Goal: Contribute content: Contribute content

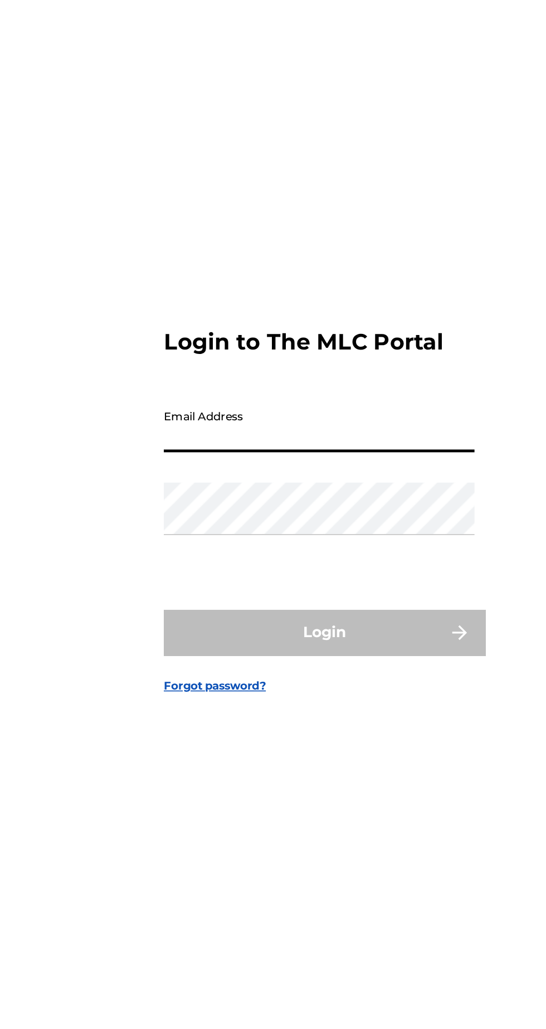
type input "[EMAIL_ADDRESS][DOMAIN_NAME]"
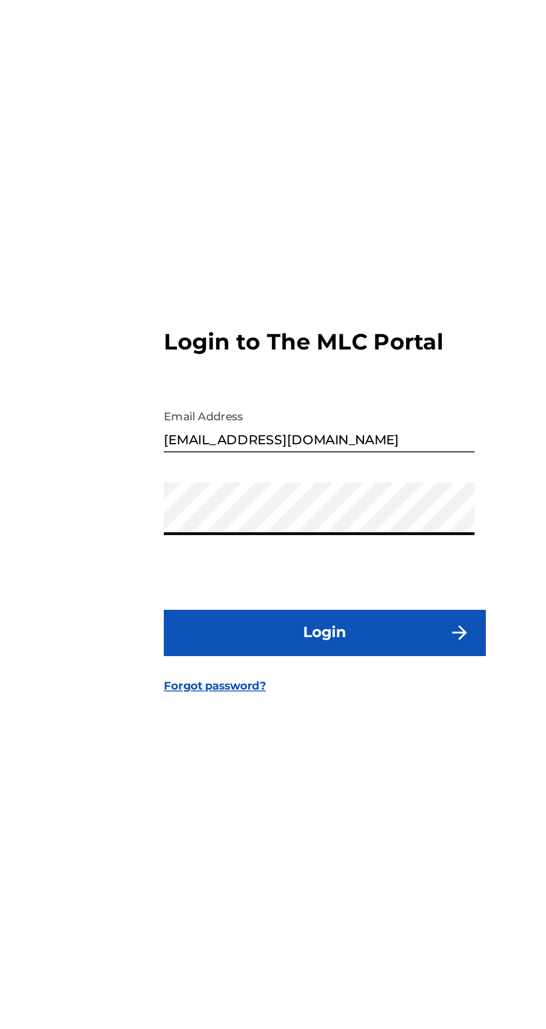
click at [235, 622] on button "Login" at bounding box center [273, 608] width 195 height 28
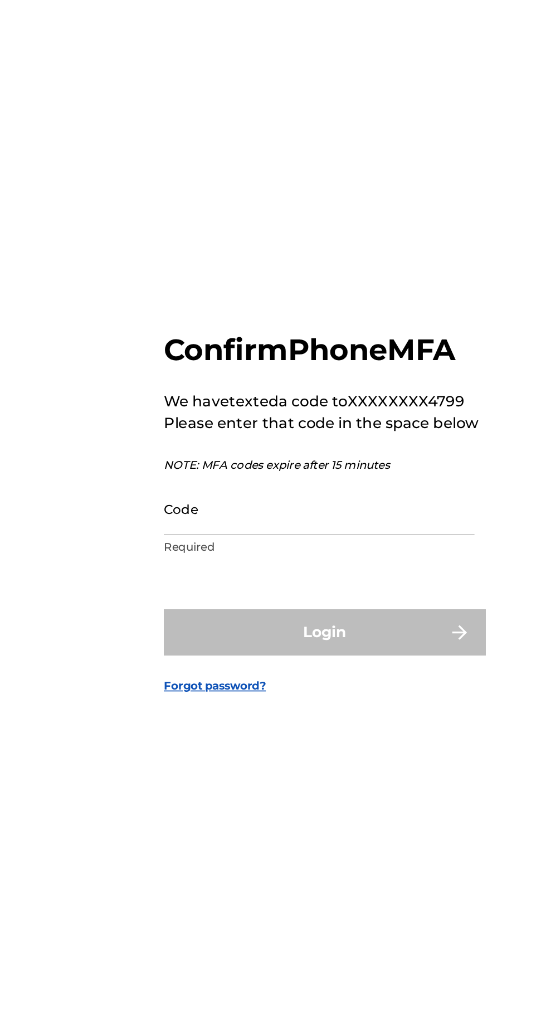
click at [247, 548] on input "Code" at bounding box center [270, 532] width 188 height 32
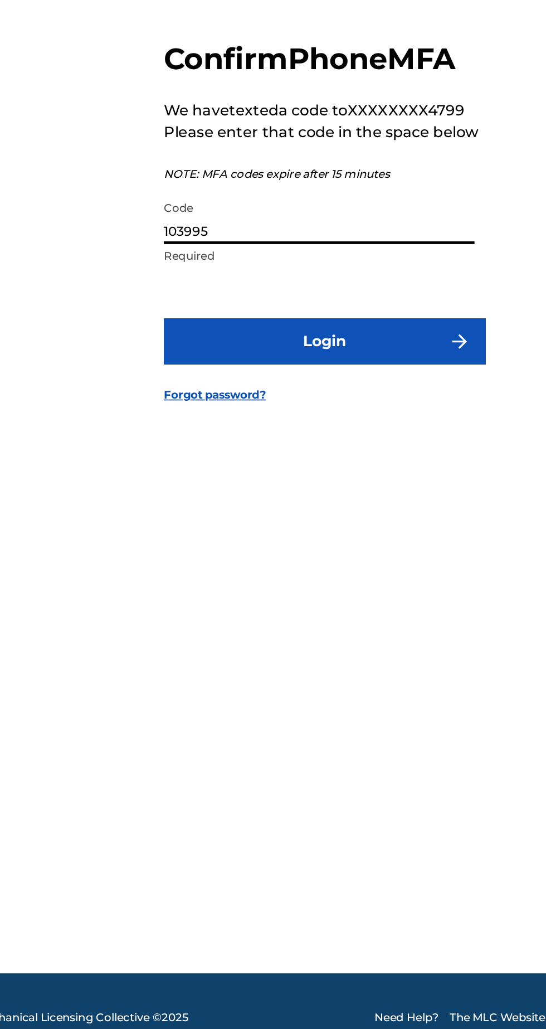
type input "103995"
click at [259, 621] on button "Login" at bounding box center [273, 607] width 195 height 28
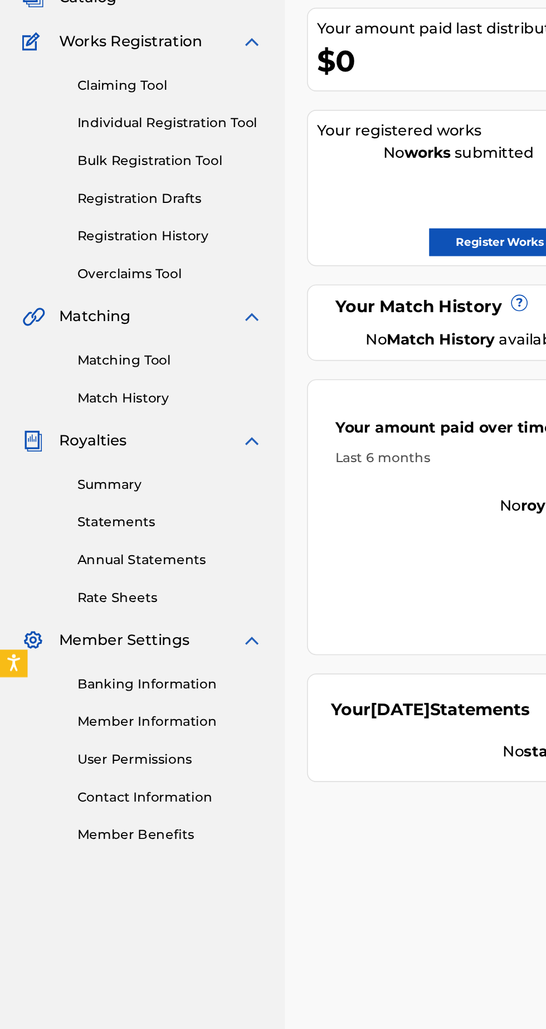
click at [100, 574] on link "User Permissions" at bounding box center [103, 573] width 113 height 12
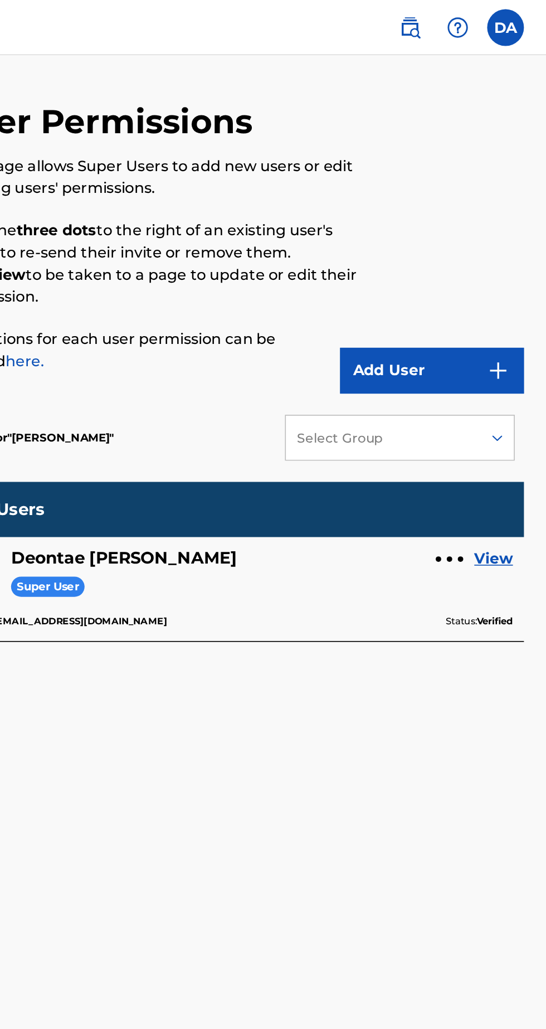
click at [504, 221] on button "Add User" at bounding box center [476, 225] width 111 height 28
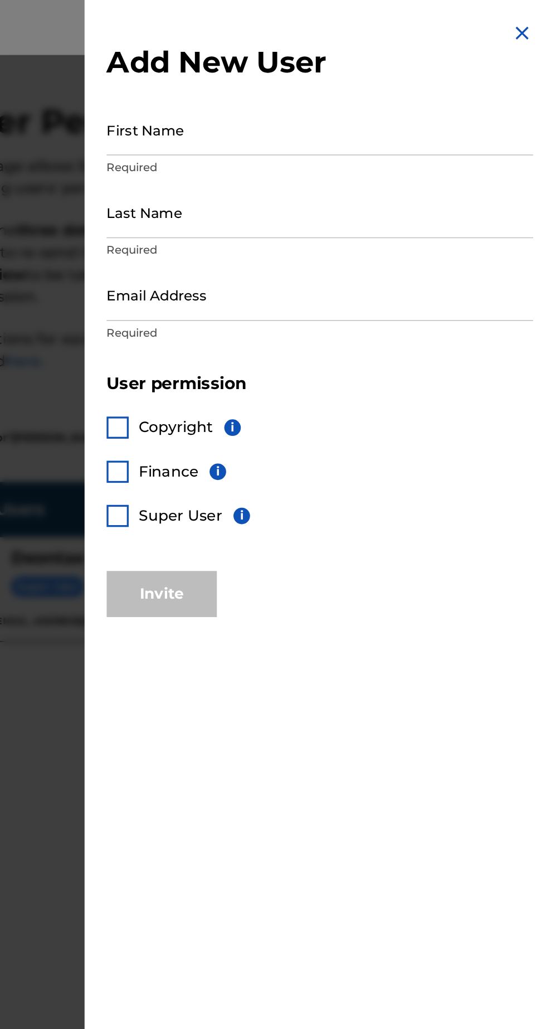
click at [534, 19] on img at bounding box center [531, 19] width 13 height 13
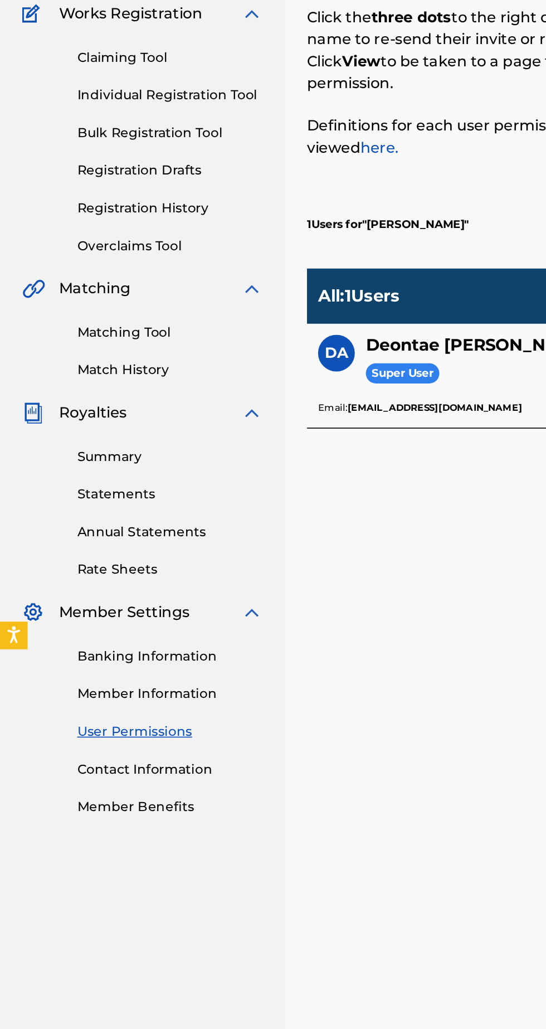
click at [78, 410] on link "Summary" at bounding box center [103, 406] width 113 height 12
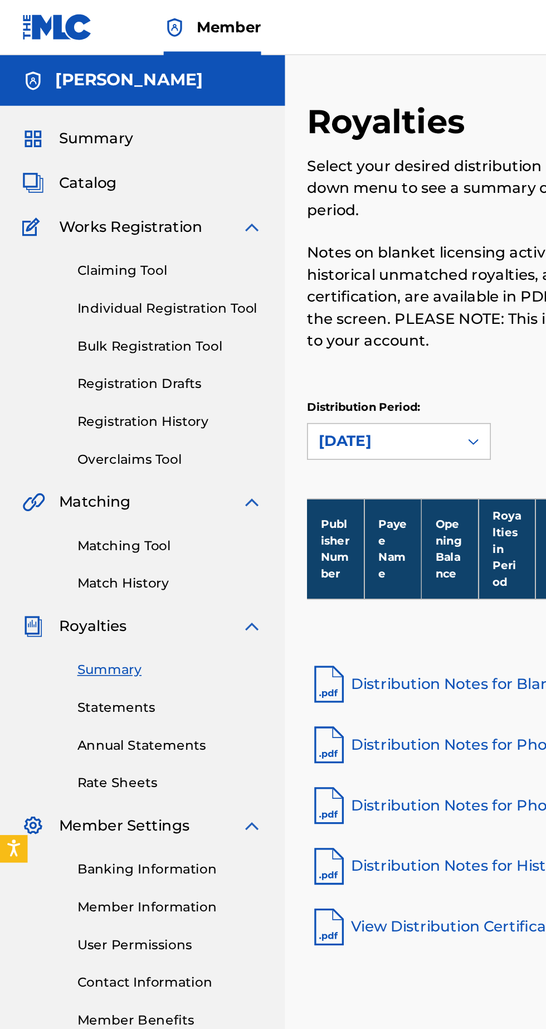
click at [76, 86] on span "Summary" at bounding box center [58, 83] width 45 height 13
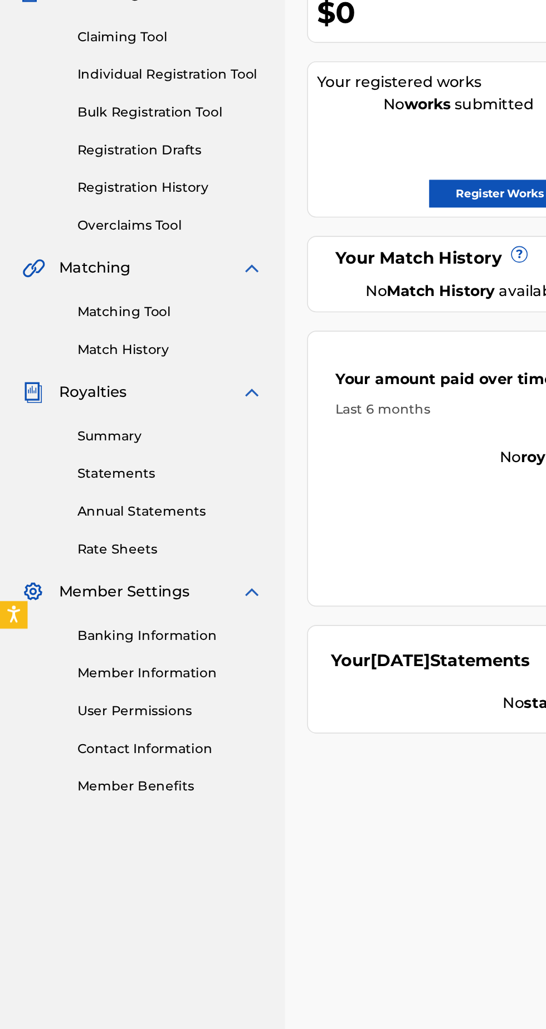
click at [122, 553] on link "Member Information" at bounding box center [103, 550] width 113 height 12
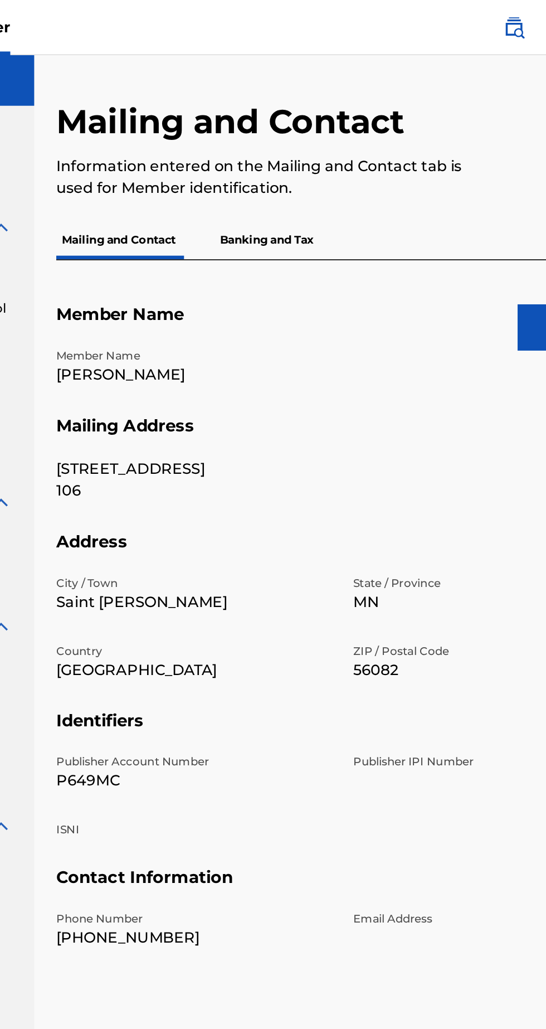
click at [327, 143] on p "Banking and Tax" at bounding box center [314, 145] width 64 height 23
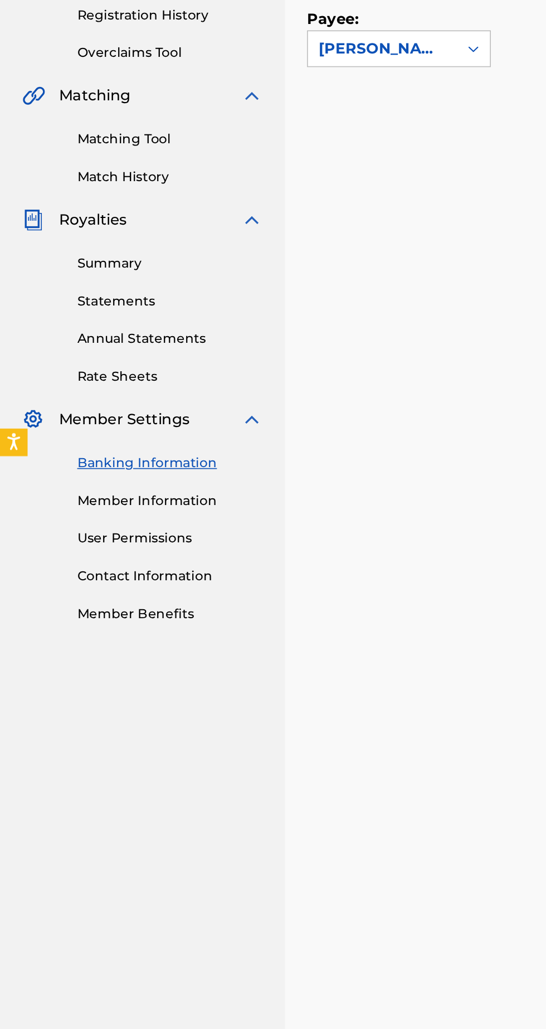
click at [118, 622] on link "Member Benefits" at bounding box center [103, 619] width 113 height 12
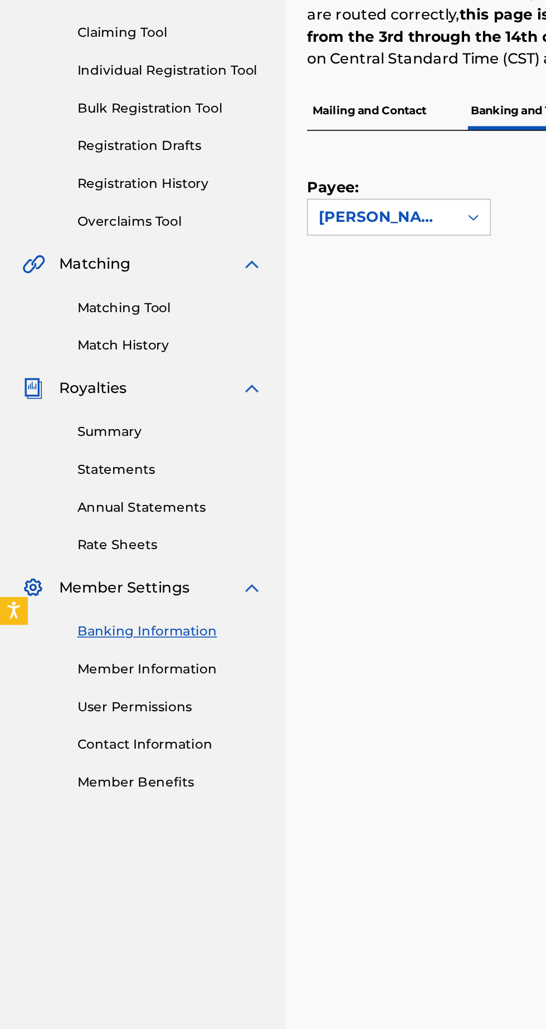
click at [79, 433] on link "Statements" at bounding box center [103, 429] width 113 height 12
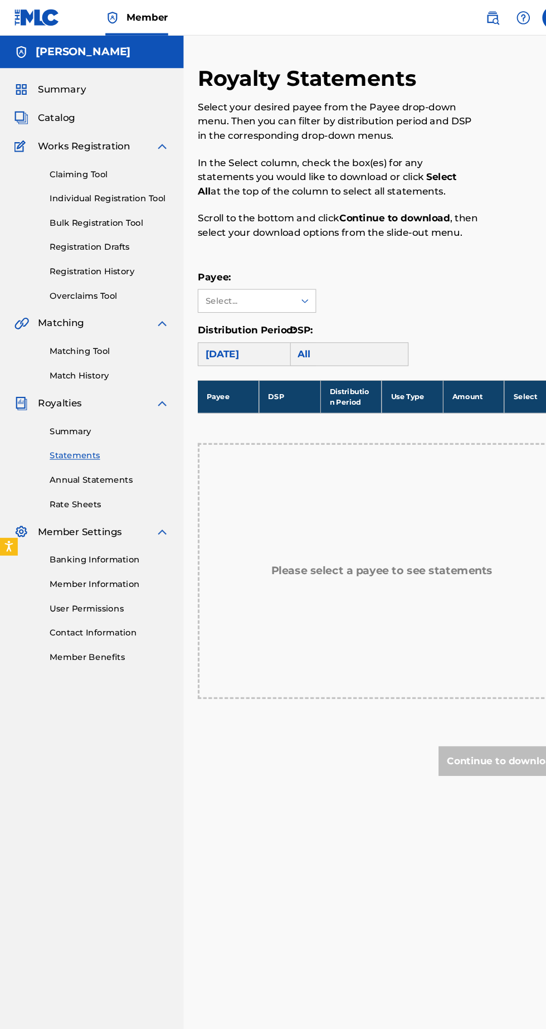
click at [105, 457] on link "Annual Statements" at bounding box center [103, 452] width 113 height 12
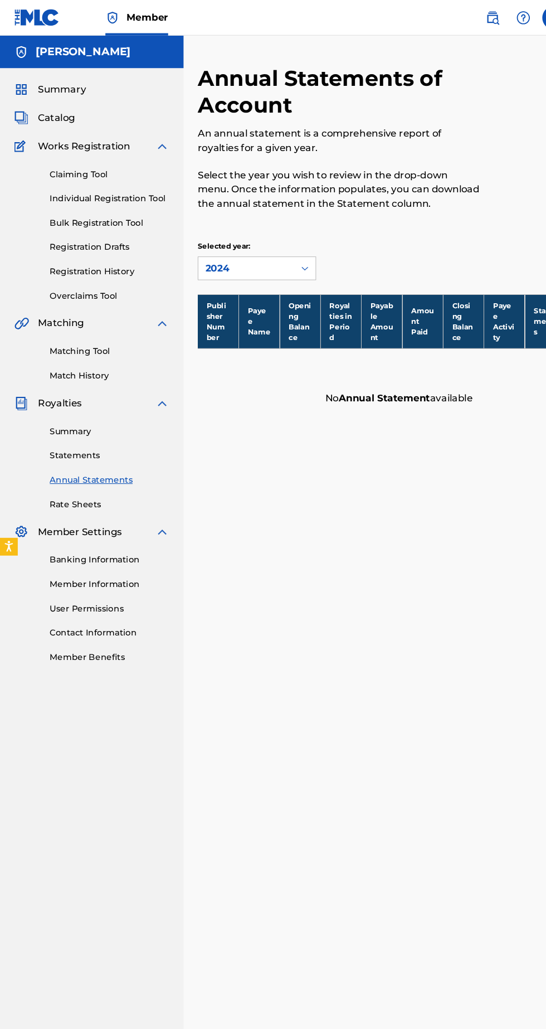
click at [91, 478] on link "Rate Sheets" at bounding box center [103, 475] width 113 height 12
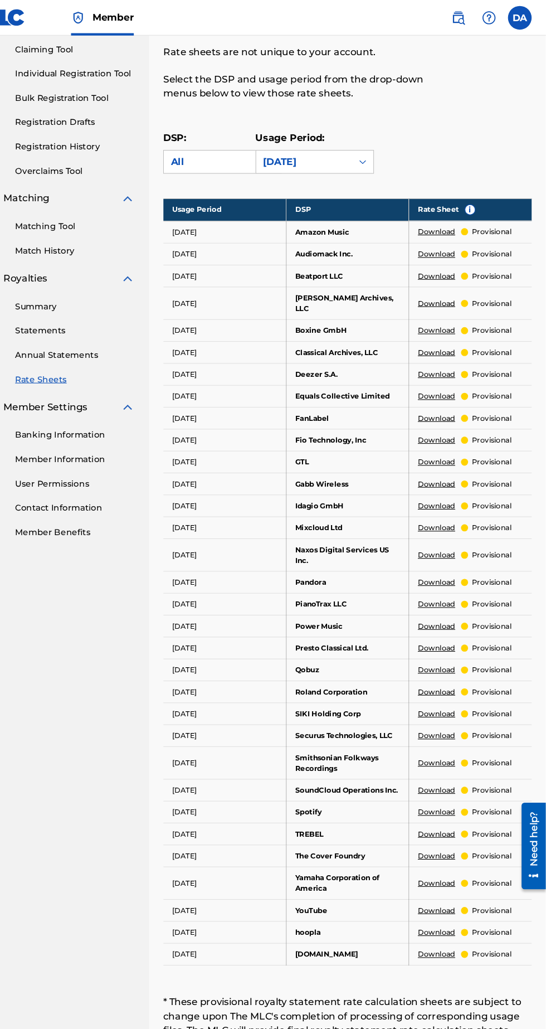
scroll to position [104, 0]
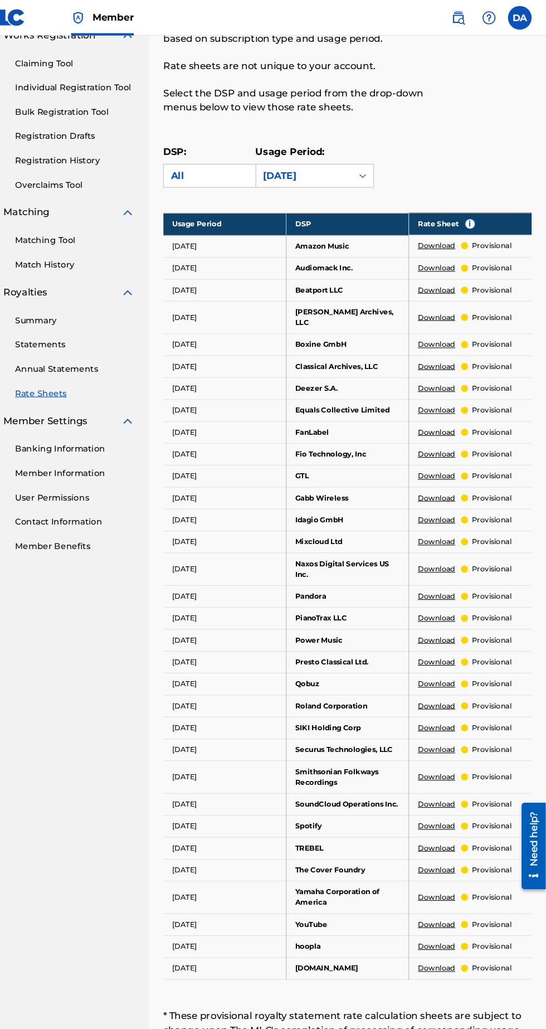
click at [509, 769] on td "Download provisional" at bounding box center [474, 777] width 115 height 21
click at [333, 773] on td "Spotify" at bounding box center [359, 777] width 115 height 21
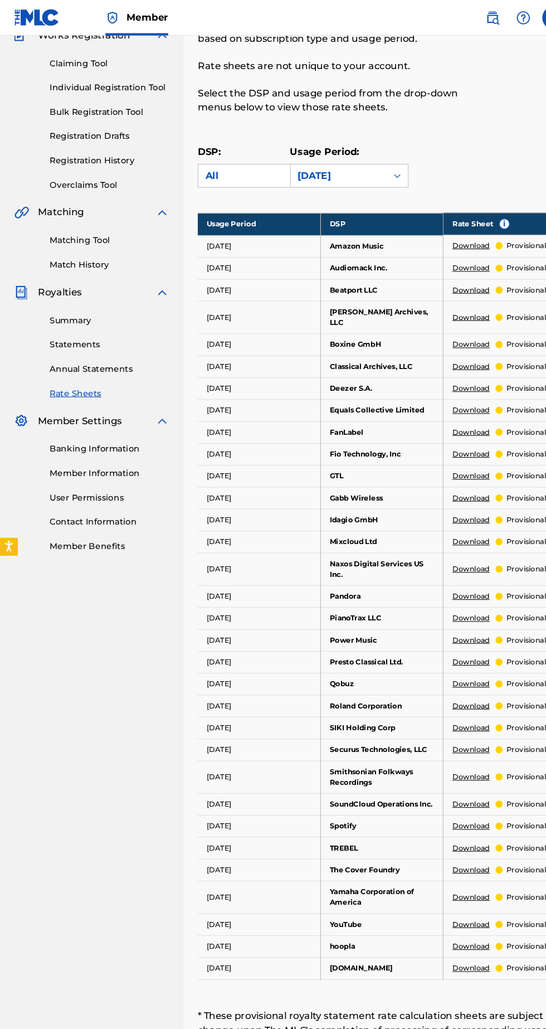
click at [444, 773] on link "Download" at bounding box center [443, 778] width 35 height 10
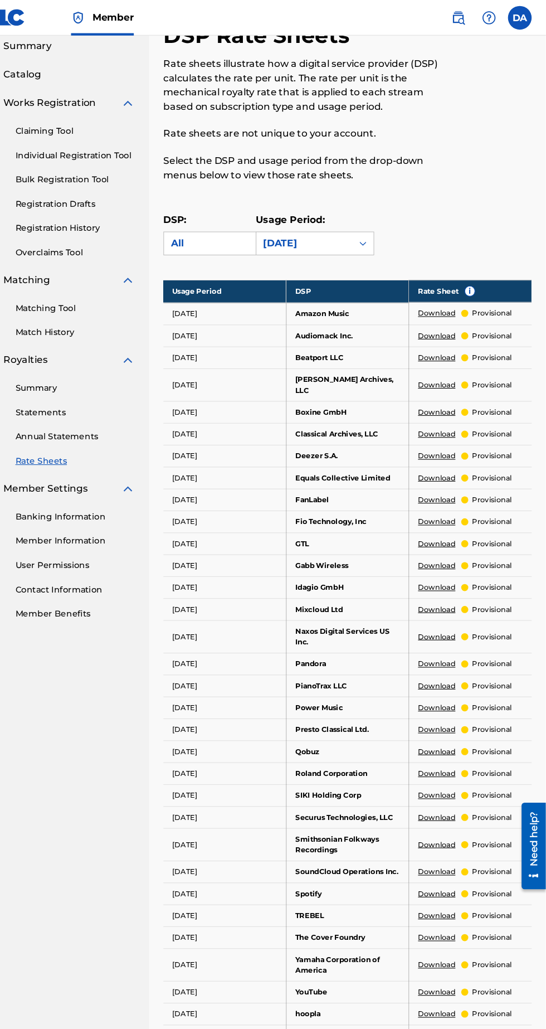
scroll to position [0, 0]
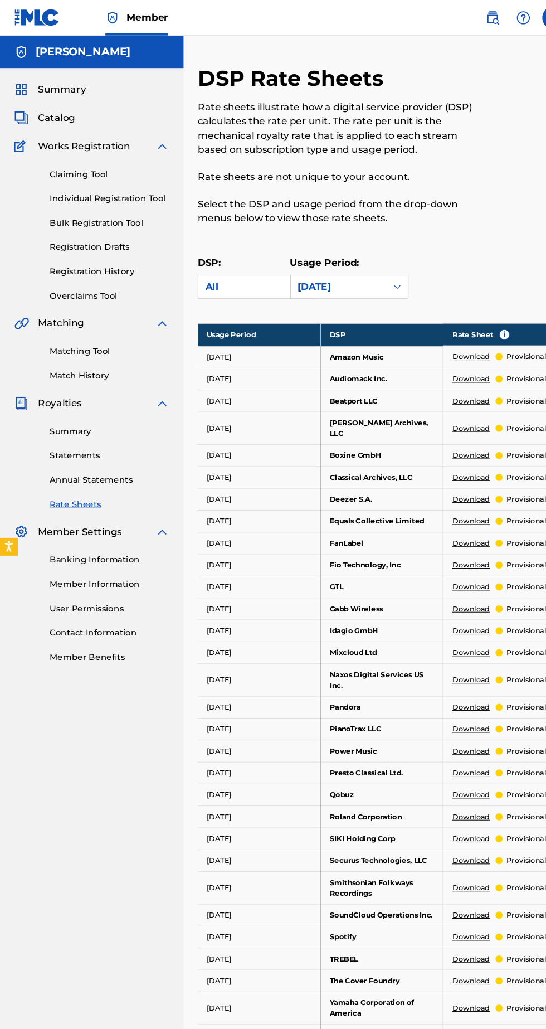
click at [108, 531] on link "Banking Information" at bounding box center [103, 527] width 113 height 12
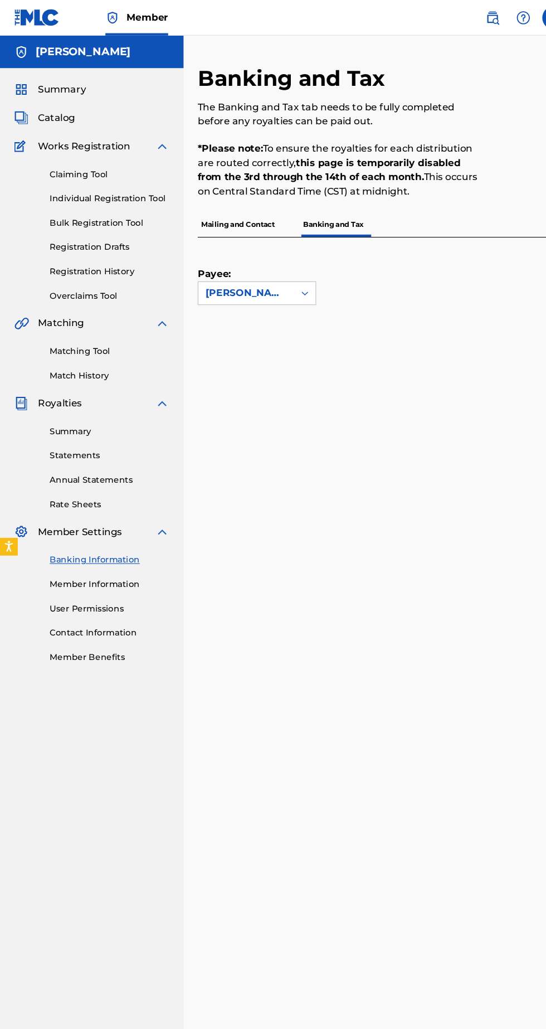
click at [245, 211] on p "Mailing and Contact" at bounding box center [224, 211] width 76 height 23
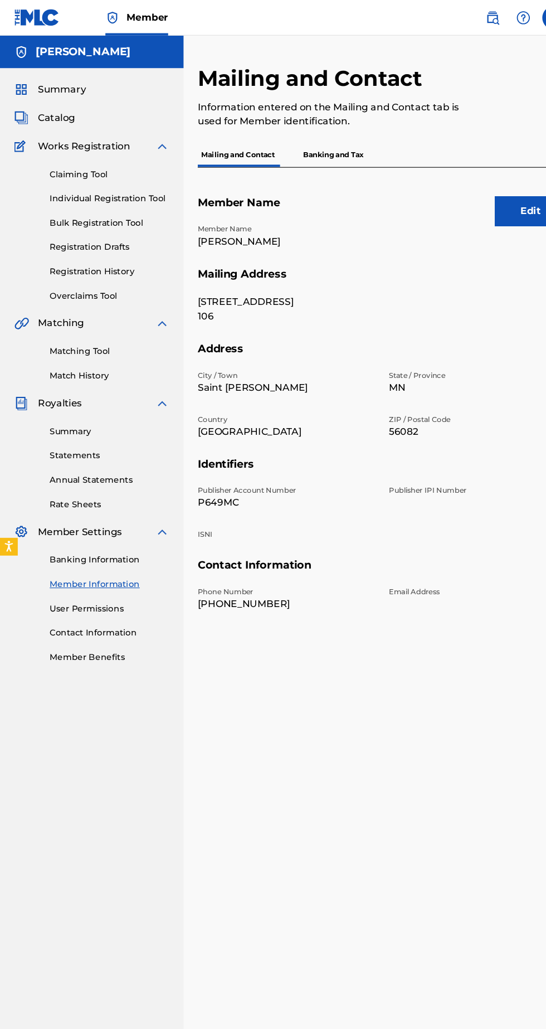
click at [323, 146] on p "Banking and Tax" at bounding box center [314, 145] width 64 height 23
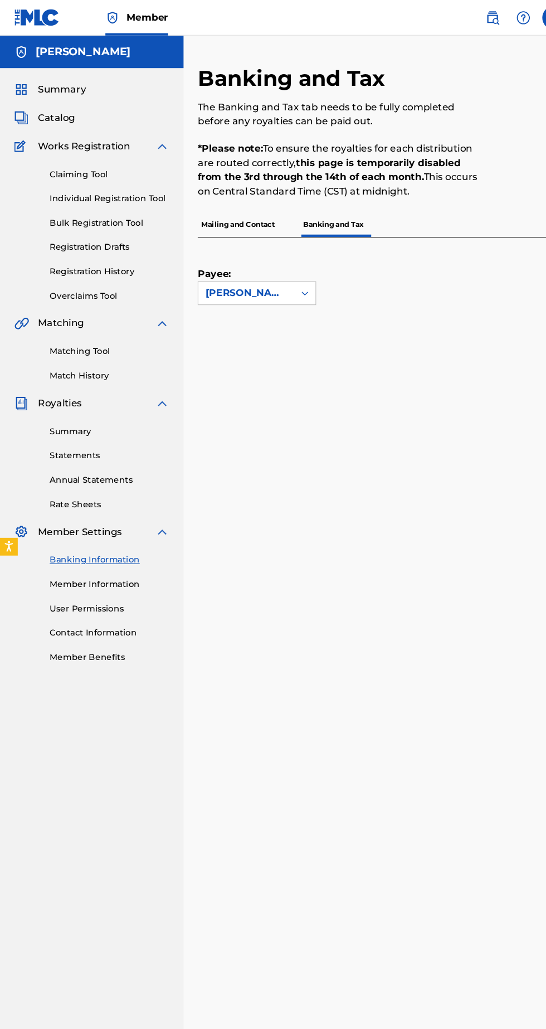
scroll to position [70, 0]
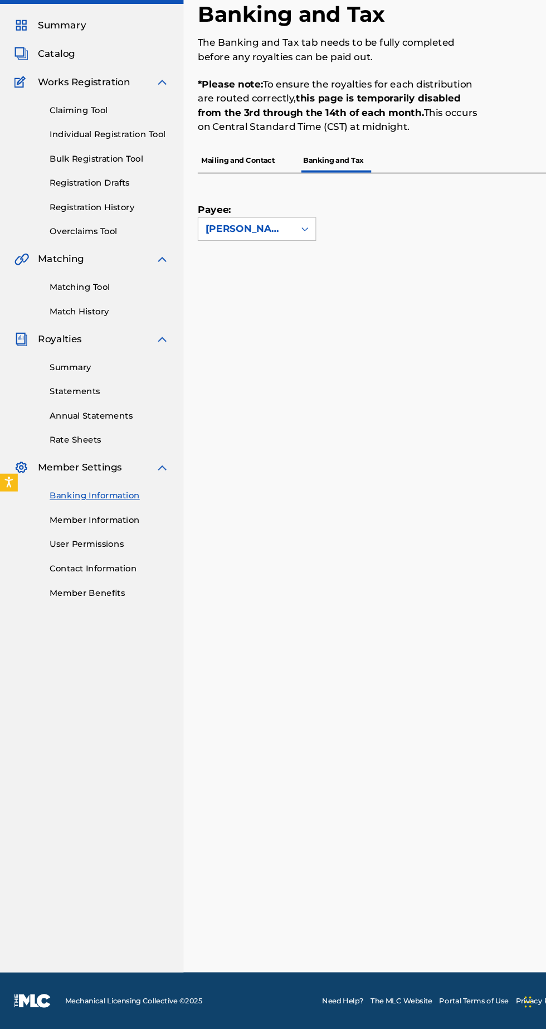
click at [131, 544] on link "Member Information" at bounding box center [103, 550] width 113 height 12
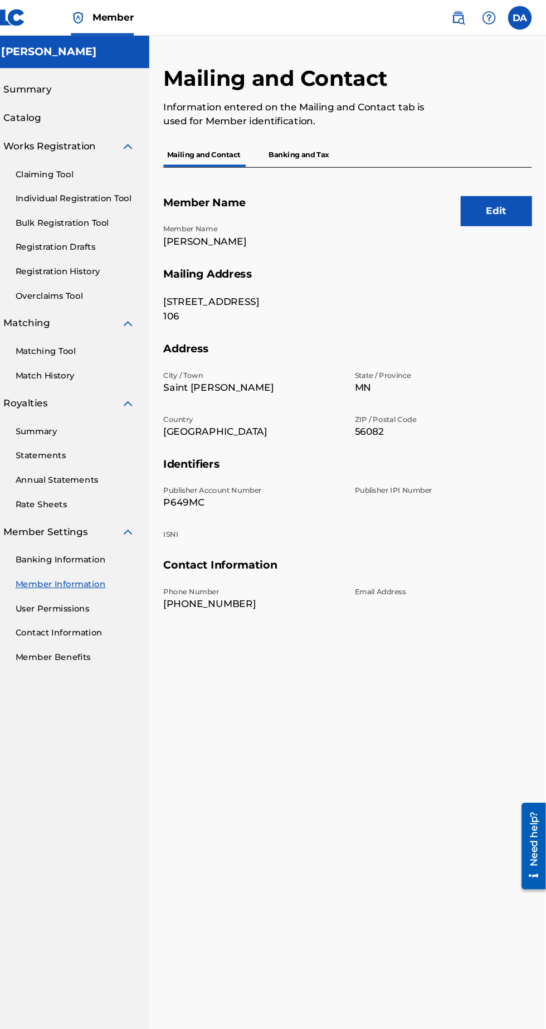
click at [342, 153] on p "Banking and Tax" at bounding box center [314, 145] width 64 height 23
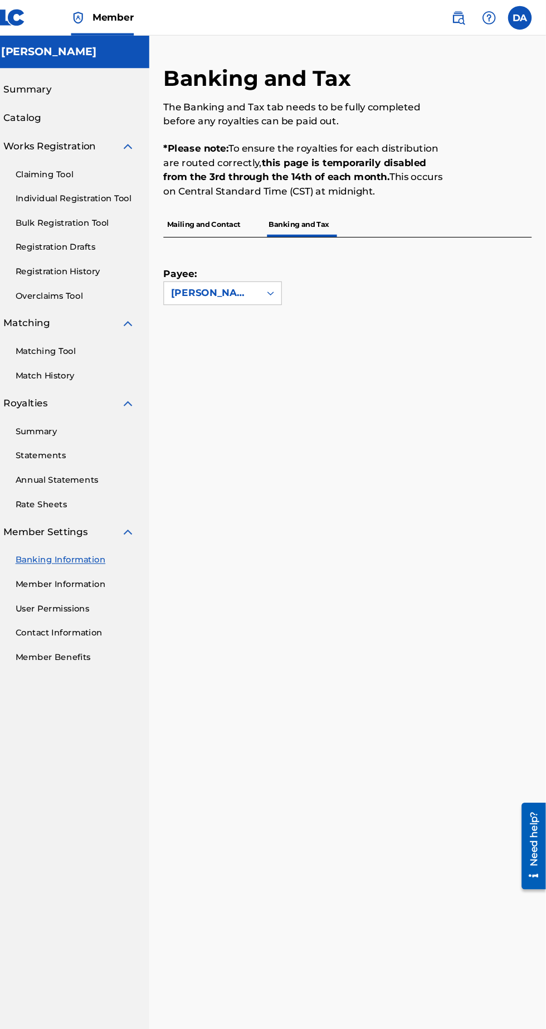
click at [395, 272] on div "Payee: Deontae Atkins" at bounding box center [346, 256] width 320 height 64
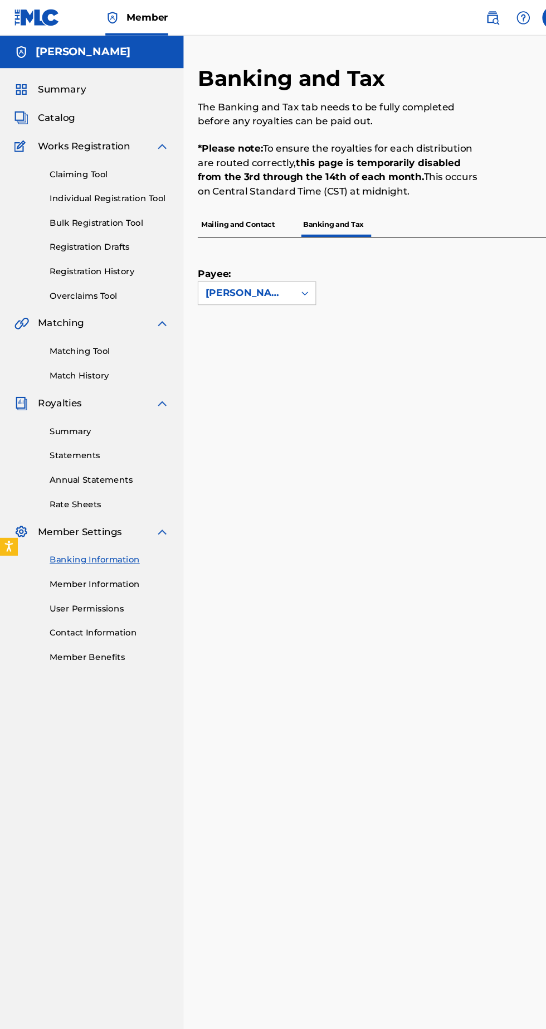
click at [127, 590] on link "Contact Information" at bounding box center [103, 596] width 113 height 12
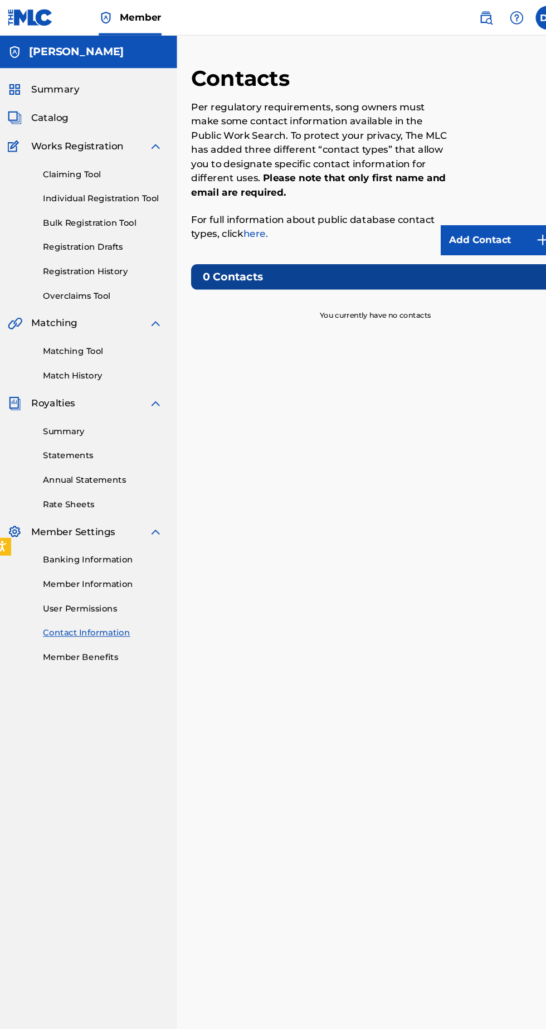
click at [495, 216] on link "Add Contact" at bounding box center [476, 226] width 111 height 28
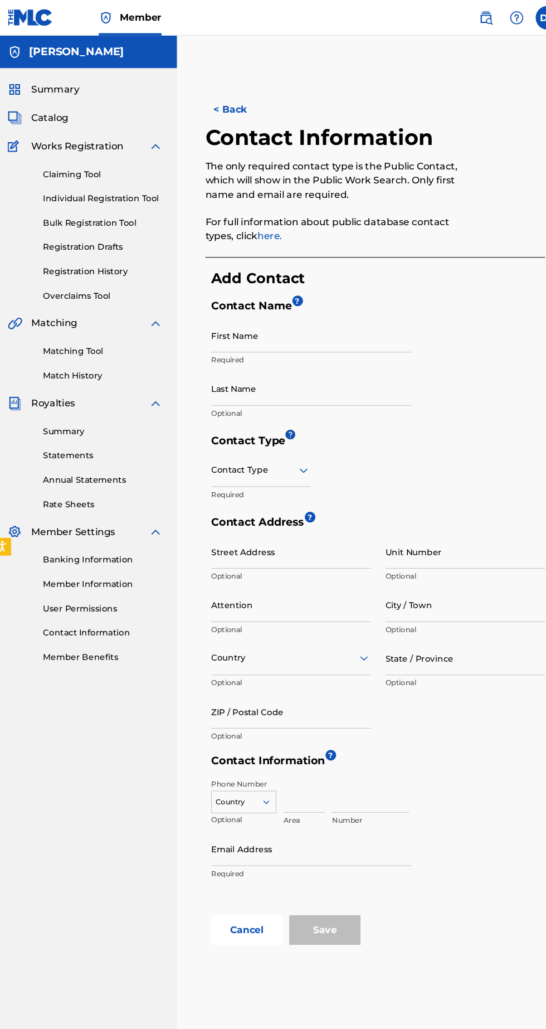
click at [351, 321] on input "First Name" at bounding box center [299, 316] width 188 height 32
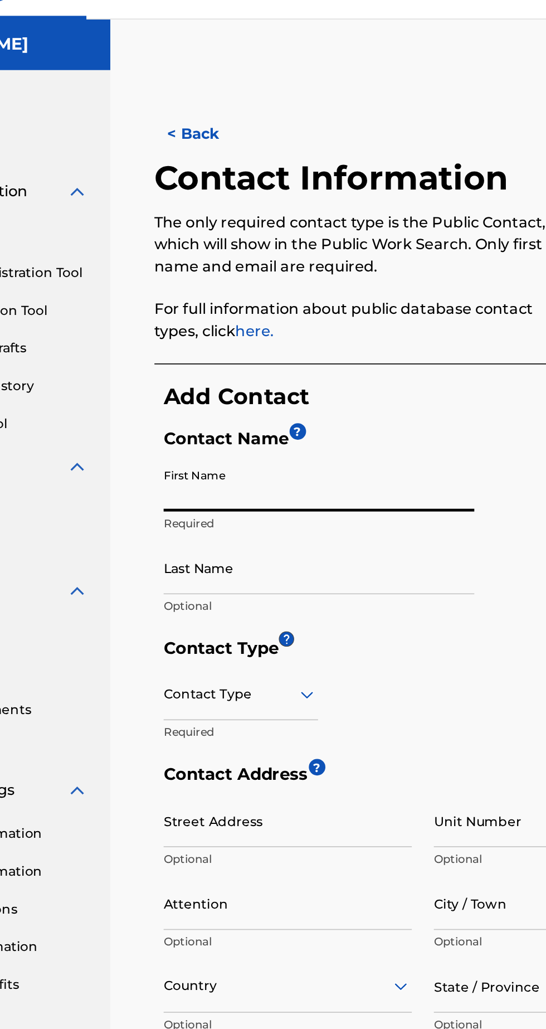
type input "Deontae"
type input "[PERSON_NAME]"
type input "625 Park Row Apt 106"
type input "106"
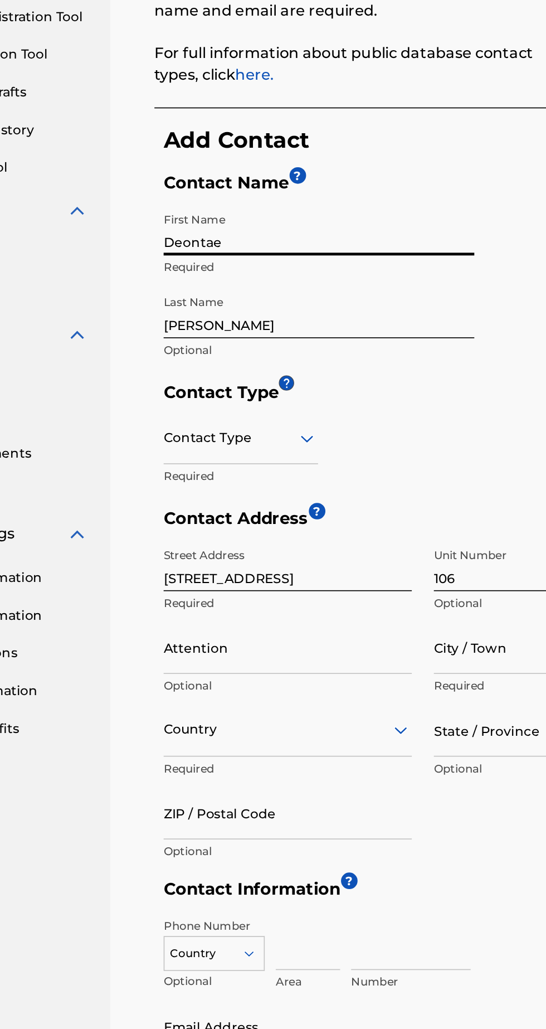
click at [401, 574] on input "City / Town" at bounding box center [444, 569] width 150 height 32
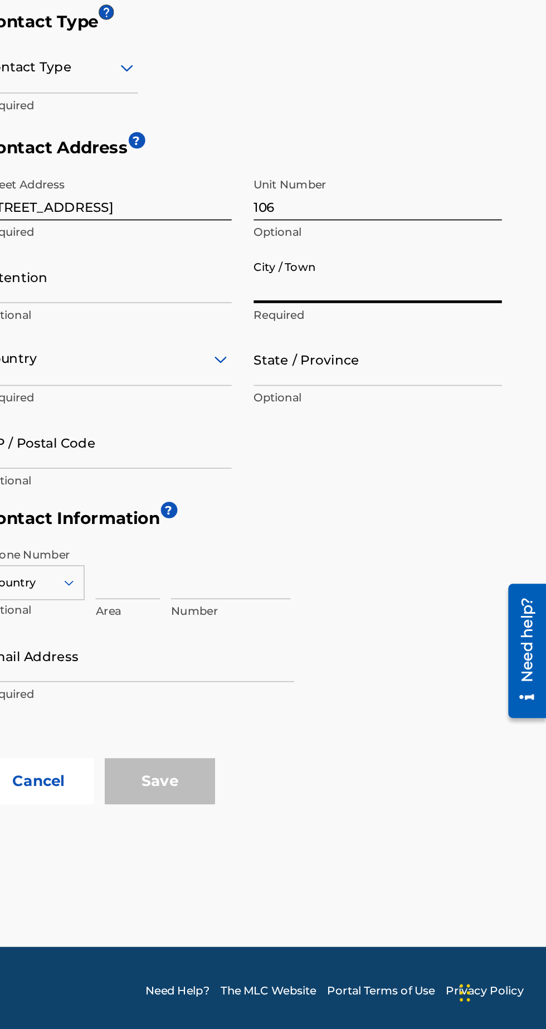
type input "Saint [PERSON_NAME]"
type input "Deontae"
type input "United States"
type input "MN"
type input "56082"
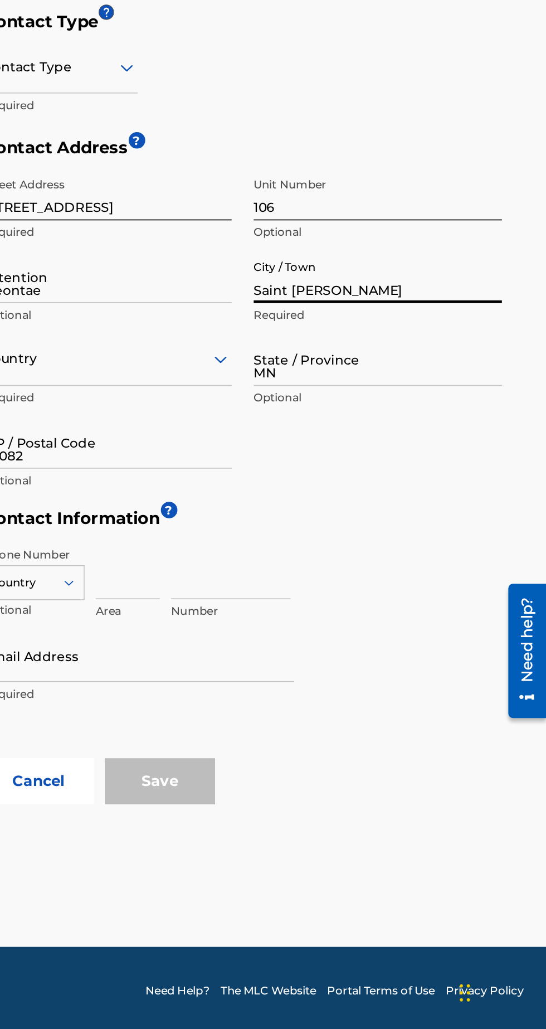
type input "612"
type input "4228407"
type input "[EMAIL_ADDRESS][DOMAIN_NAME]"
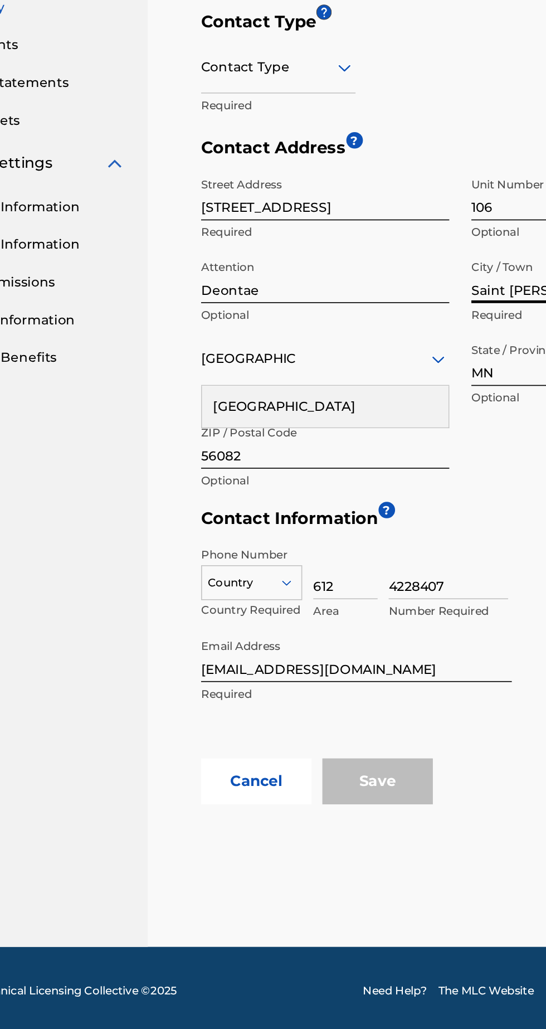
click at [371, 755] on input "4228407" at bounding box center [355, 749] width 72 height 32
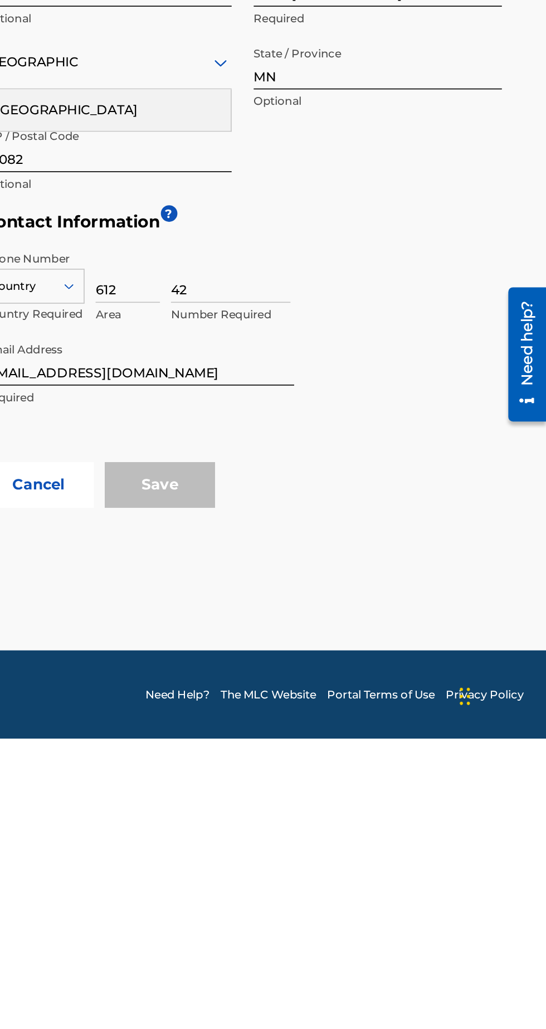
type input "4"
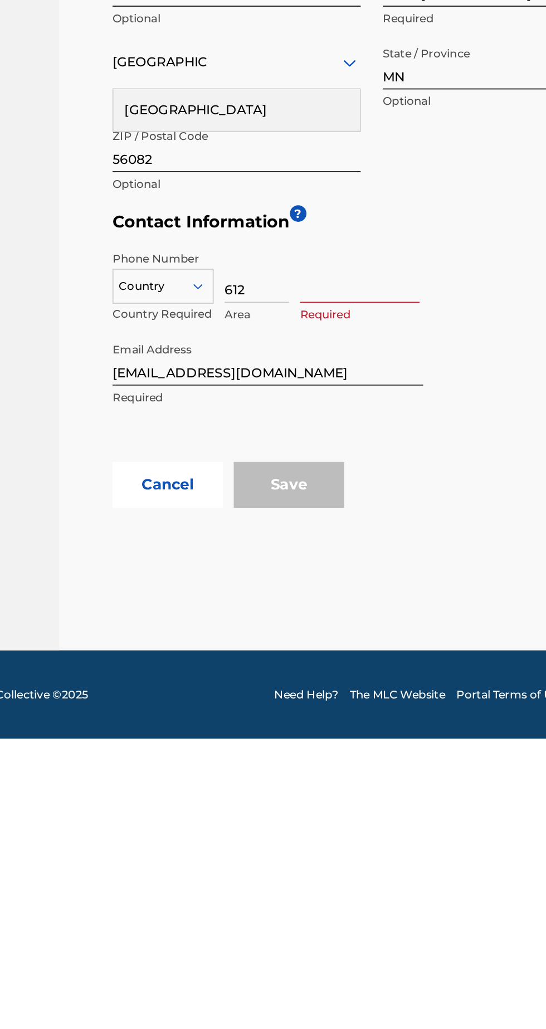
click at [304, 752] on input "612" at bounding box center [292, 749] width 39 height 32
type input "6"
type input "507"
click at [365, 760] on input at bounding box center [355, 749] width 72 height 32
click at [429, 843] on div "Phone Number Country Country Required 507 Area 7194799 Number Required Email Ad…" at bounding box center [362, 794] width 314 height 134
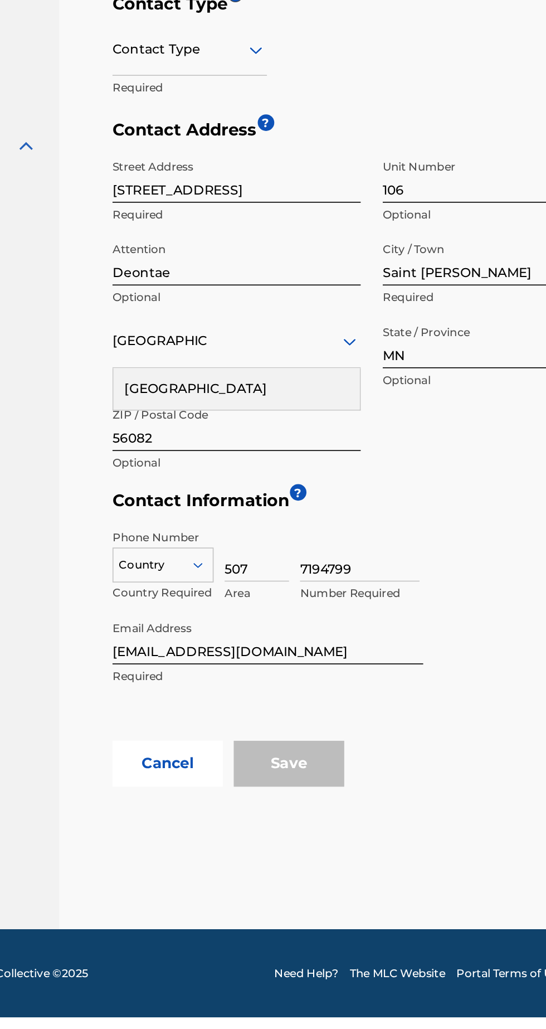
scroll to position [13, 0]
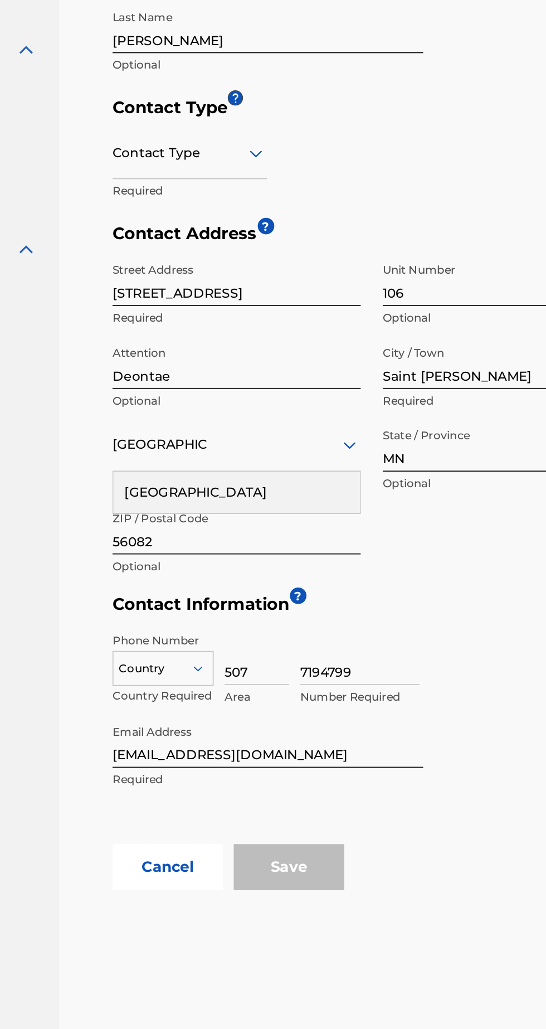
click at [347, 792] on input "[EMAIL_ADDRESS][DOMAIN_NAME]" at bounding box center [299, 799] width 188 height 32
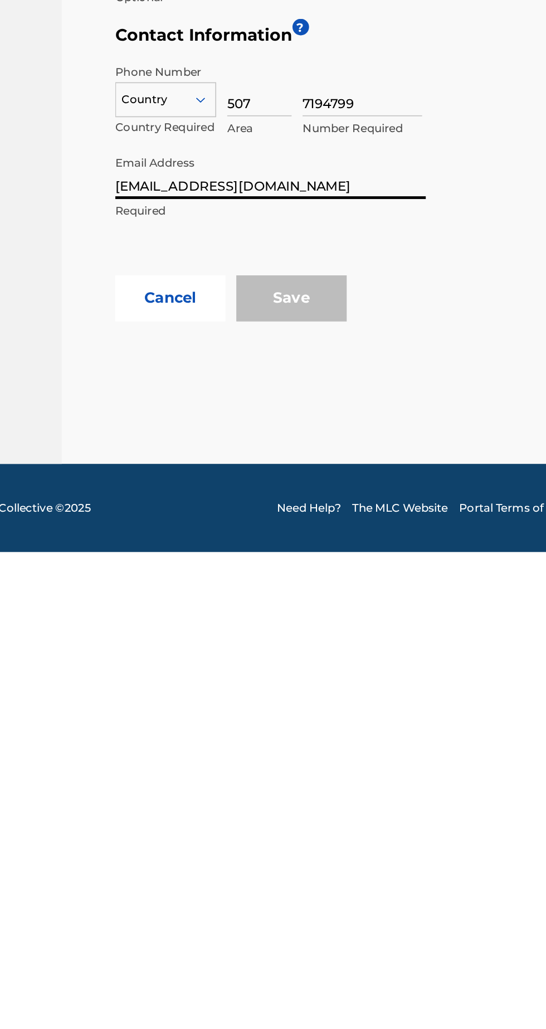
scroll to position [21, 0]
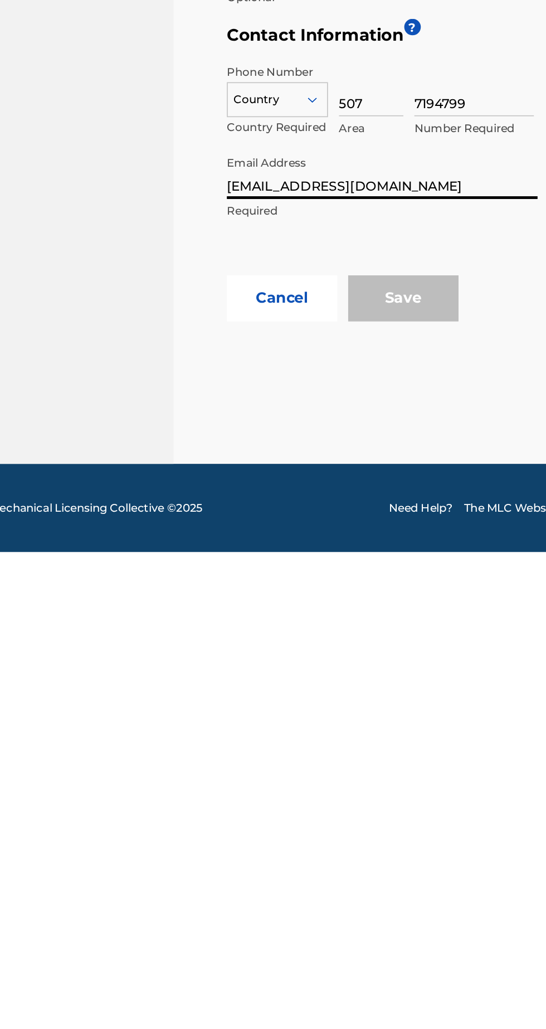
click at [346, 786] on input "[EMAIL_ADDRESS][DOMAIN_NAME]" at bounding box center [299, 799] width 188 height 32
click at [359, 813] on div "Phone Number Country Country Required 507 Area 7194799 Number Required Email Ad…" at bounding box center [362, 794] width 314 height 134
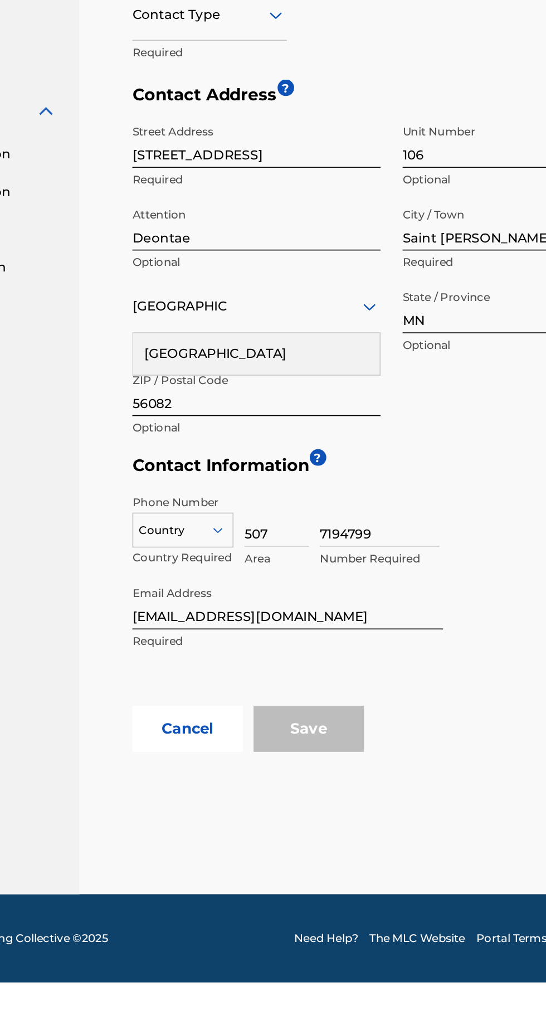
scroll to position [0, 0]
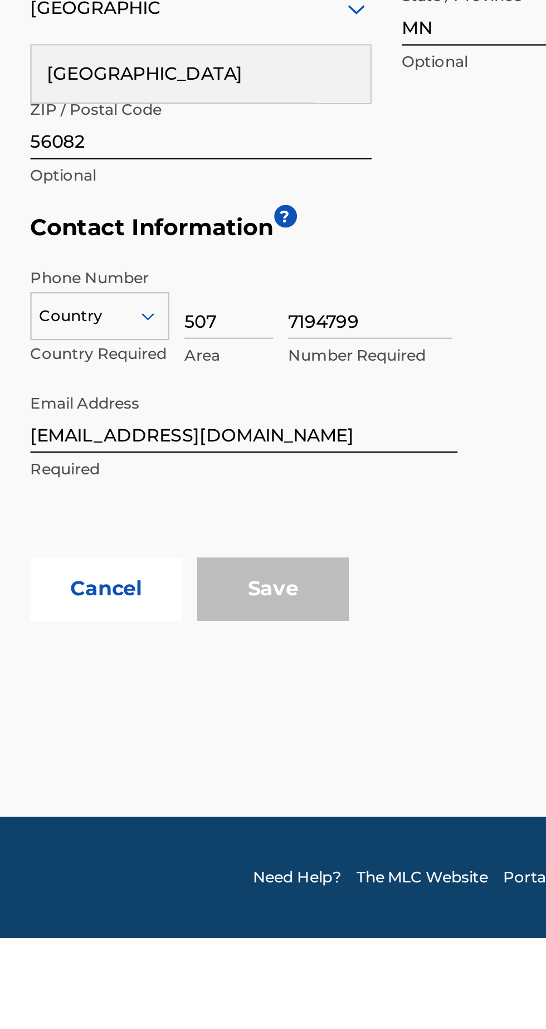
click at [332, 877] on div "Save" at bounding box center [312, 875] width 67 height 28
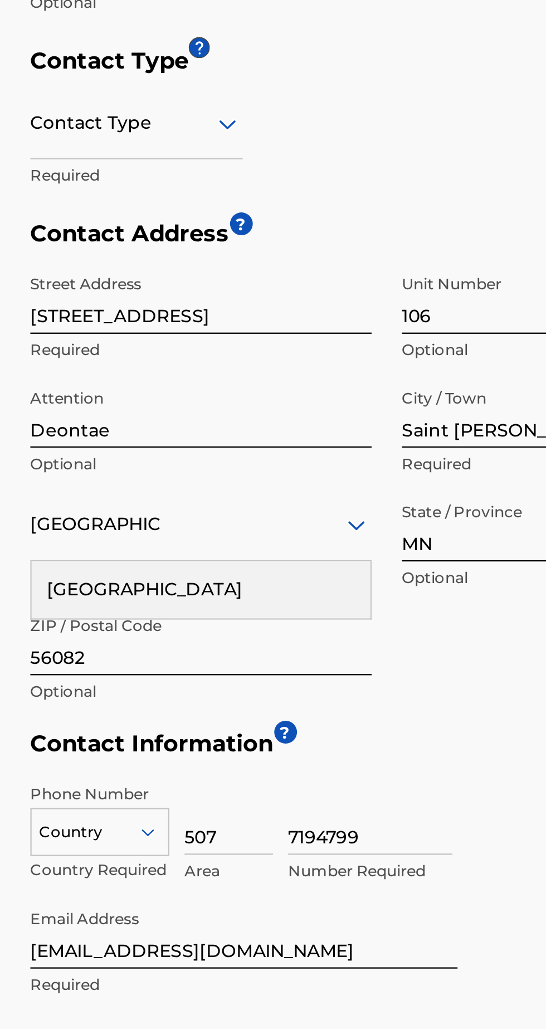
scroll to position [56, 0]
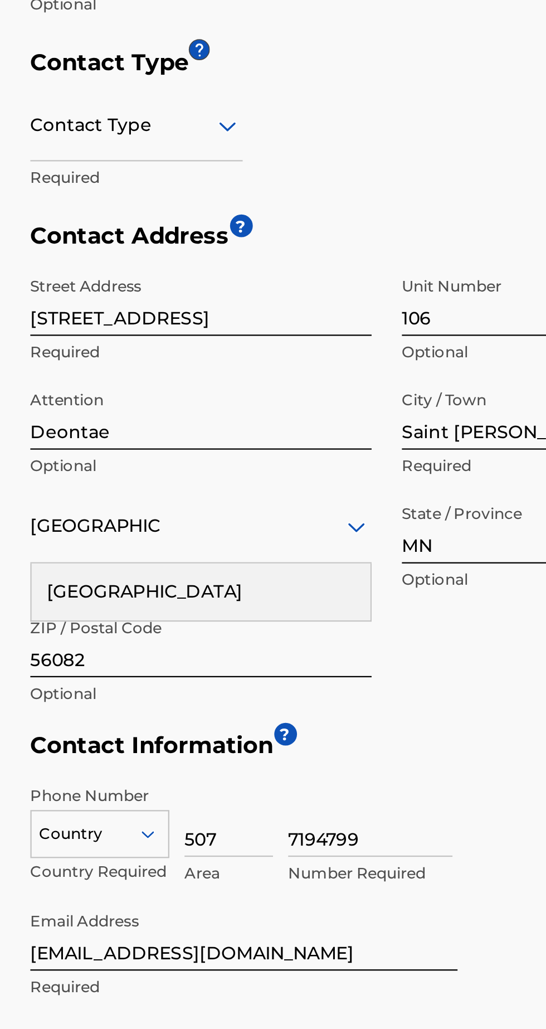
click at [336, 733] on input "7194799" at bounding box center [355, 749] width 72 height 32
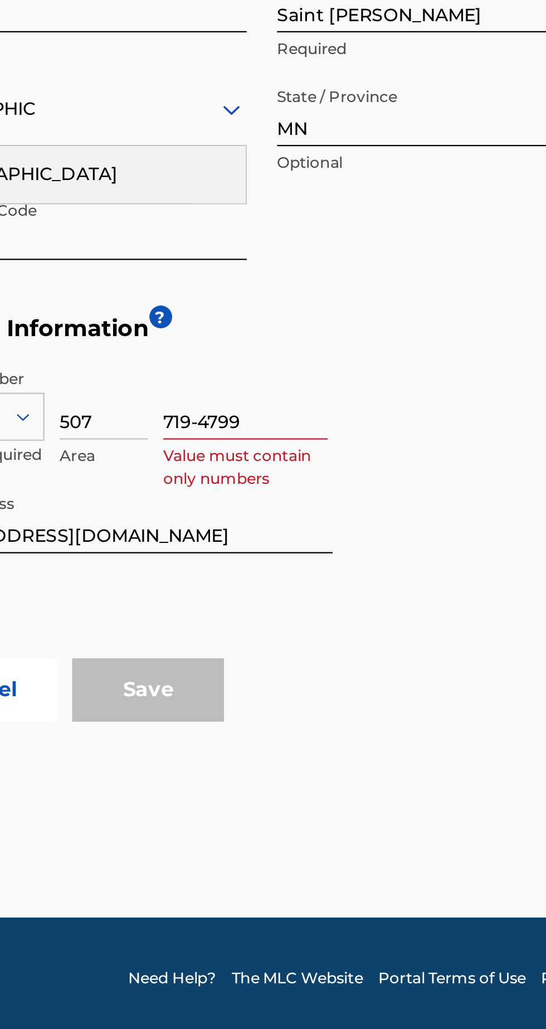
click at [430, 760] on div "Phone Number Country Country Required 507 Area 719-4799 Value must contain only…" at bounding box center [362, 794] width 314 height 134
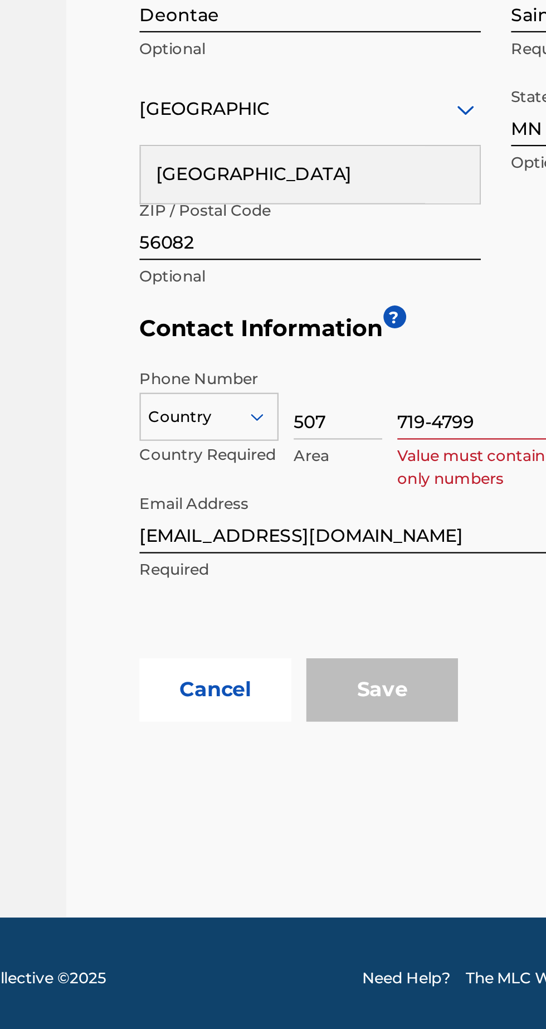
click at [340, 733] on input "719-4799" at bounding box center [355, 749] width 72 height 32
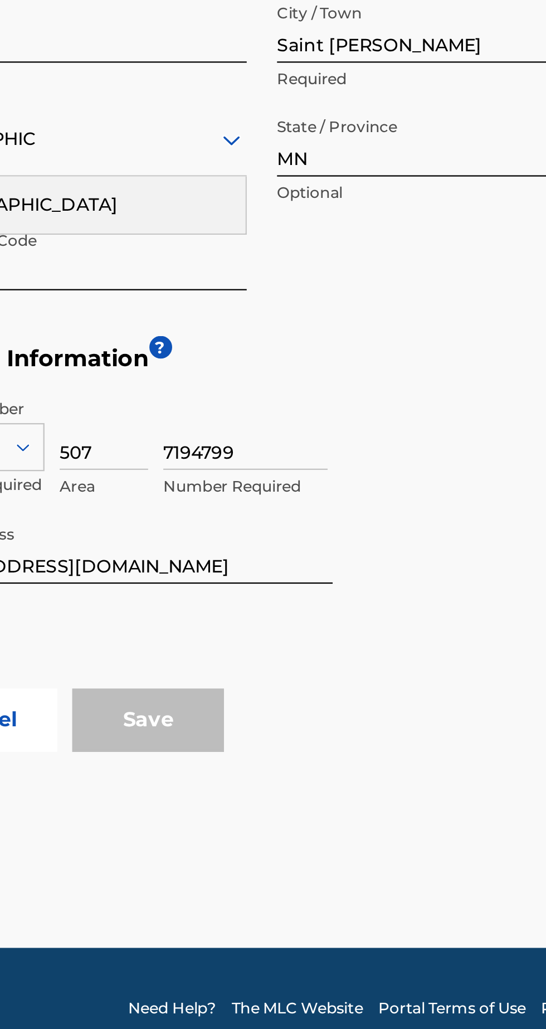
type input "7194799"
click at [438, 746] on div "Phone Number Country Country Required 507 Area 7194799 Number Required Email Ad…" at bounding box center [362, 794] width 314 height 134
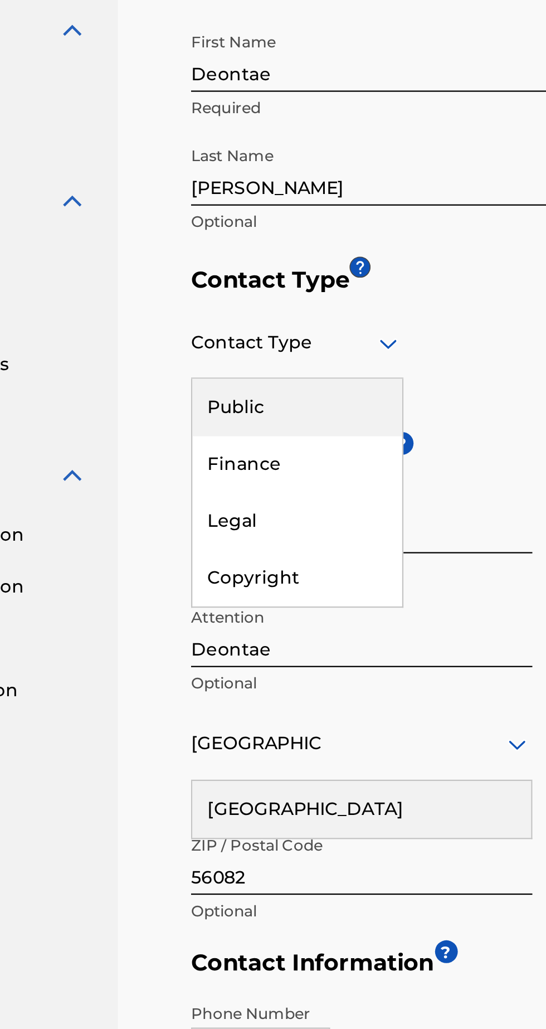
click at [265, 458] on div "Public" at bounding box center [252, 470] width 93 height 25
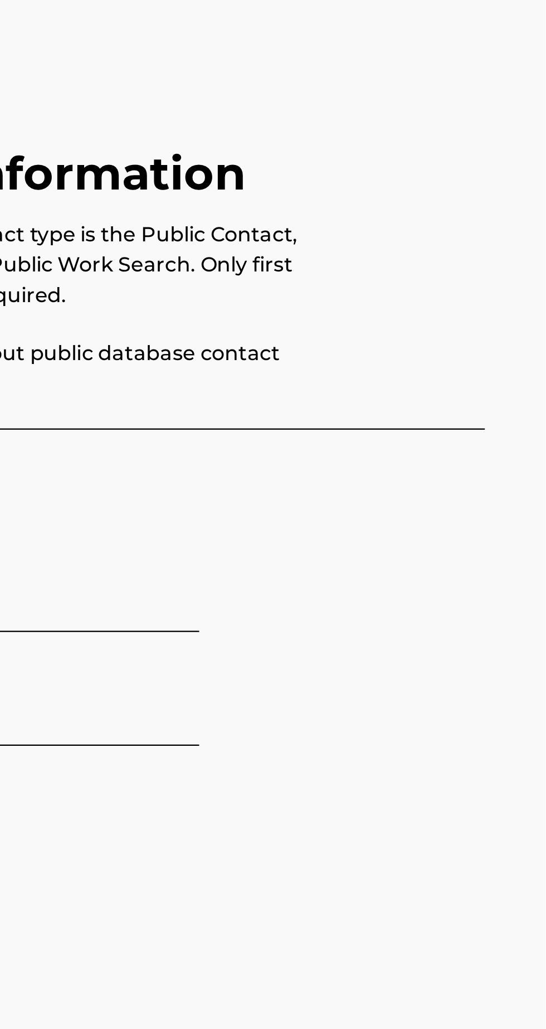
scroll to position [0, 0]
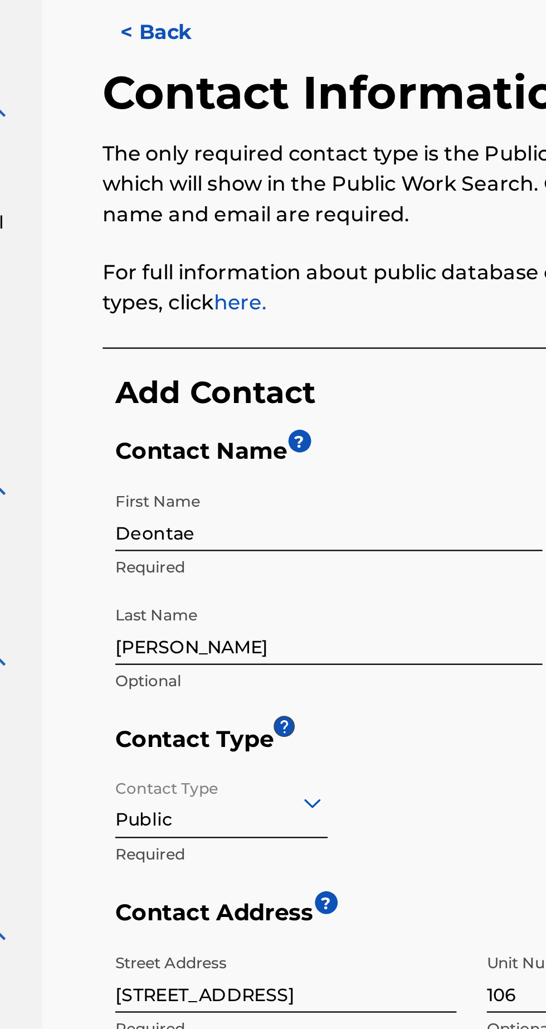
click at [316, 326] on input "Deontae" at bounding box center [299, 316] width 188 height 32
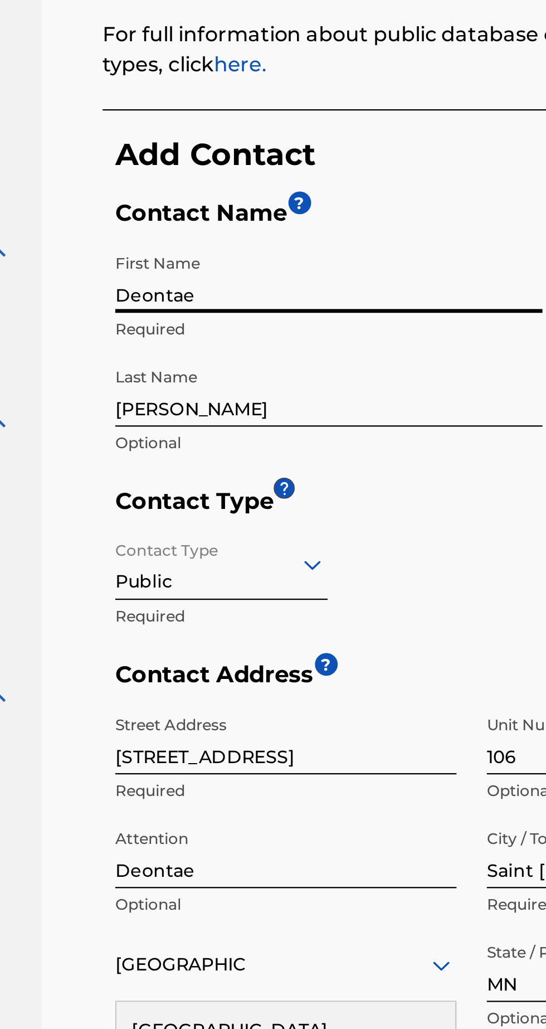
click at [303, 370] on input "[PERSON_NAME]" at bounding box center [299, 366] width 188 height 32
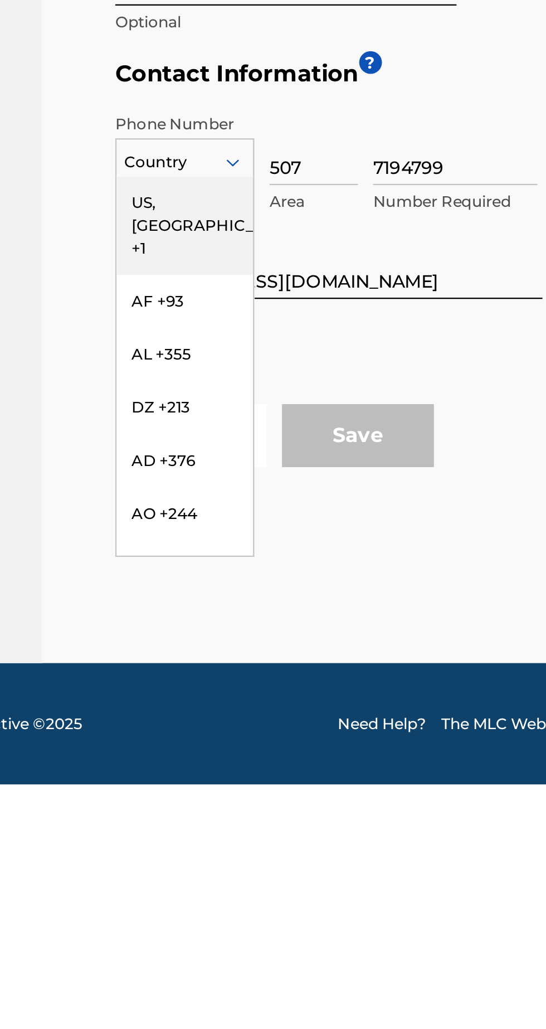
click at [244, 774] on div "US, CA +1" at bounding box center [236, 782] width 60 height 43
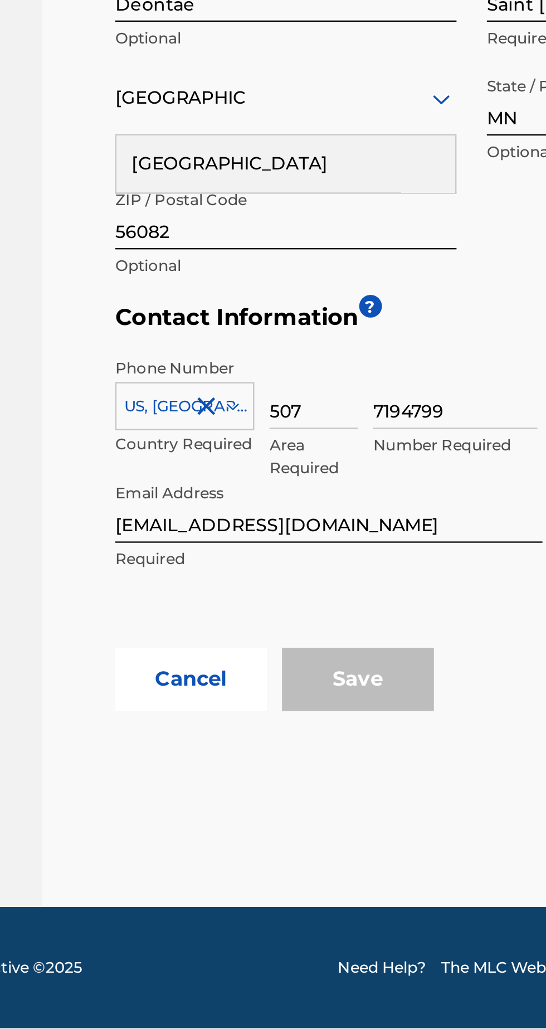
click at [315, 868] on div "Save" at bounding box center [312, 875] width 67 height 28
click at [321, 822] on p "Required" at bounding box center [299, 822] width 188 height 10
click at [295, 755] on input "507" at bounding box center [292, 749] width 39 height 32
click at [370, 753] on input "7194799" at bounding box center [355, 749] width 72 height 32
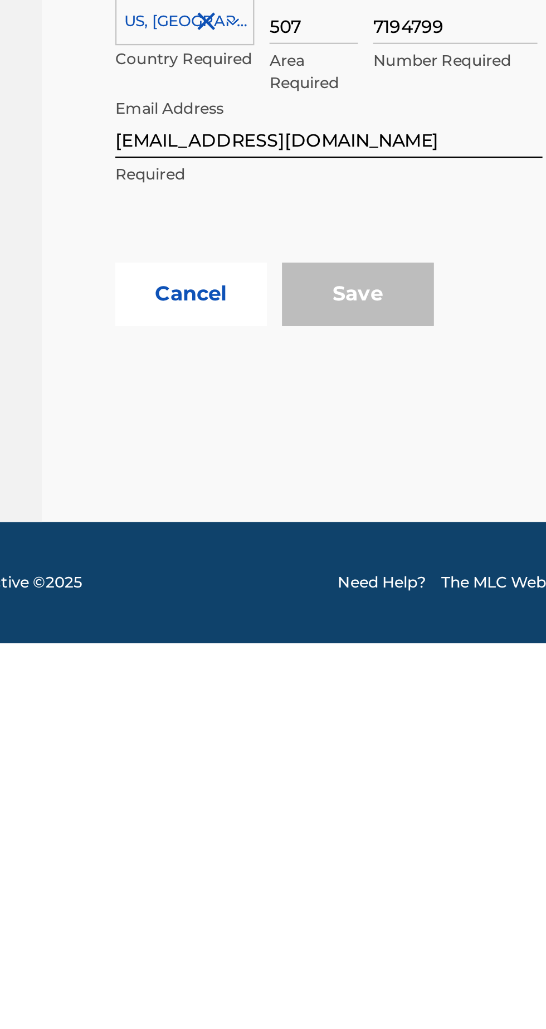
click at [330, 809] on input "[EMAIL_ADDRESS][DOMAIN_NAME]" at bounding box center [299, 799] width 188 height 32
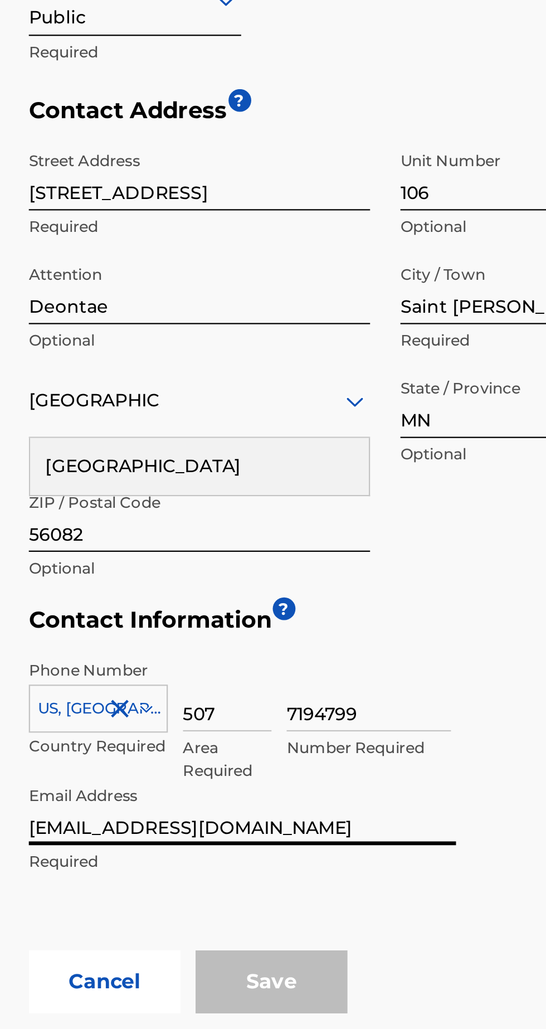
click at [341, 525] on input "625 Park Row Apt 106" at bounding box center [280, 519] width 150 height 32
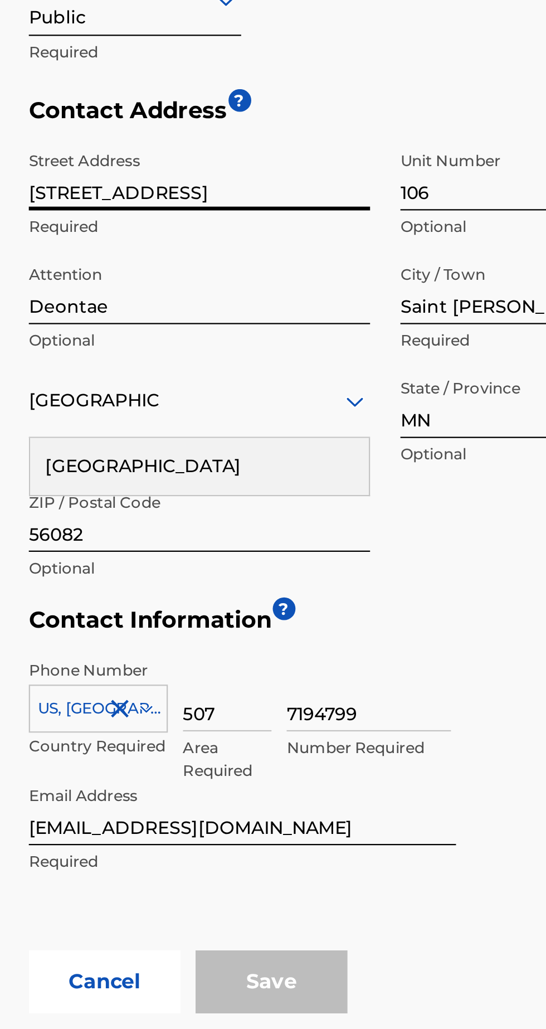
type input "[STREET_ADDRESS]"
click at [332, 562] on input "Deontae" at bounding box center [280, 569] width 150 height 32
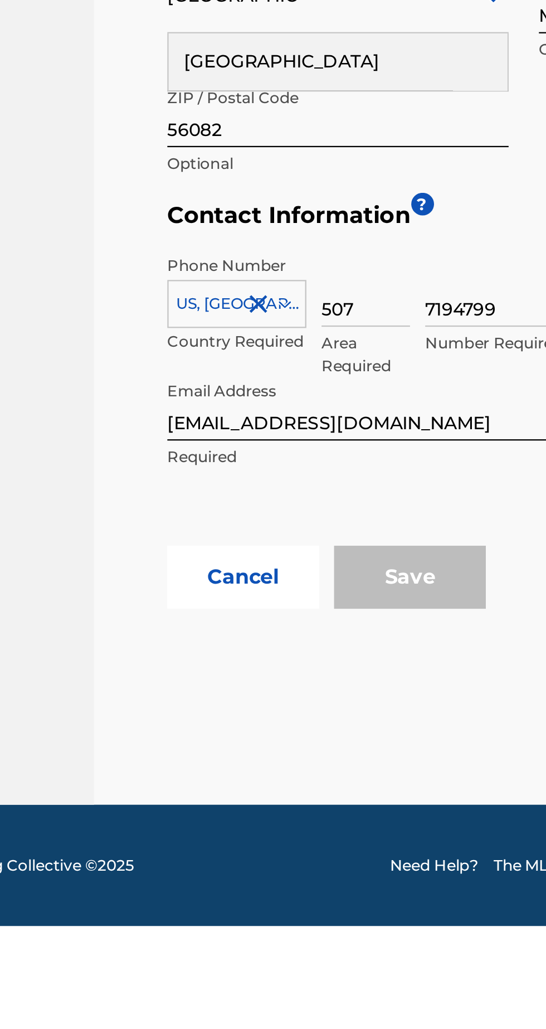
scroll to position [17, 0]
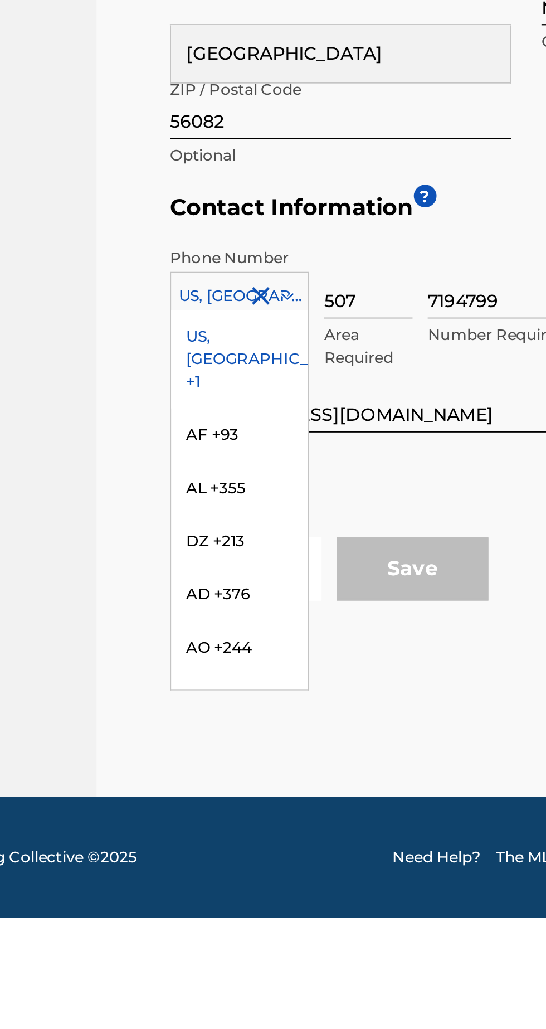
click at [245, 761] on div "US, CA +1" at bounding box center [236, 782] width 60 height 43
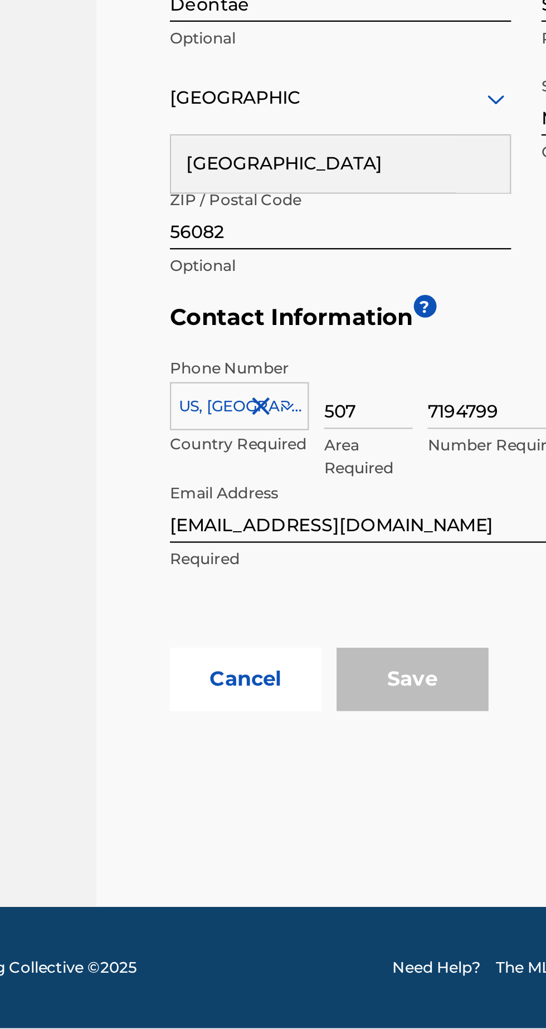
click at [293, 741] on input "507" at bounding box center [292, 749] width 39 height 32
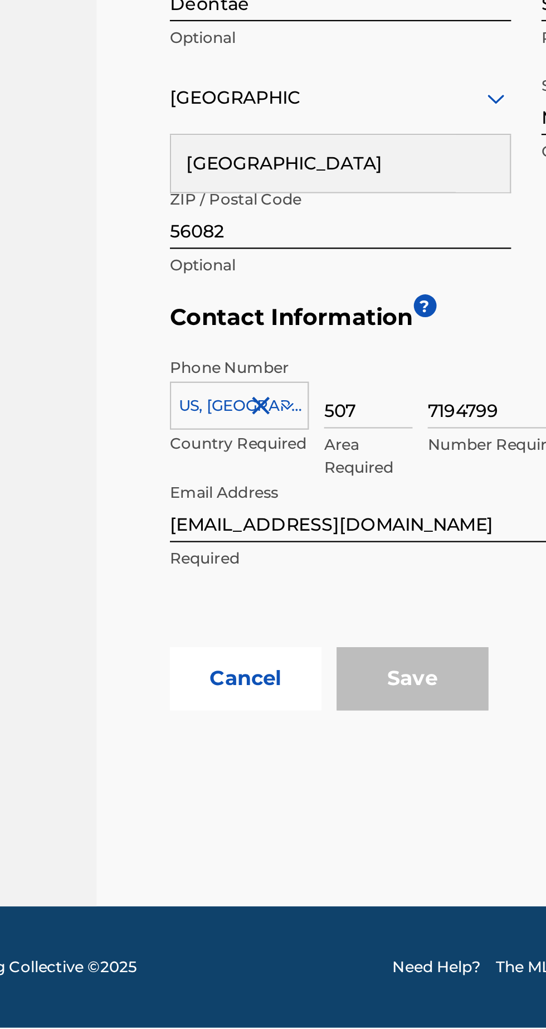
click at [307, 741] on input "507" at bounding box center [292, 749] width 39 height 32
click at [365, 735] on input "7194799" at bounding box center [355, 749] width 72 height 32
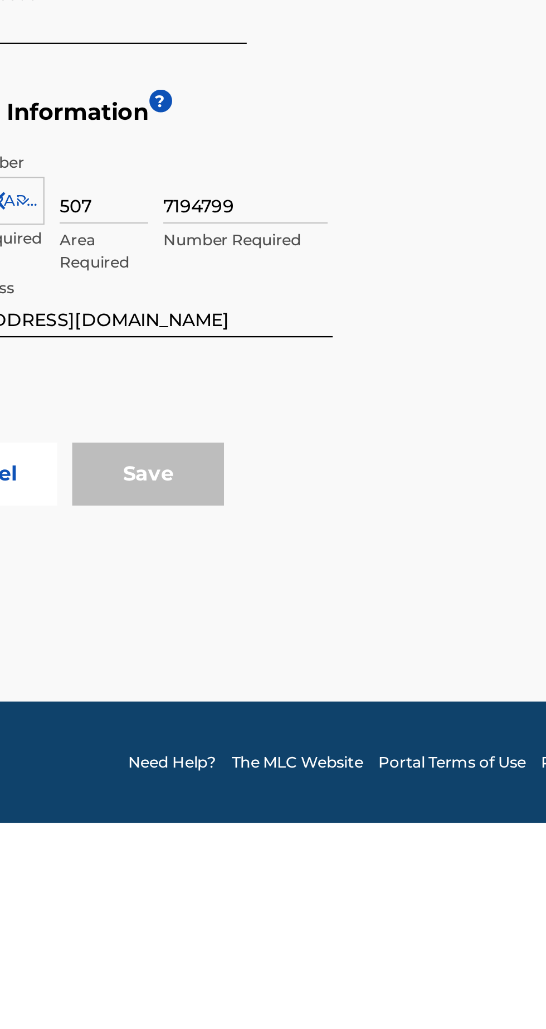
click at [417, 813] on div "Phone Number US, CA +1 Country Required 507 Area Required 7194799 Number Requir…" at bounding box center [362, 794] width 314 height 134
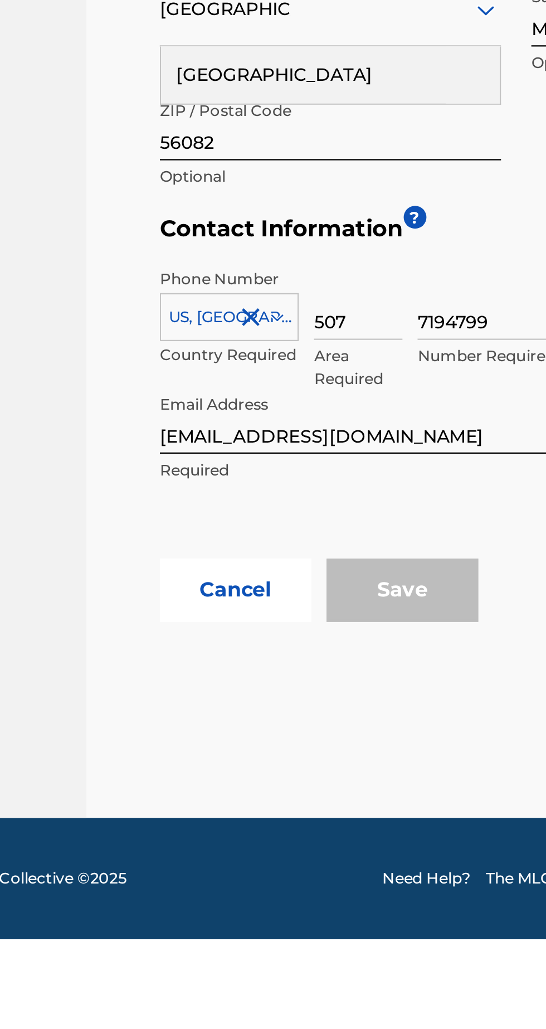
scroll to position [0, 0]
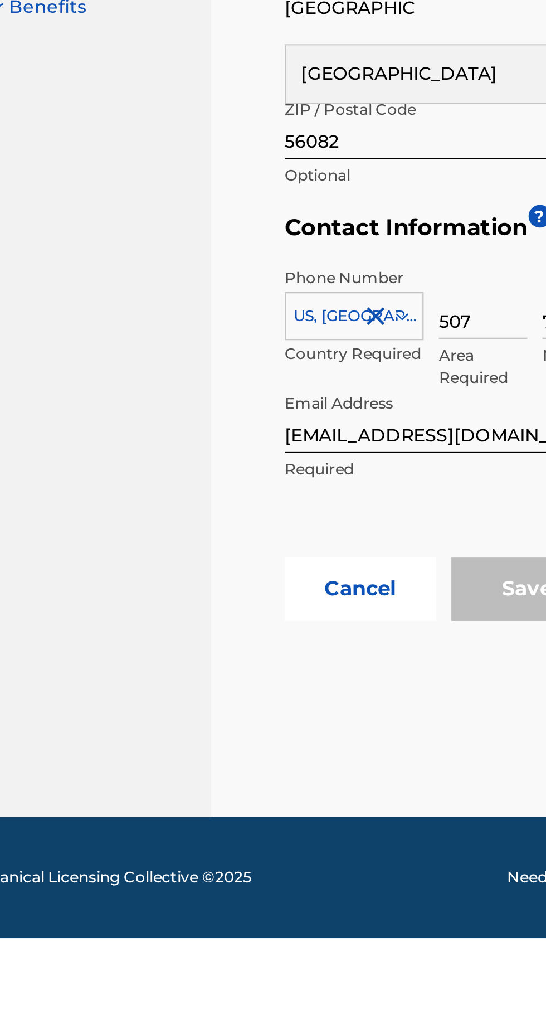
click at [248, 810] on input "[EMAIL_ADDRESS][DOMAIN_NAME]" at bounding box center [299, 799] width 188 height 32
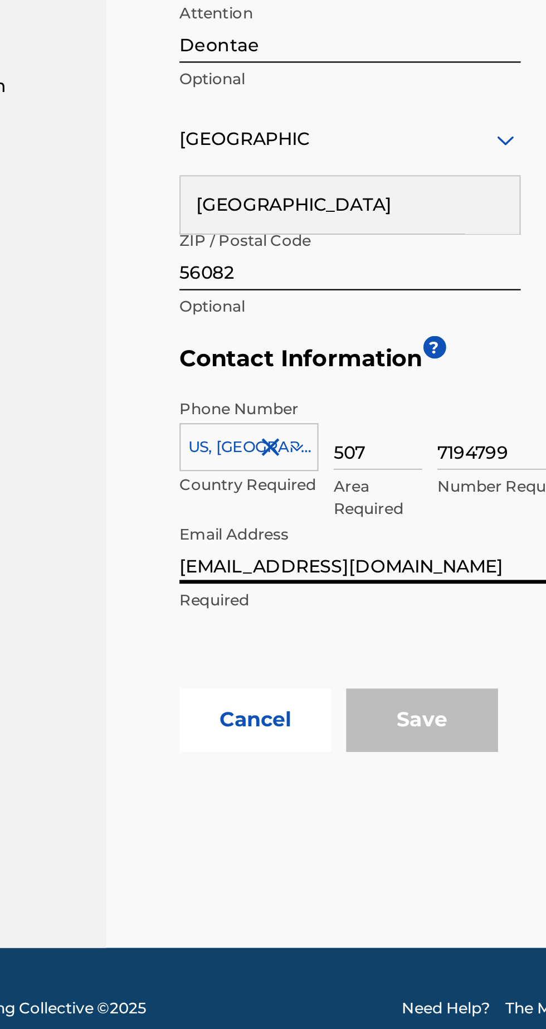
scroll to position [38, 0]
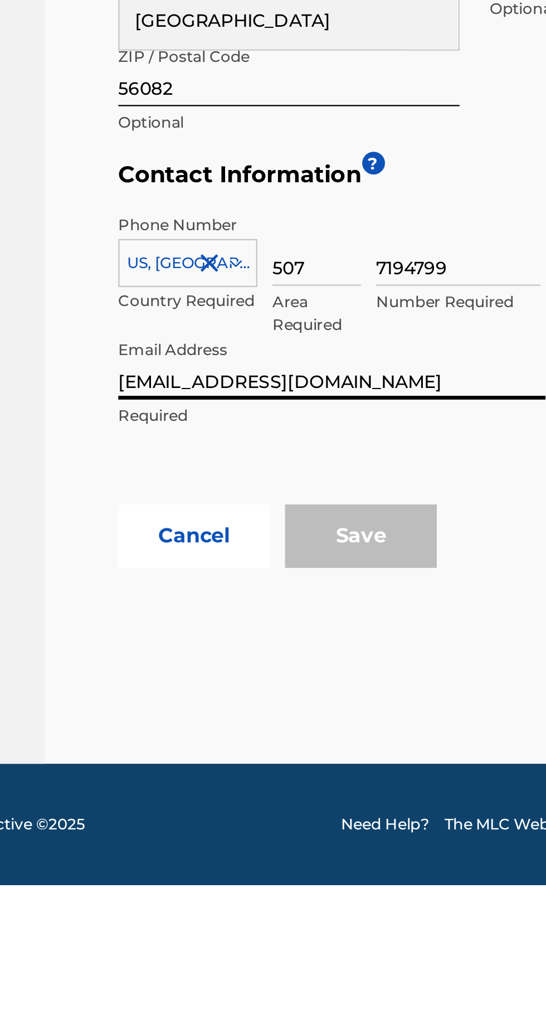
type input "deequest4@gmail.com"
click at [367, 803] on div "Phone Number US, CA +1 Country Required 507 Area Required 7194799 Number Requir…" at bounding box center [362, 794] width 314 height 134
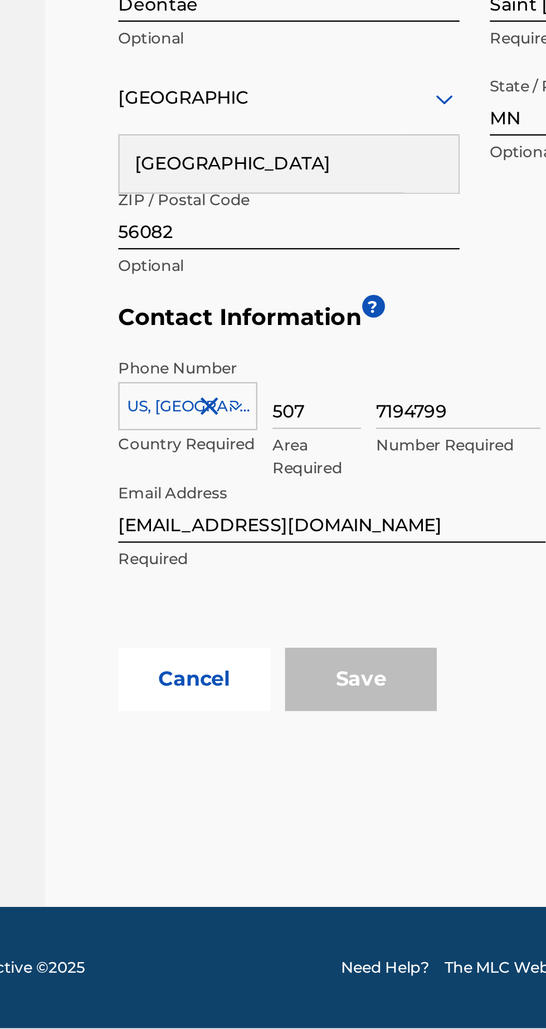
click at [312, 861] on div "Save" at bounding box center [312, 875] width 67 height 28
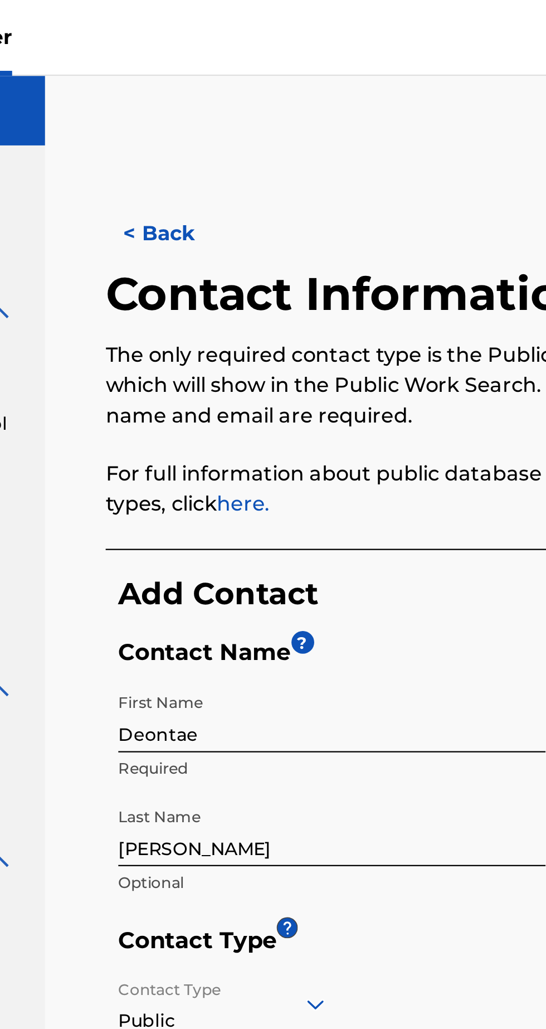
scroll to position [0, 0]
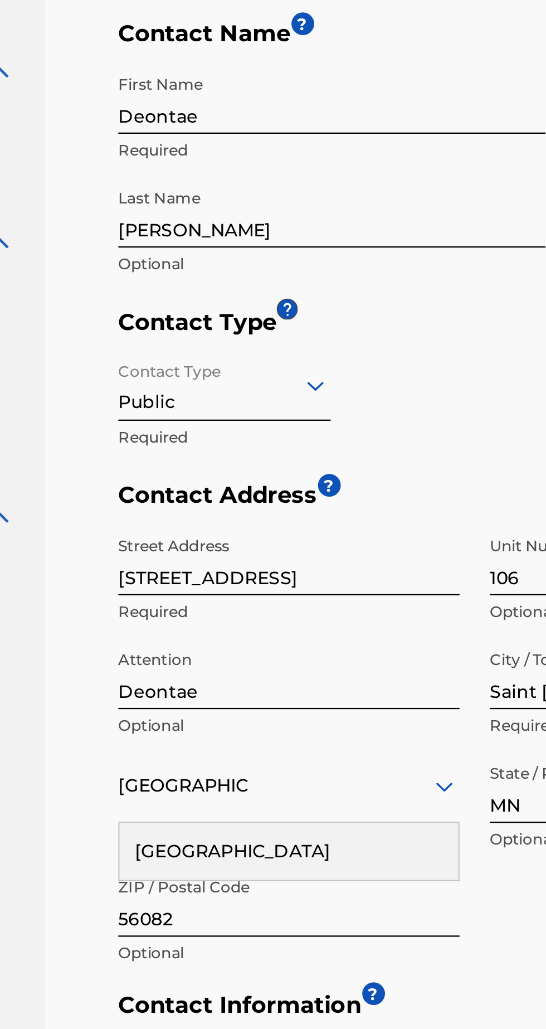
click at [311, 319] on input "Deontae" at bounding box center [299, 316] width 188 height 32
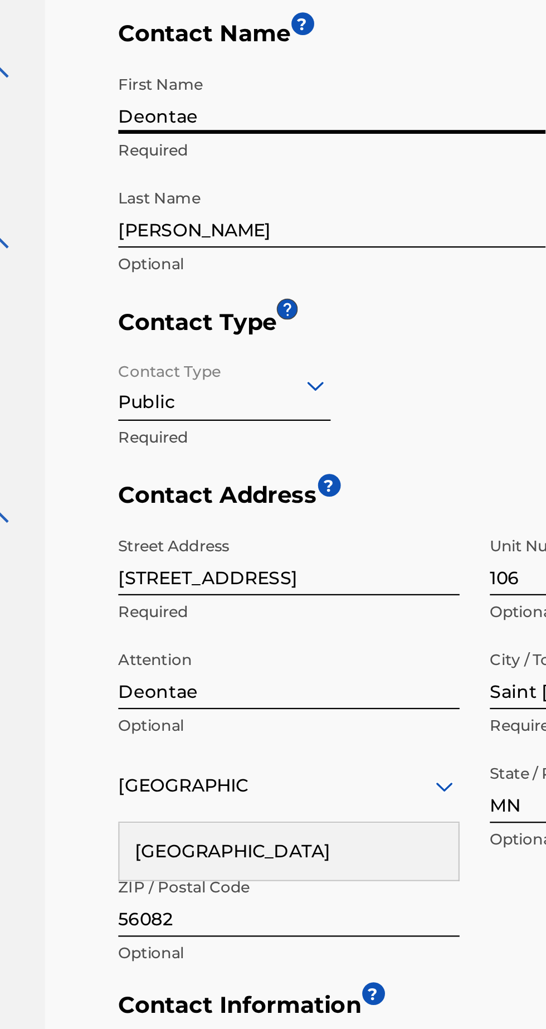
click at [299, 371] on input "[PERSON_NAME]" at bounding box center [299, 366] width 188 height 32
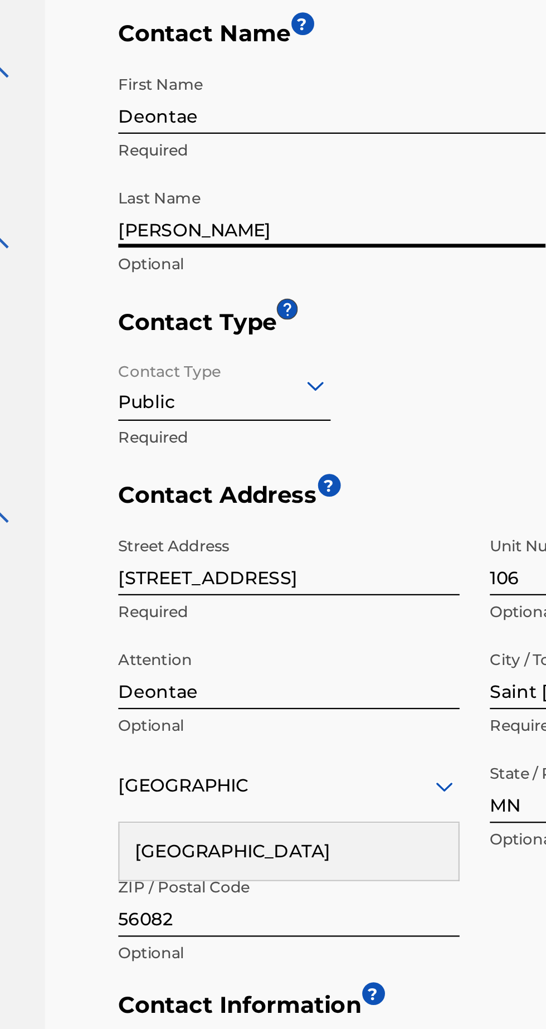
click at [332, 426] on h5 "Contact Type" at bounding box center [362, 418] width 314 height 18
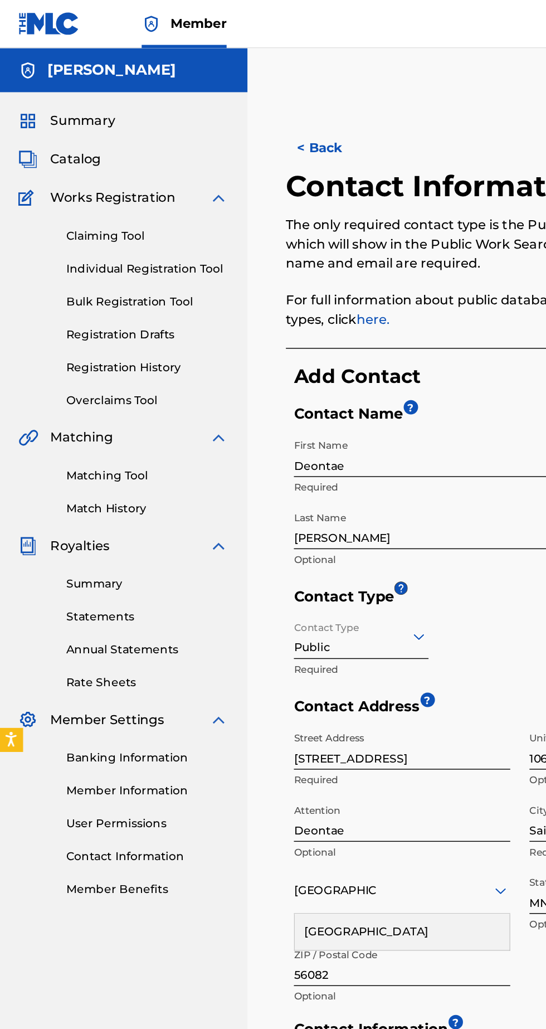
click at [237, 95] on button "< Back" at bounding box center [233, 103] width 67 height 28
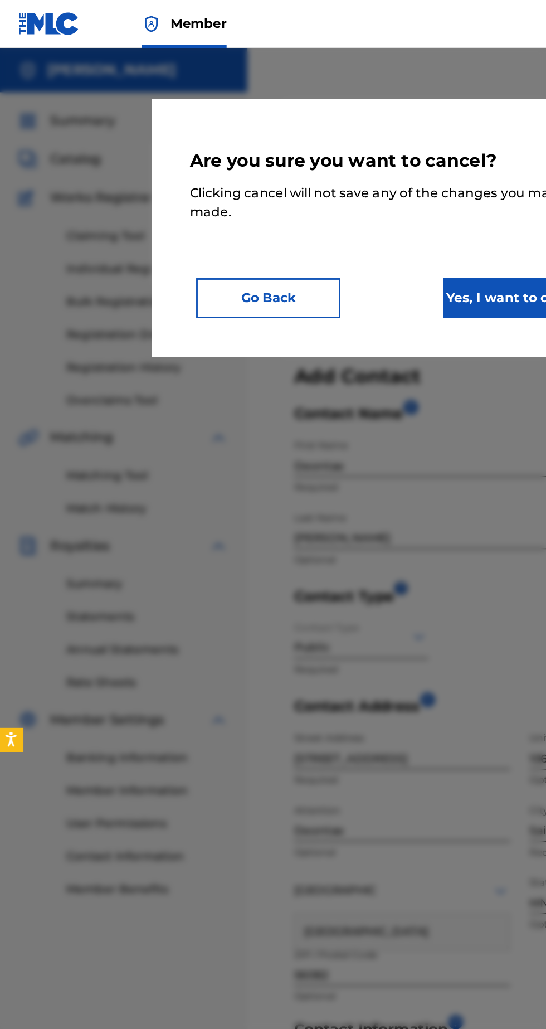
click at [348, 210] on button "Yes, I want to cancel" at bounding box center [359, 207] width 100 height 28
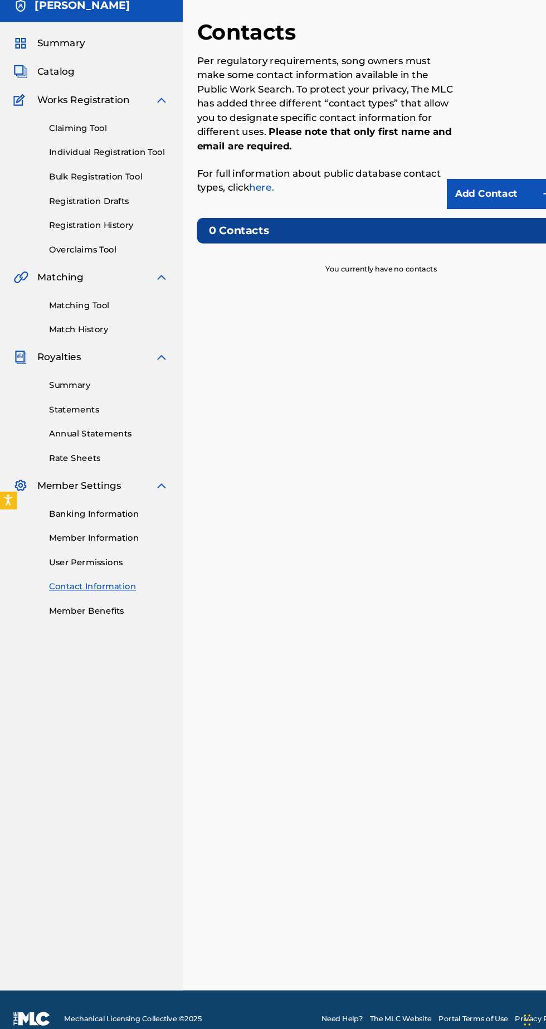
scroll to position [18, 0]
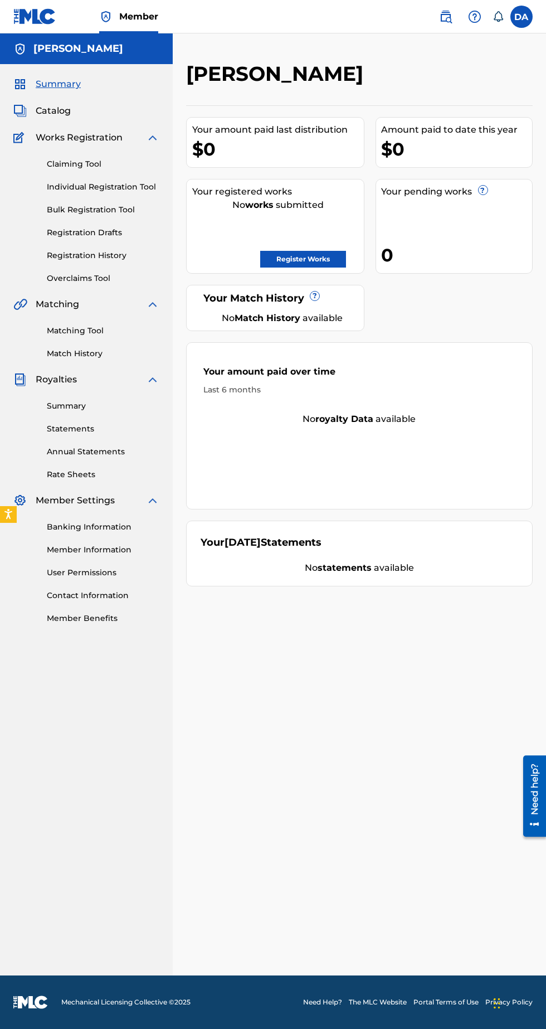
click at [88, 618] on link "Member Benefits" at bounding box center [103, 619] width 113 height 12
click at [65, 110] on span "Catalog" at bounding box center [53, 110] width 35 height 13
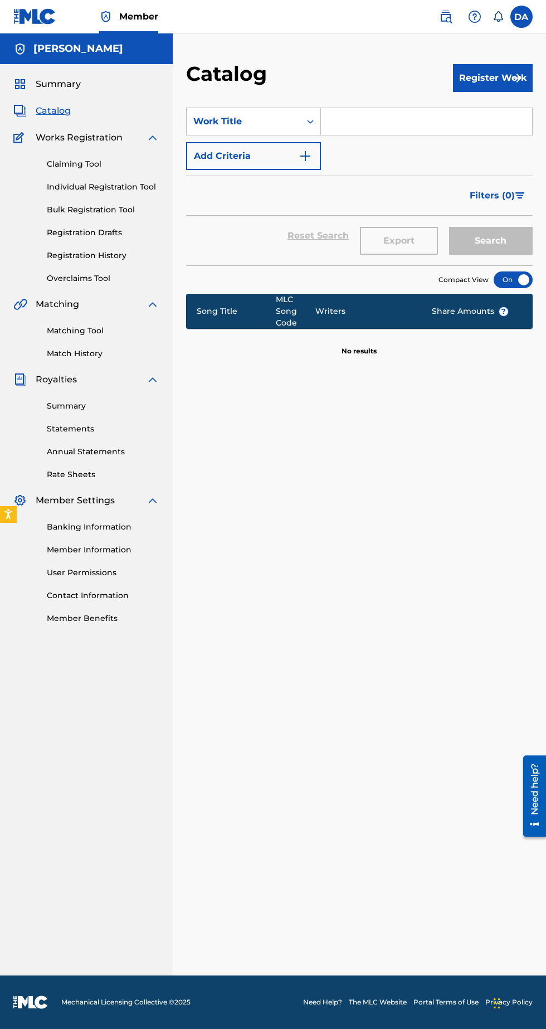
click at [104, 254] on link "Registration History" at bounding box center [103, 256] width 113 height 12
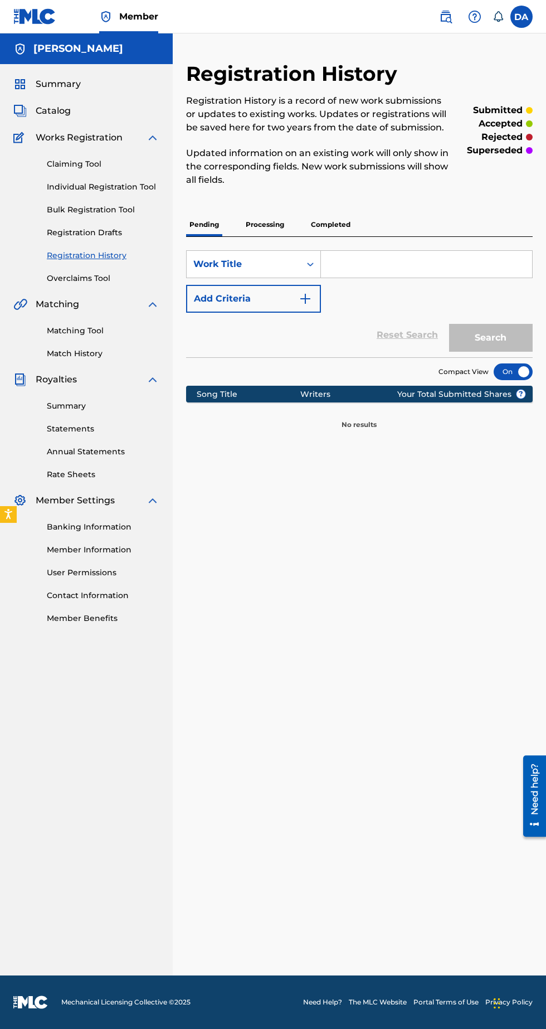
click at [103, 227] on link "Registration Drafts" at bounding box center [103, 233] width 113 height 12
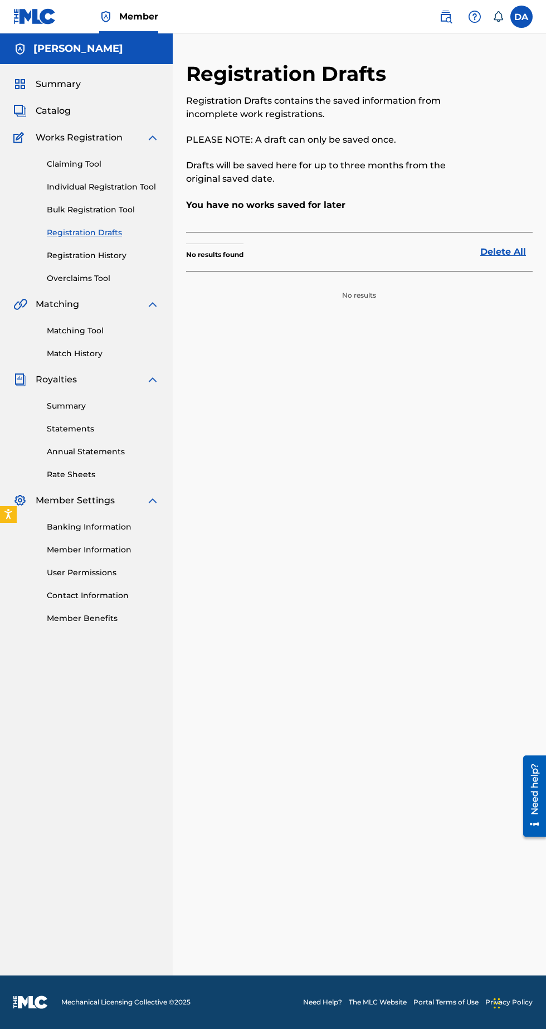
click at [94, 279] on link "Overclaims Tool" at bounding box center [103, 279] width 113 height 12
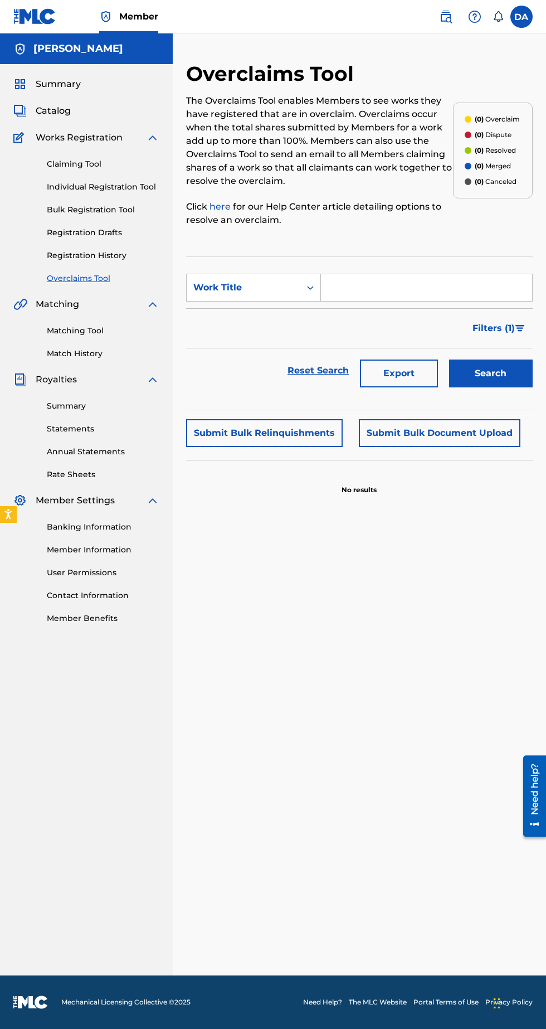
click at [95, 255] on link "Registration History" at bounding box center [103, 256] width 113 height 12
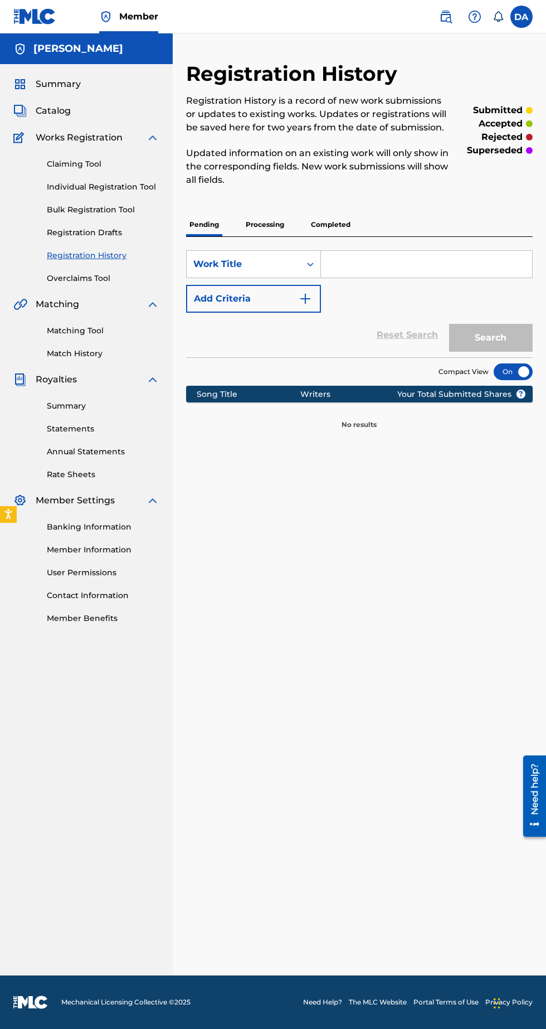
click at [86, 234] on link "Registration Drafts" at bounding box center [103, 233] width 113 height 12
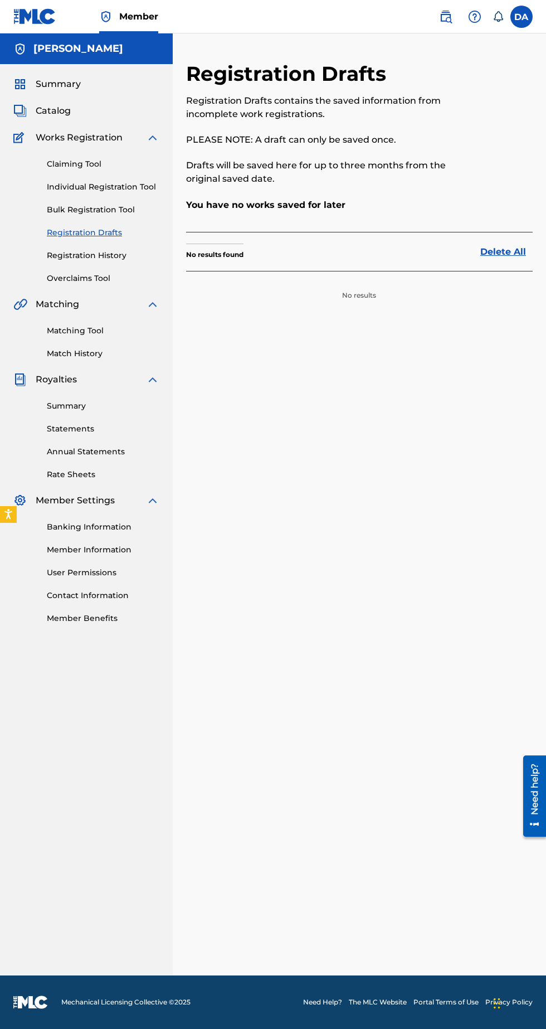
click at [90, 210] on link "Bulk Registration Tool" at bounding box center [103, 210] width 113 height 12
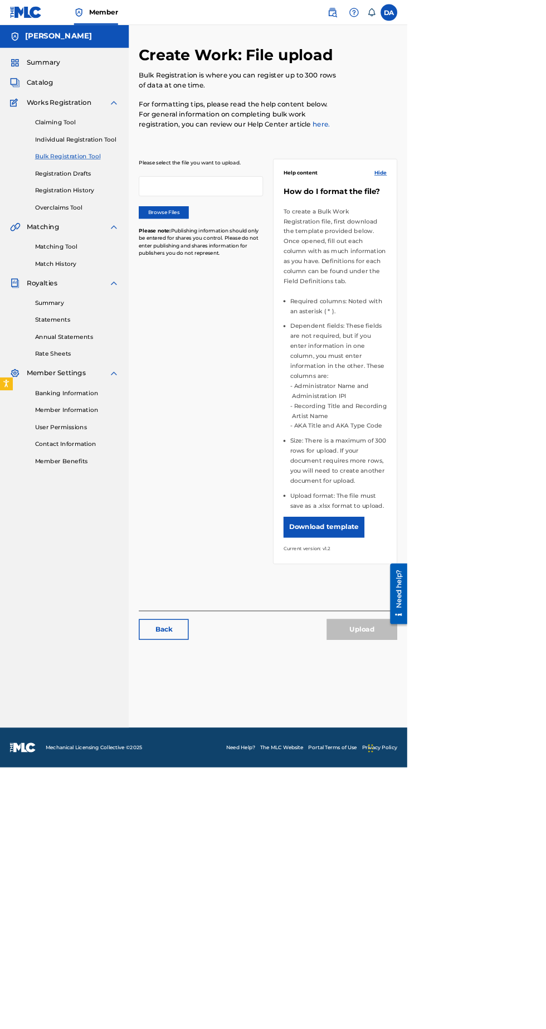
click at [129, 188] on link "Individual Registration Tool" at bounding box center [103, 187] width 113 height 12
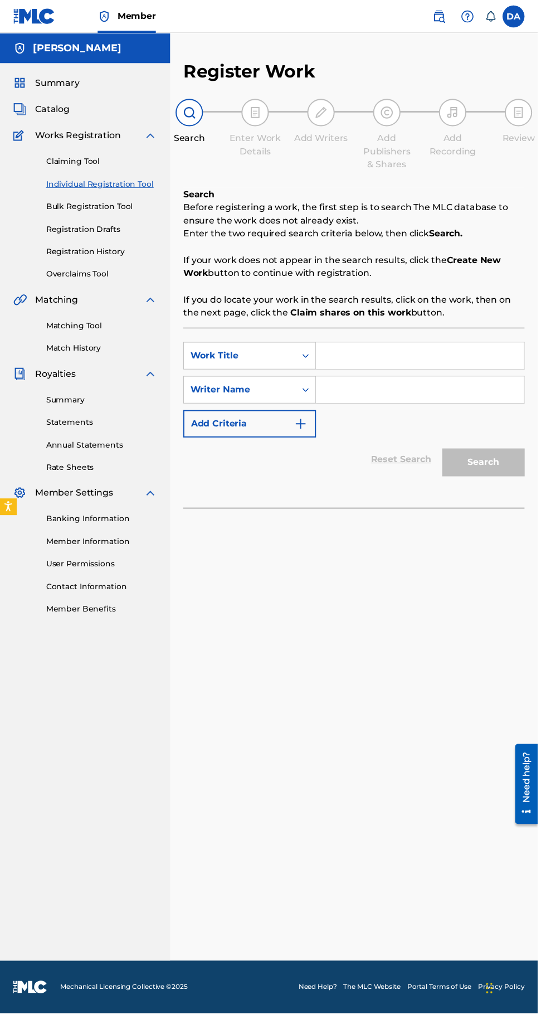
click at [388, 359] on input "Search Form" at bounding box center [426, 361] width 211 height 27
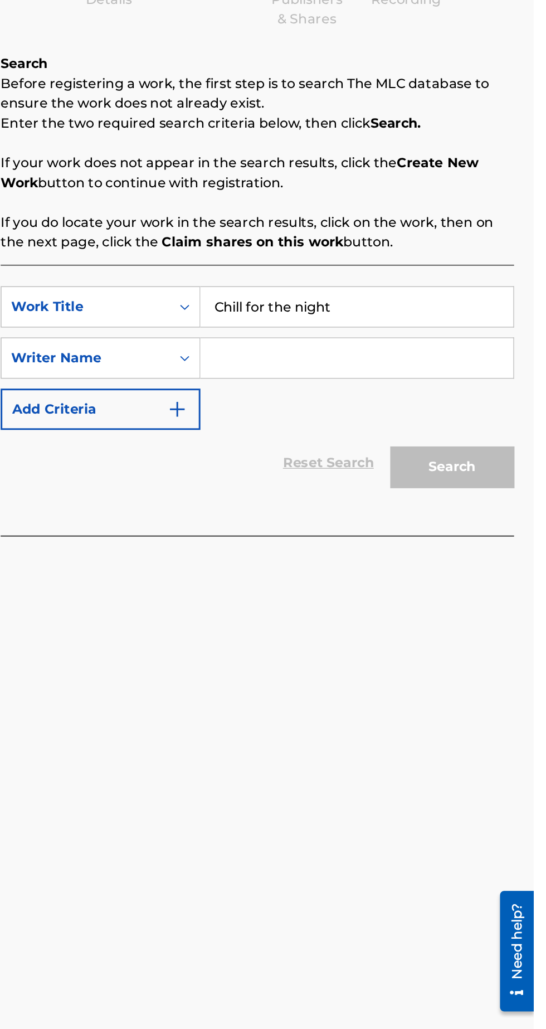
type input "Chill for the night"
click at [380, 391] on input "Search Form" at bounding box center [426, 395] width 211 height 27
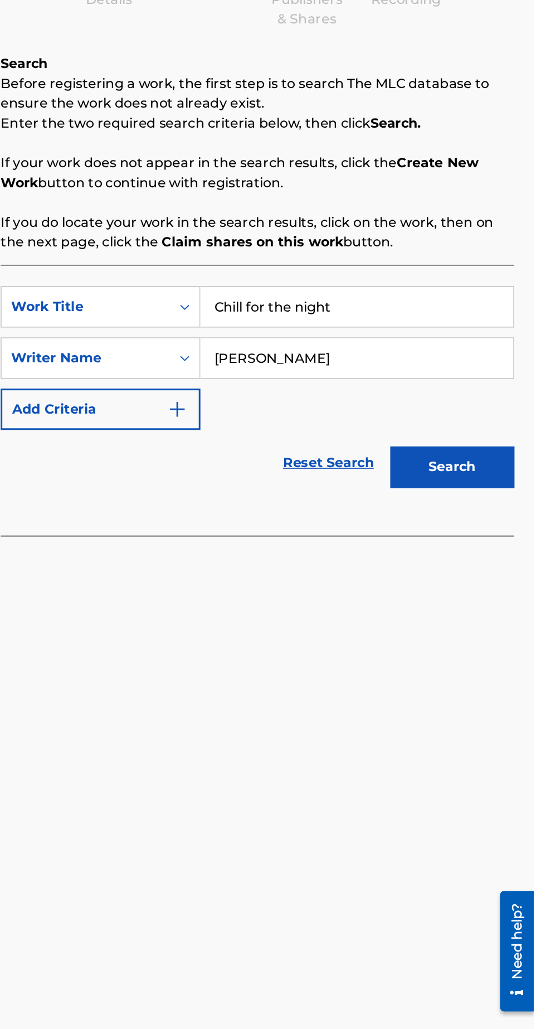
type input "[PERSON_NAME]"
click at [507, 463] on button "Search" at bounding box center [491, 469] width 84 height 28
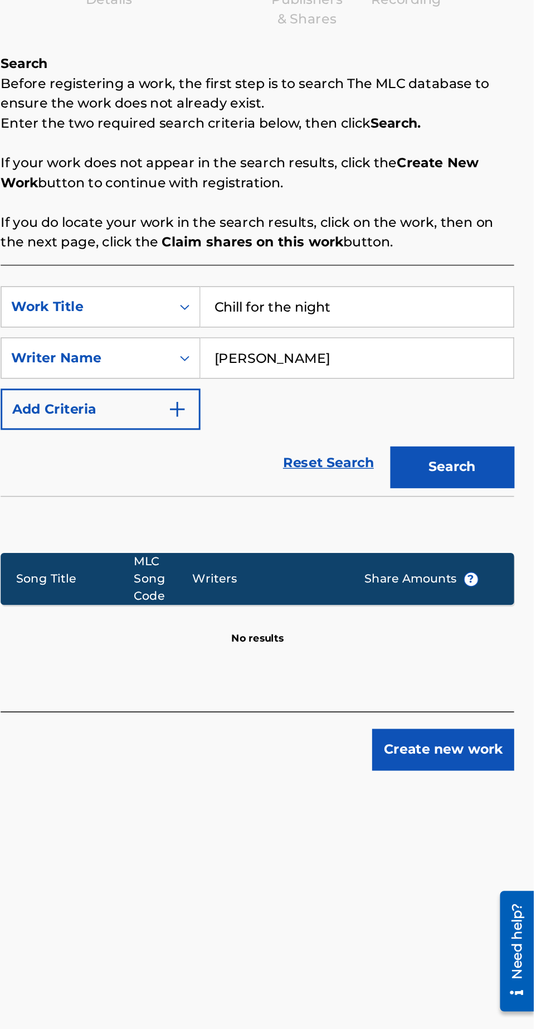
click at [497, 668] on button "Create new work" at bounding box center [485, 660] width 96 height 28
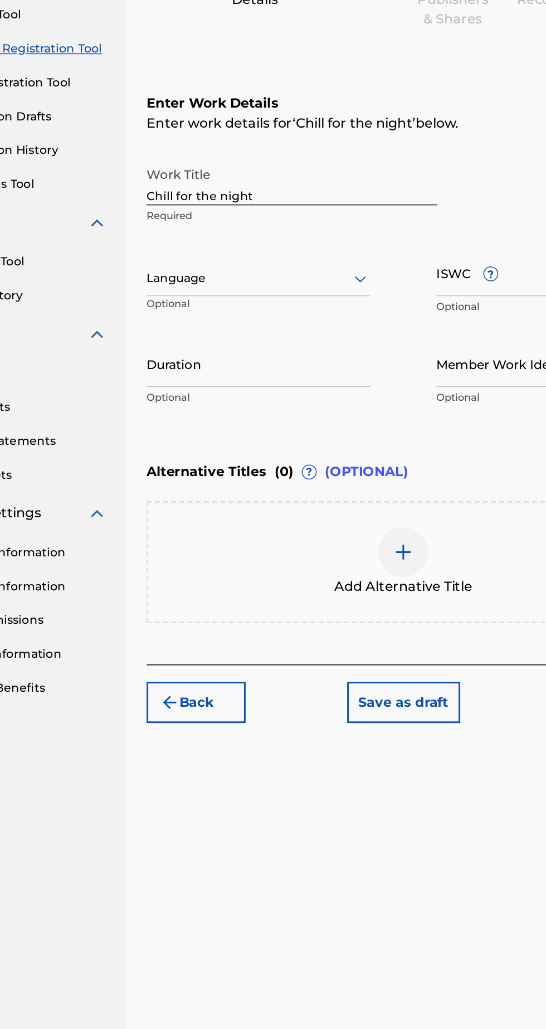
click at [421, 341] on span "?" at bounding box center [418, 338] width 9 height 9
click at [421, 341] on input "ISWC ?" at bounding box center [457, 338] width 151 height 32
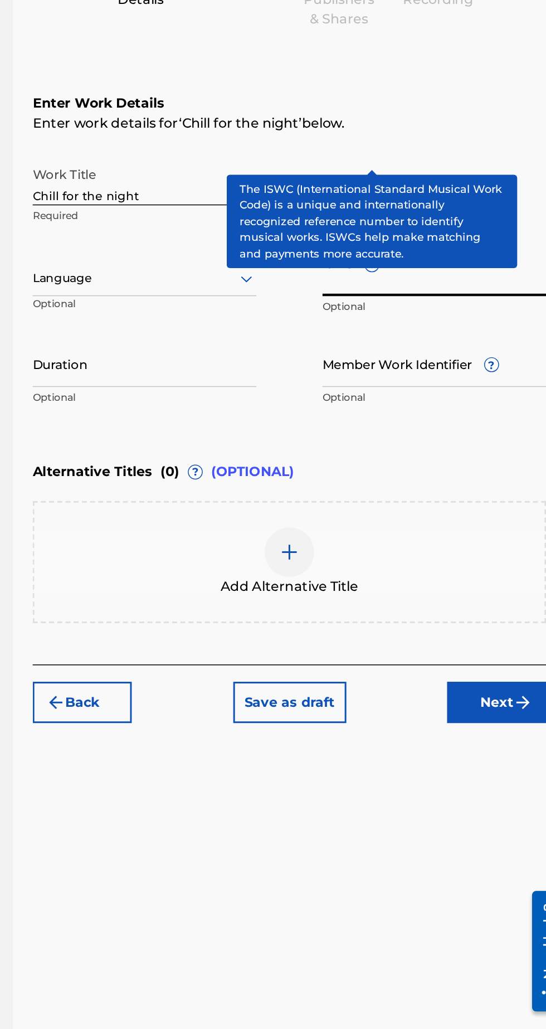
click at [434, 450] on div "Enter Work Details Enter work details for ‘ Chill for the night ’ below. Work T…" at bounding box center [359, 326] width 347 height 270
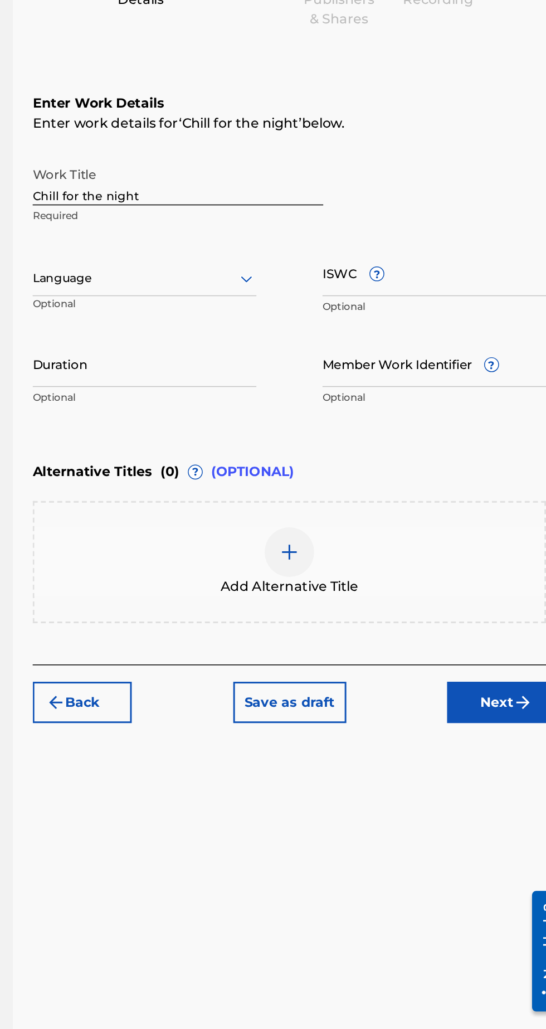
click at [444, 408] on input "Member Work Identifier ?" at bounding box center [457, 399] width 151 height 32
type input "[PERSON_NAME]"
click at [440, 459] on div "Enter Work Details Enter work details for ‘ Chill for the night ’ below. Work T…" at bounding box center [359, 326] width 347 height 270
click at [269, 407] on input "Duration" at bounding box center [261, 399] width 151 height 32
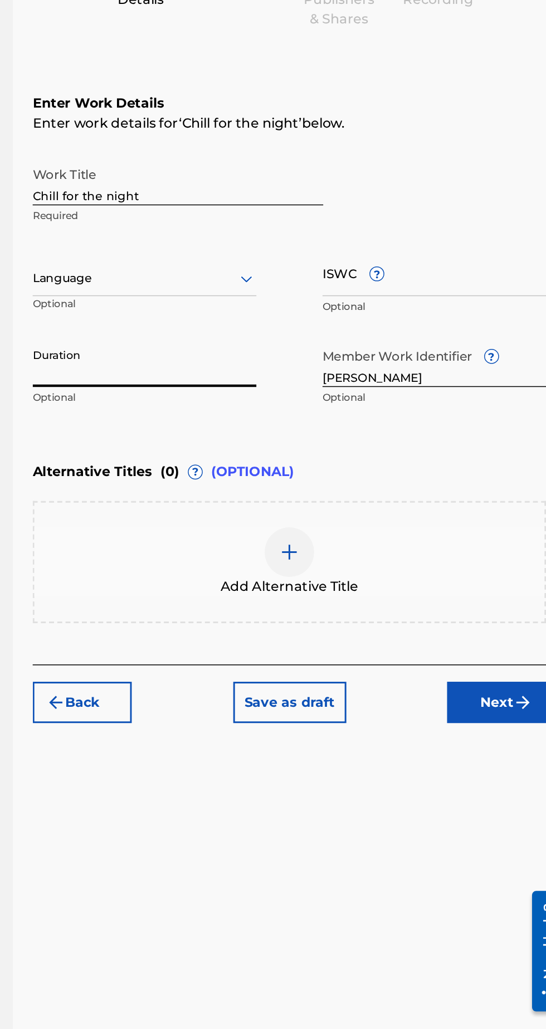
click at [429, 458] on div "Enter Work Details Enter work details for ‘ Chill for the night ’ below. Work T…" at bounding box center [359, 326] width 347 height 270
click at [362, 531] on img at bounding box center [359, 526] width 13 height 13
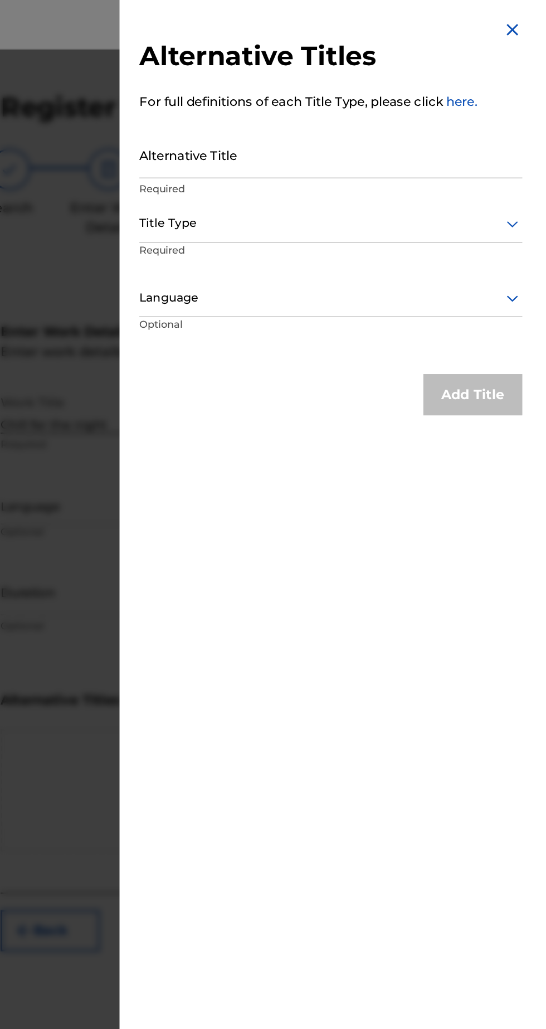
click at [538, 16] on img at bounding box center [531, 19] width 13 height 13
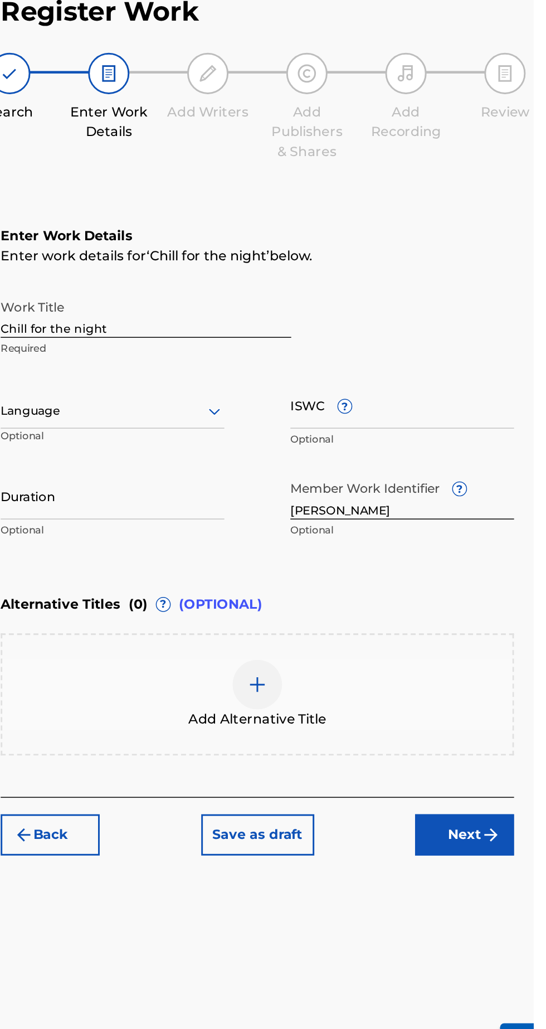
click at [494, 631] on button "Next" at bounding box center [499, 628] width 67 height 28
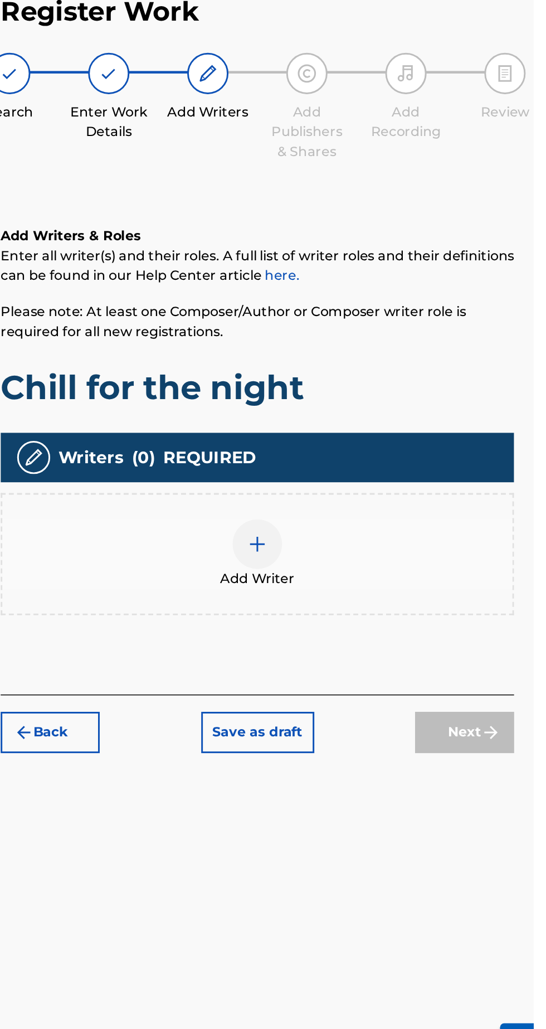
click at [363, 434] on img at bounding box center [359, 431] width 13 height 13
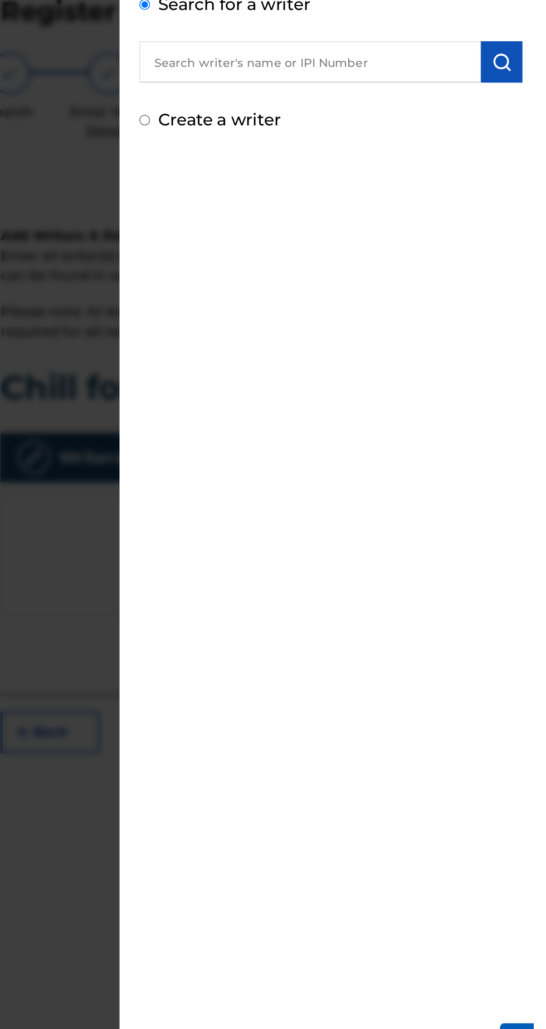
click at [421, 106] on input "text" at bounding box center [395, 107] width 231 height 28
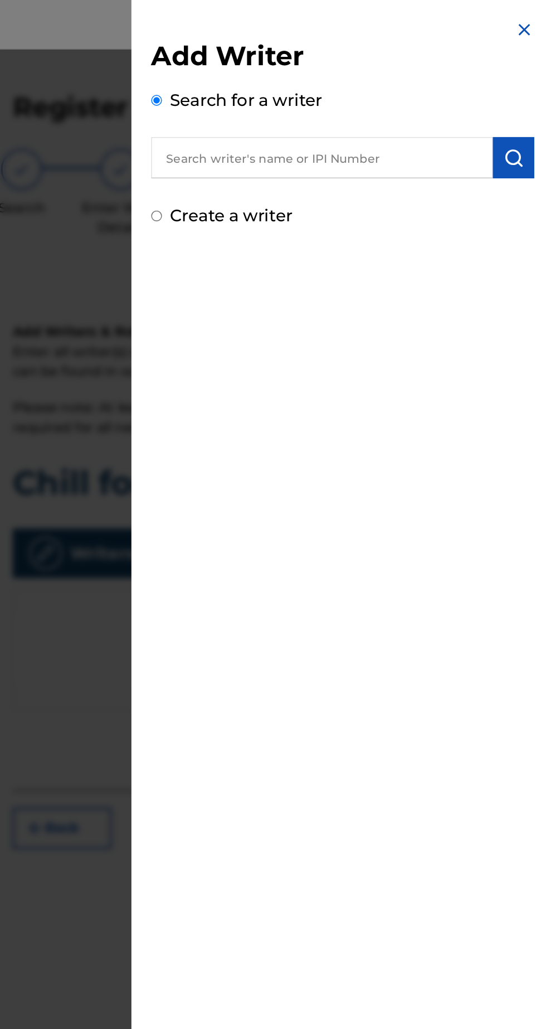
click at [405, 103] on input "text" at bounding box center [395, 107] width 231 height 28
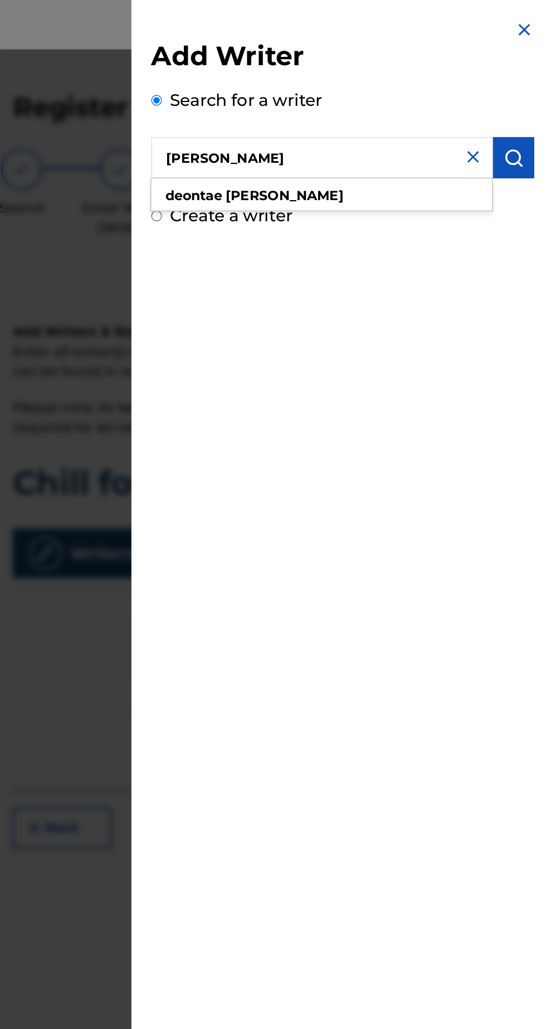
click at [361, 129] on strong "atkins" at bounding box center [370, 132] width 80 height 11
type input "deontae atkins"
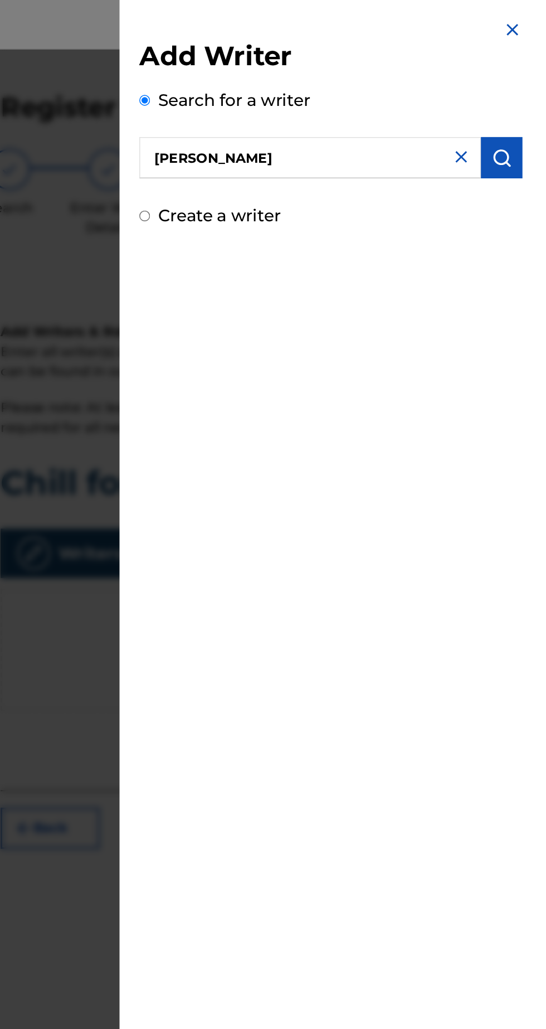
click at [464, 156] on div "Add Writer Search for a writer deontae atkins Create a writer" at bounding box center [408, 83] width 285 height 167
click at [358, 147] on label "Create a writer" at bounding box center [334, 145] width 82 height 13
radio input "true"
click at [287, 147] on input "Create a writer" at bounding box center [283, 145] width 7 height 7
radio input "false"
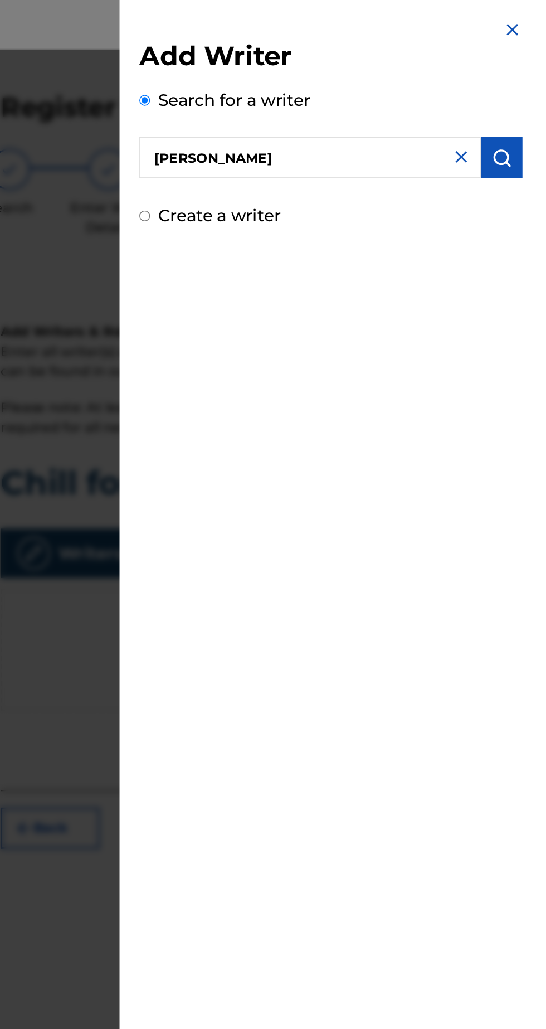
radio input "true"
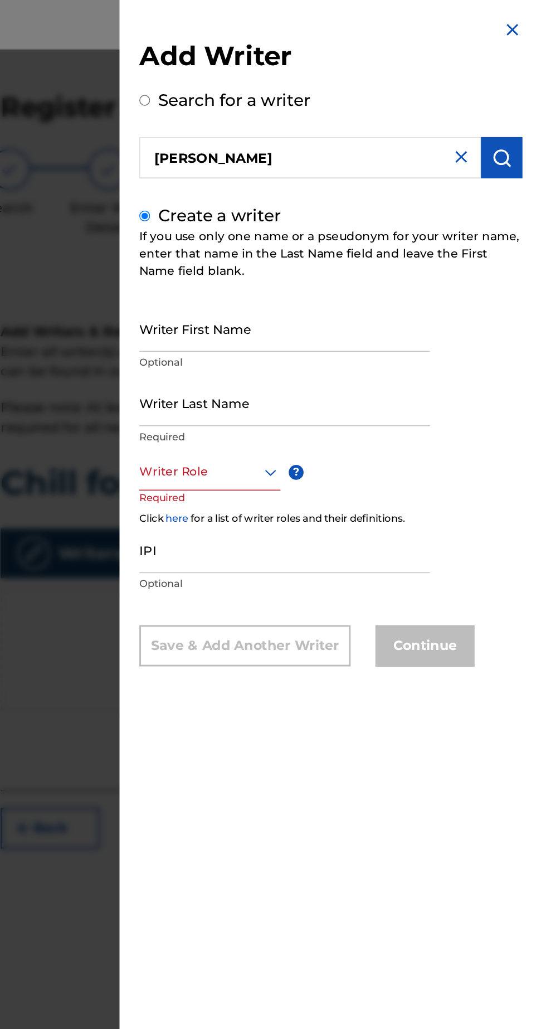
click at [391, 101] on input "deontae atkins" at bounding box center [395, 107] width 231 height 28
radio input "true"
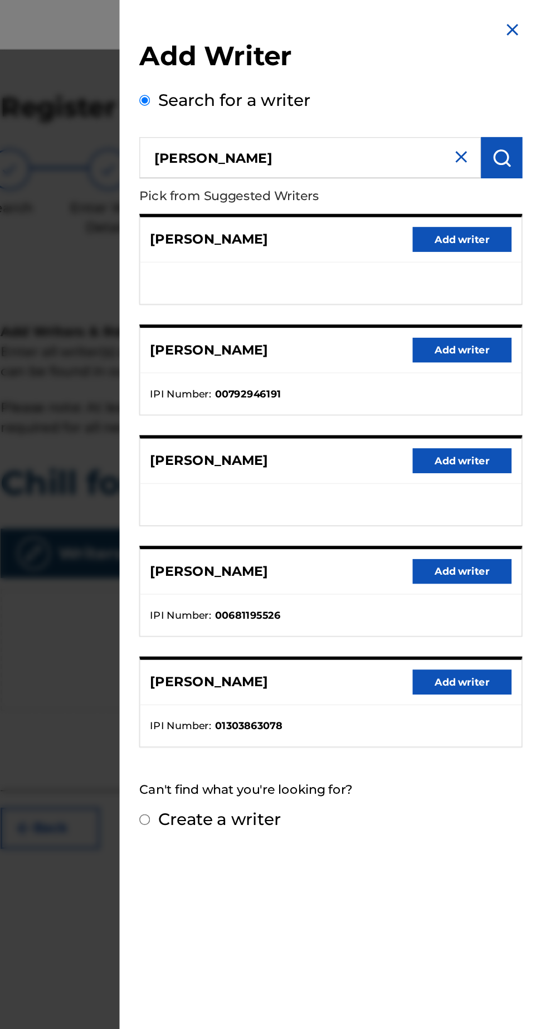
click at [472, 275] on ul "IPI Number : 00792946191" at bounding box center [409, 266] width 258 height 28
click at [506, 463] on button "Add writer" at bounding box center [497, 460] width 67 height 17
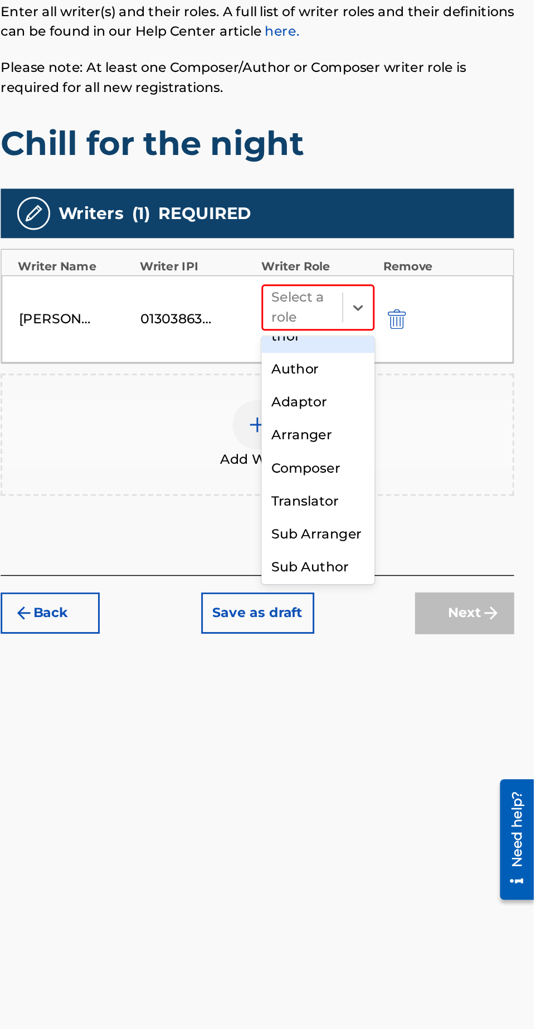
scroll to position [4, 0]
click at [415, 470] on div "Composer/Author" at bounding box center [400, 472] width 76 height 36
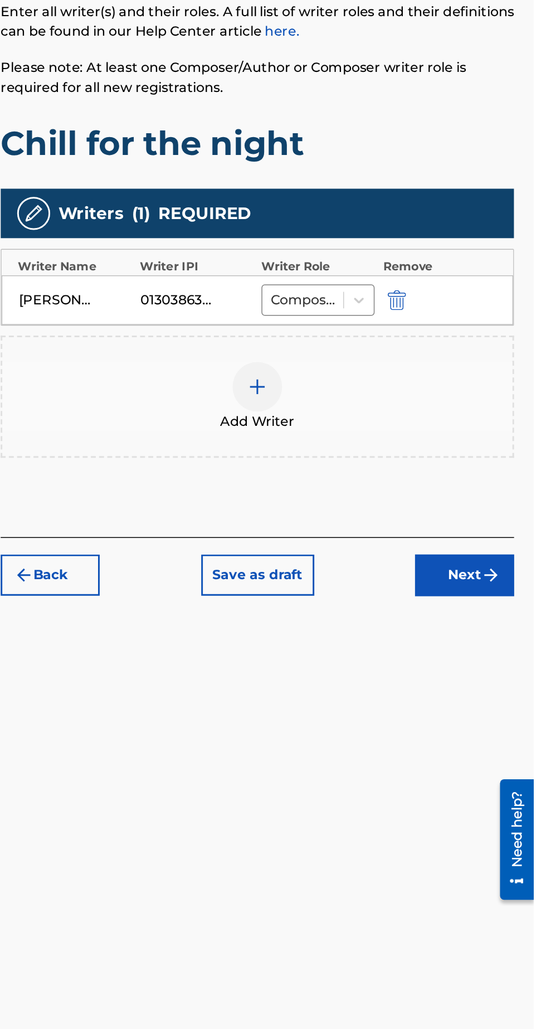
click at [512, 623] on img "submit" at bounding box center [517, 617] width 13 height 13
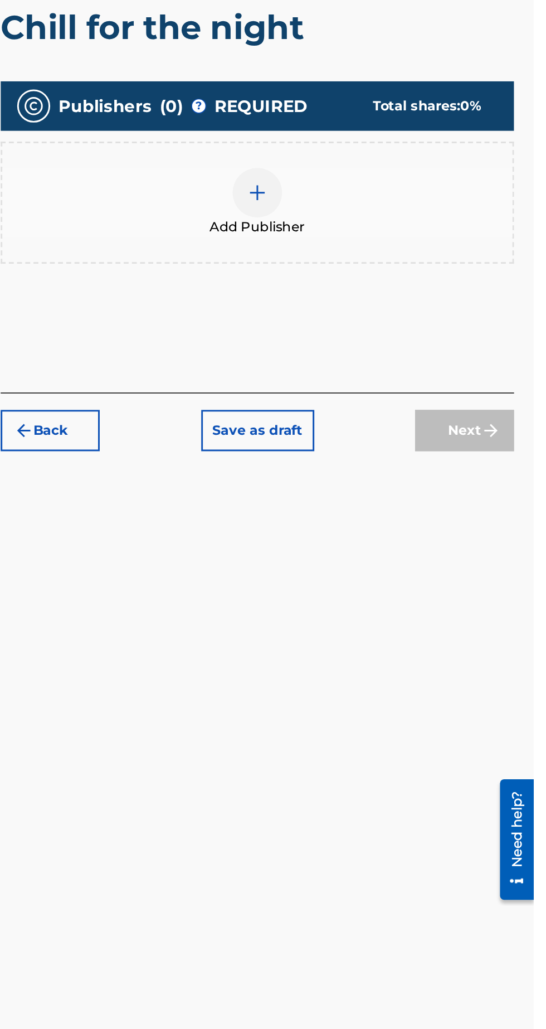
scroll to position [50, 0]
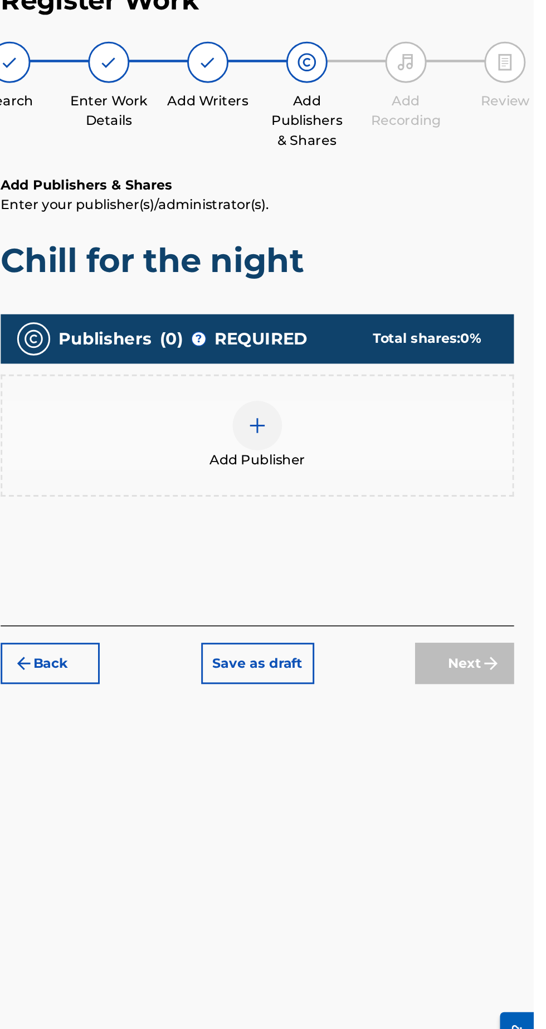
click at [366, 343] on div at bounding box center [359, 359] width 33 height 33
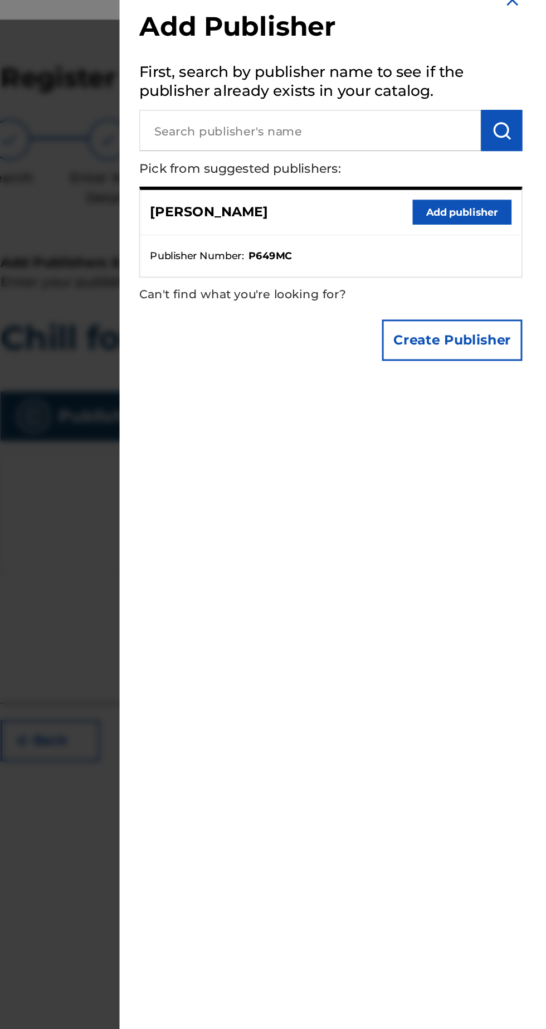
click at [516, 163] on button "Add publisher" at bounding box center [497, 163] width 67 height 17
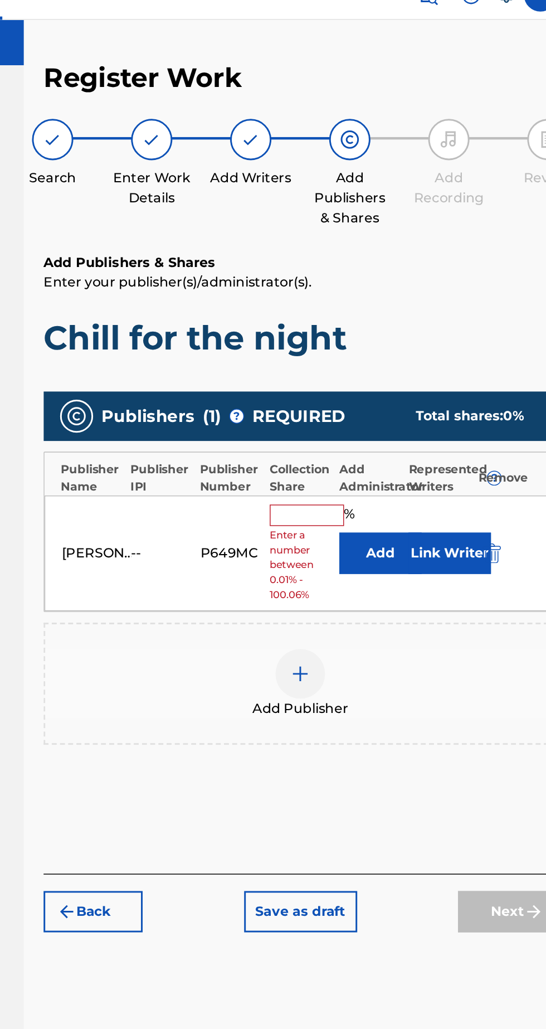
click at [366, 361] on input "text" at bounding box center [364, 368] width 50 height 14
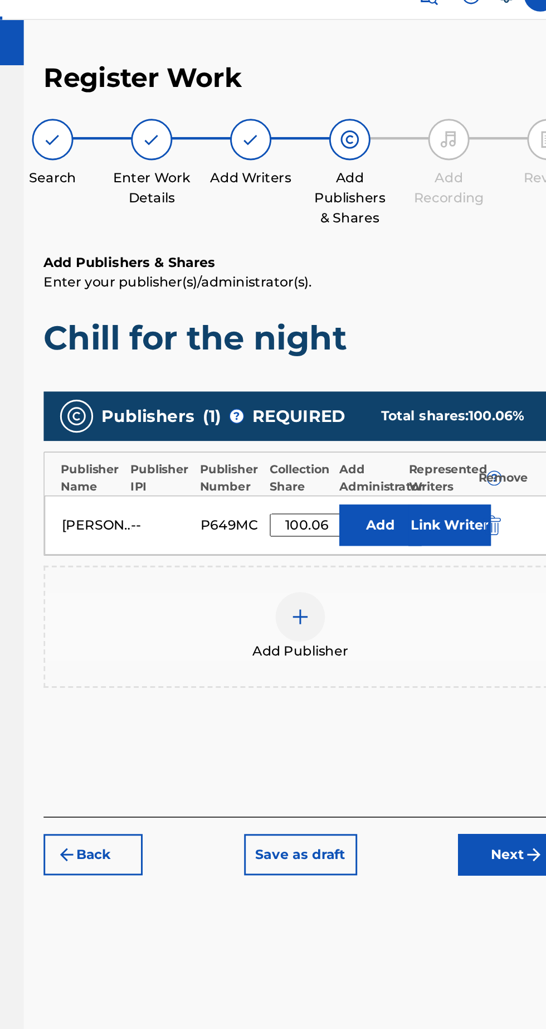
type input "100.06"
click at [311, 402] on div "Add Publisher" at bounding box center [359, 443] width 347 height 82
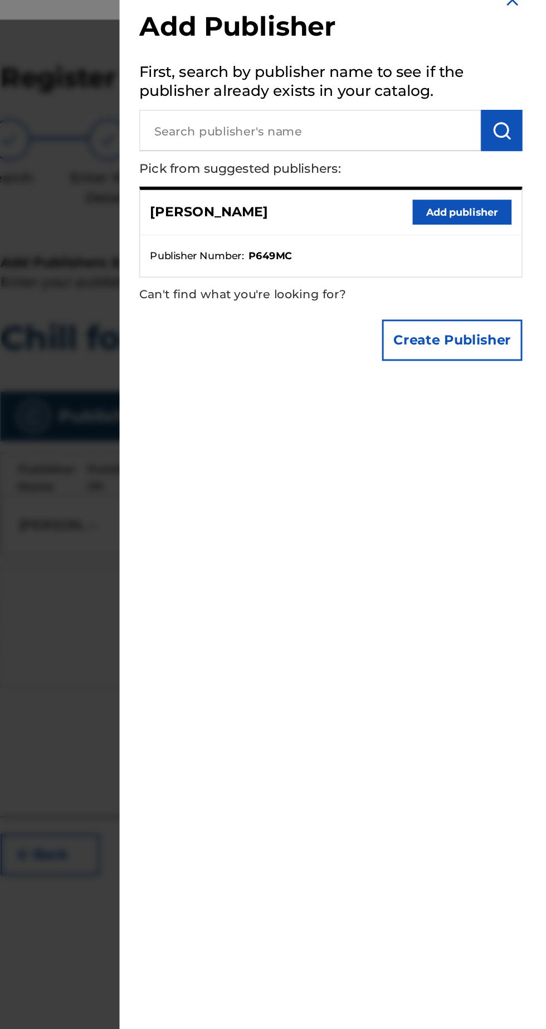
click at [510, 162] on button "Add publisher" at bounding box center [497, 163] width 67 height 17
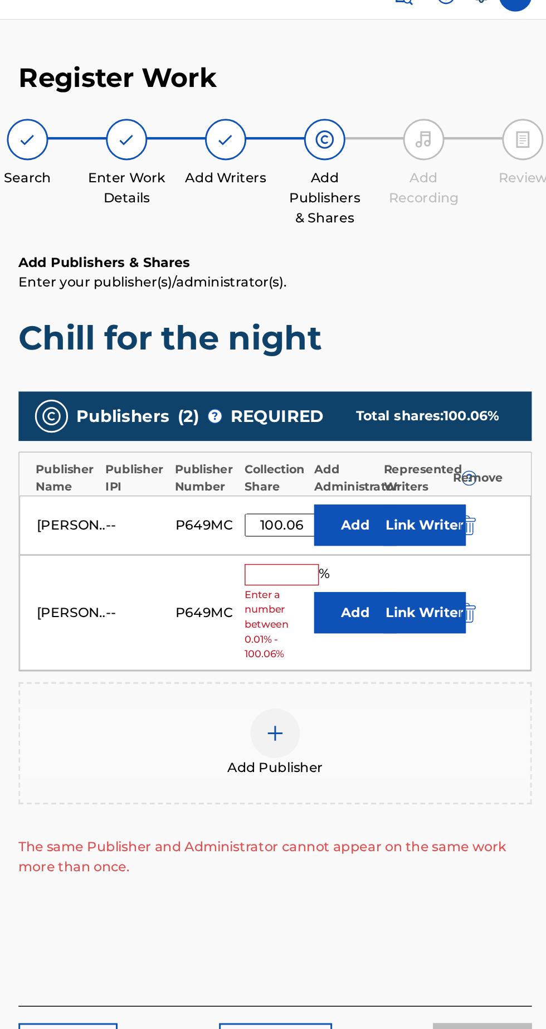
click at [356, 401] on input "text" at bounding box center [364, 408] width 50 height 14
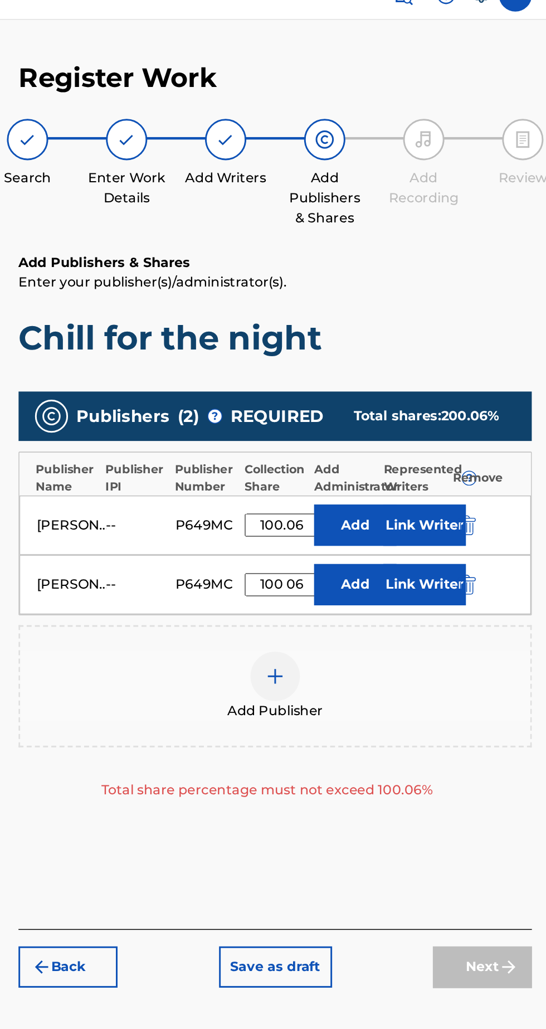
click at [287, 395] on div "Deontae Atkins -- P649MC 100 06 % Add Link Writer" at bounding box center [360, 415] width 346 height 40
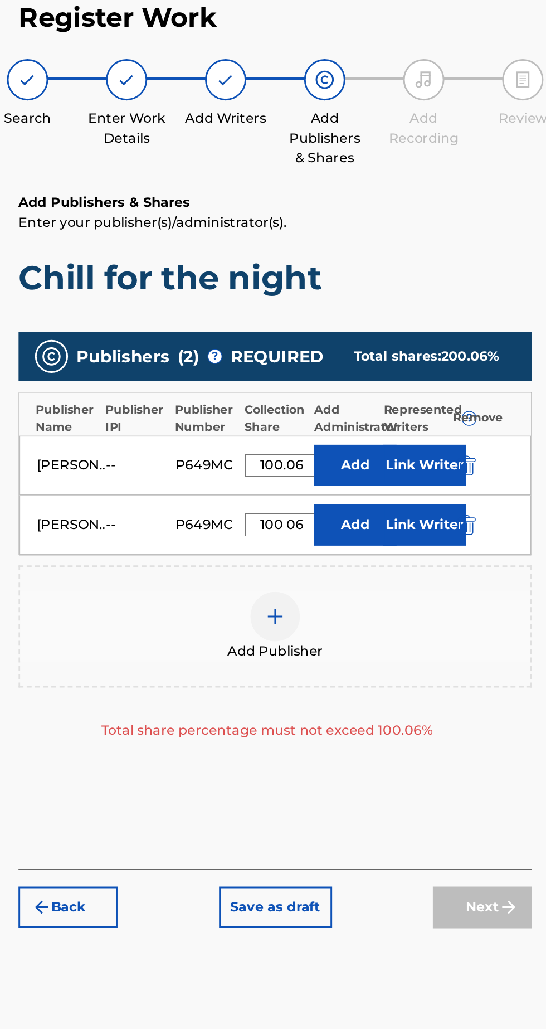
scroll to position [0, 0]
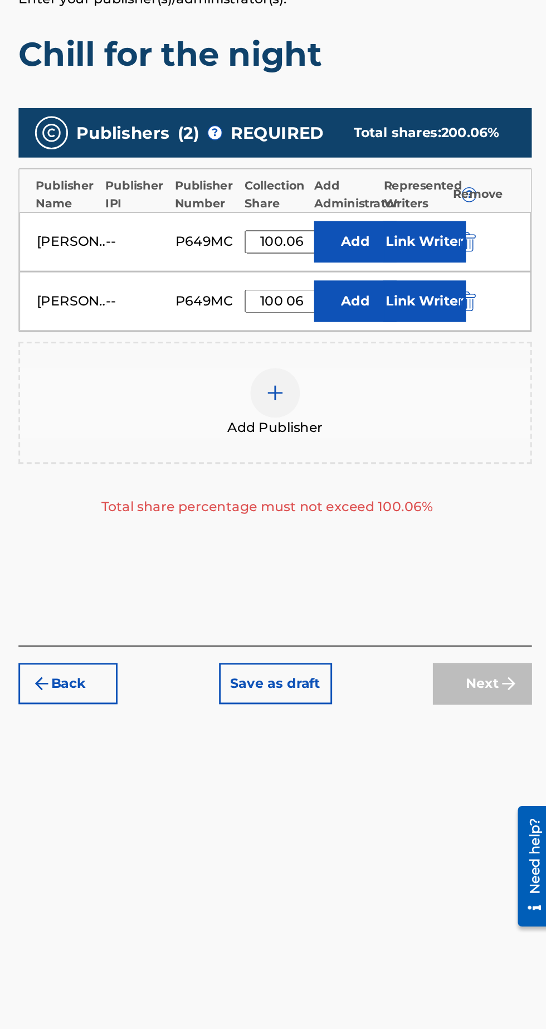
click at [371, 417] on input "100 06" at bounding box center [364, 415] width 50 height 16
type input "1"
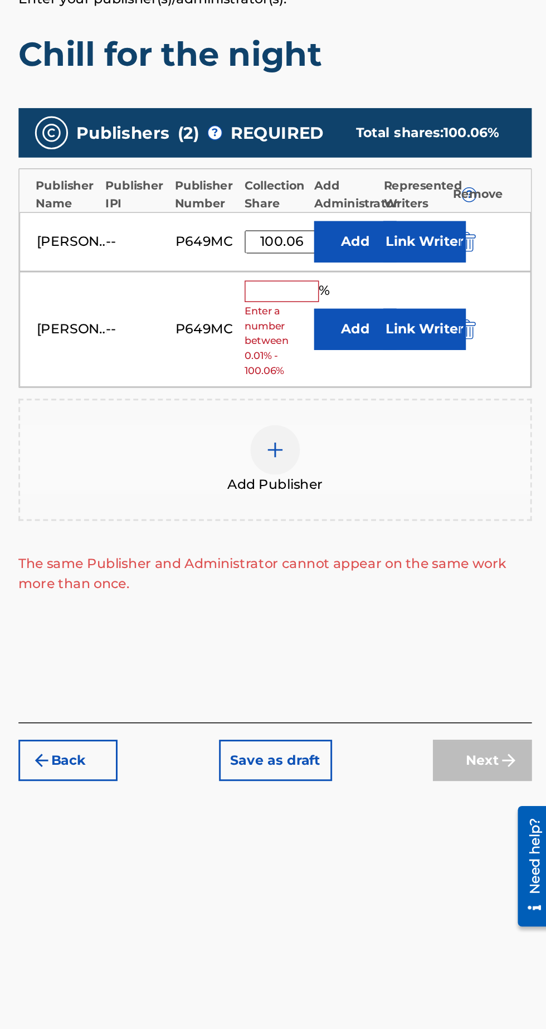
click at [379, 375] on input "100.06" at bounding box center [364, 375] width 50 height 16
type input "1"
type input "50.03"
click at [363, 409] on input "text" at bounding box center [364, 408] width 50 height 14
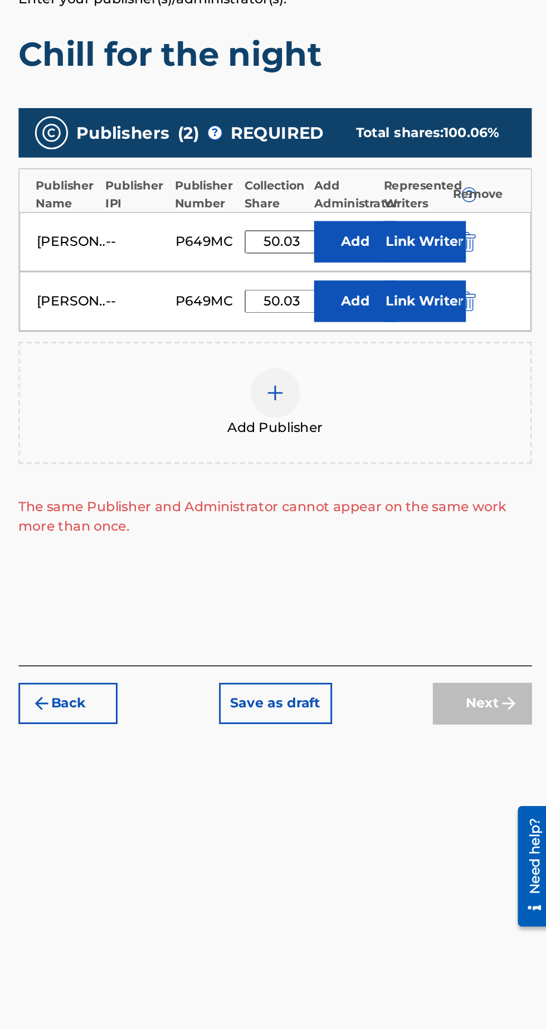
type input "50.03"
click at [469, 471] on div "Add Publisher" at bounding box center [359, 483] width 344 height 47
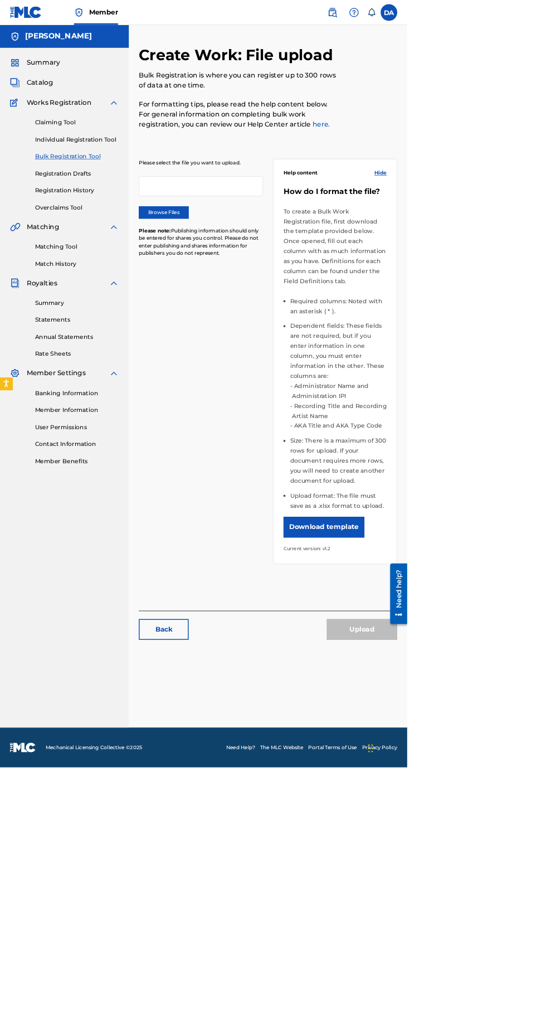
click at [235, 286] on label "Browse Files" at bounding box center [219, 284] width 67 height 17
click at [0, 0] on input "Browse Files" at bounding box center [0, 0] width 0 height 0
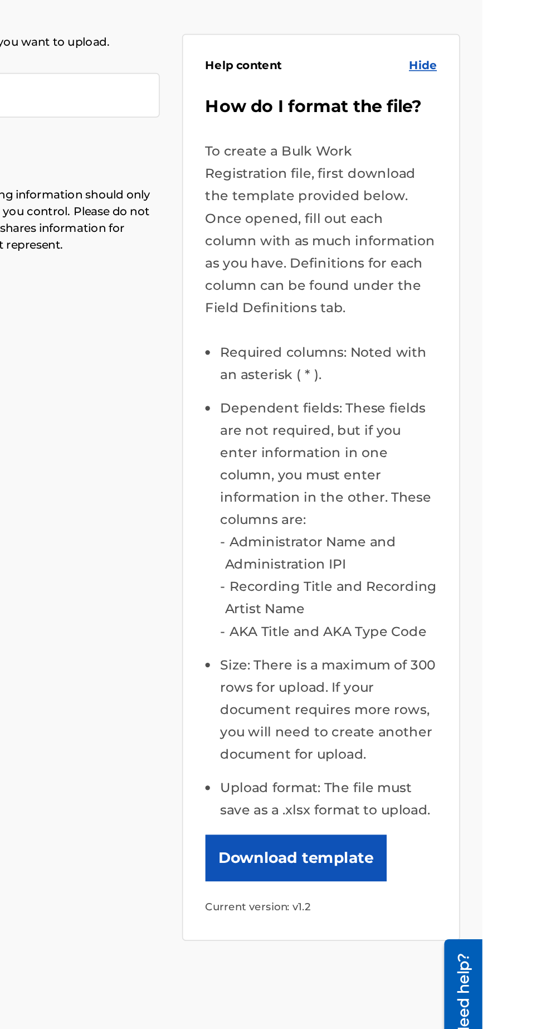
click at [440, 693] on button "Download template" at bounding box center [434, 707] width 109 height 28
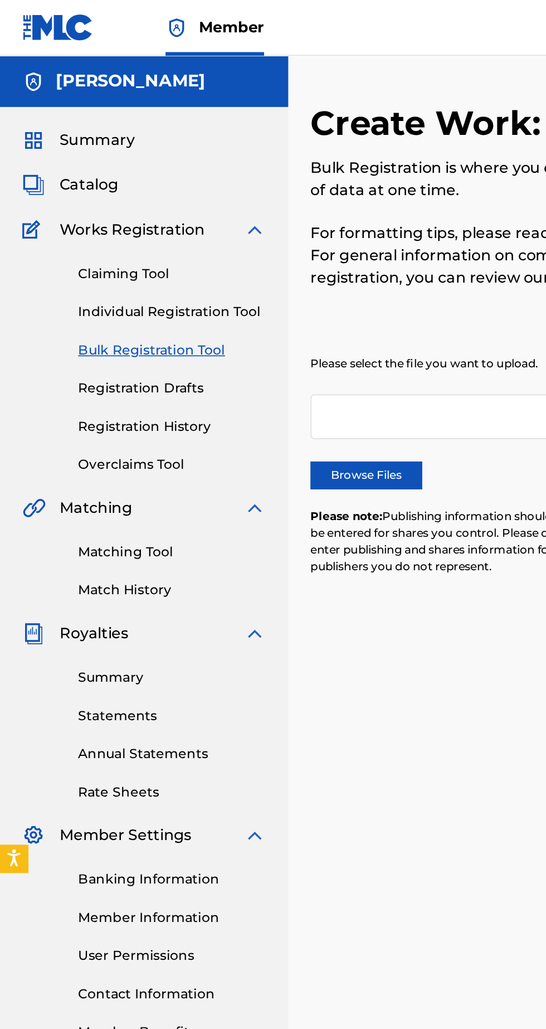
click at [122, 191] on link "Individual Registration Tool" at bounding box center [103, 187] width 113 height 12
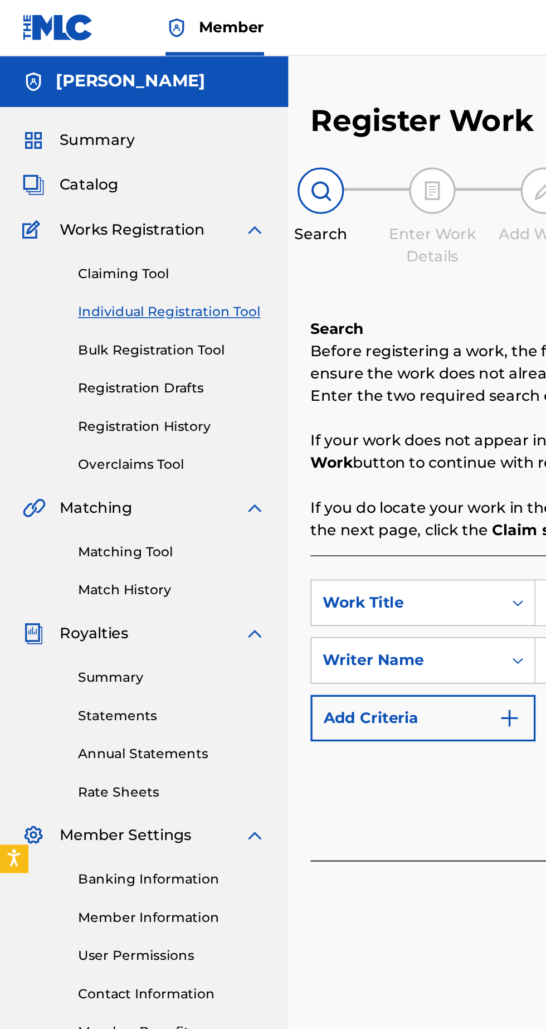
click at [101, 235] on link "Registration Drafts" at bounding box center [103, 233] width 113 height 12
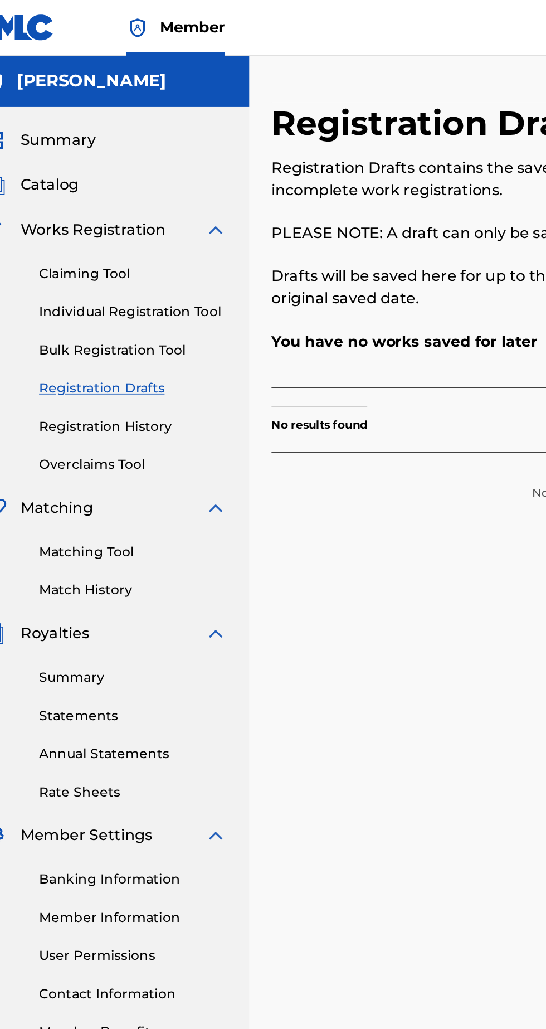
click at [117, 186] on link "Individual Registration Tool" at bounding box center [103, 187] width 113 height 12
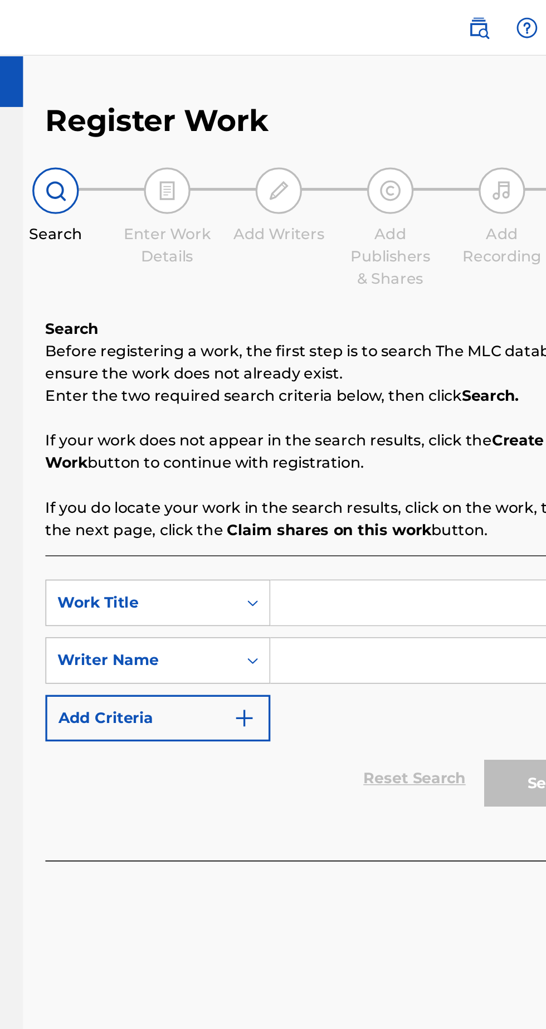
click at [372, 363] on input "Search Form" at bounding box center [426, 361] width 211 height 27
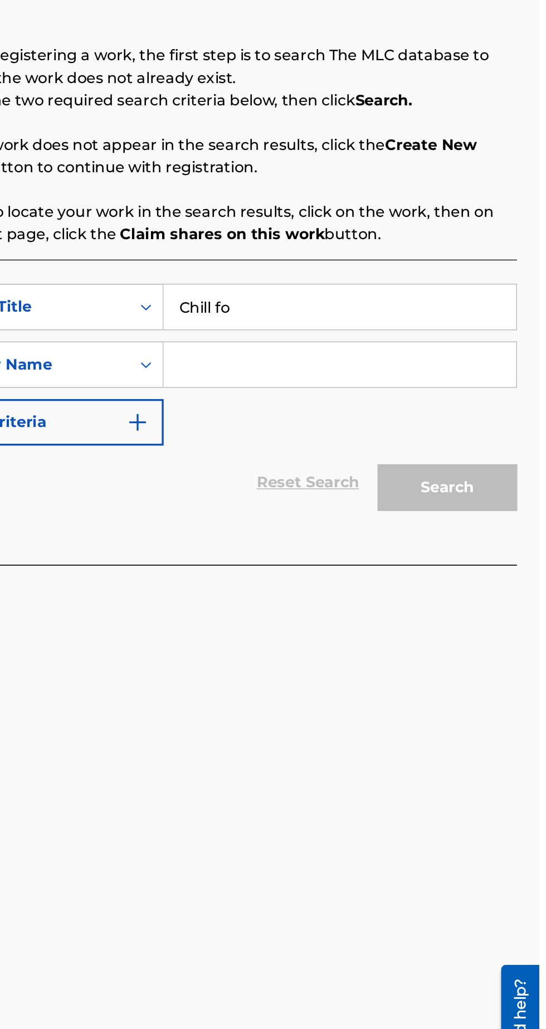
type input "Chill for"
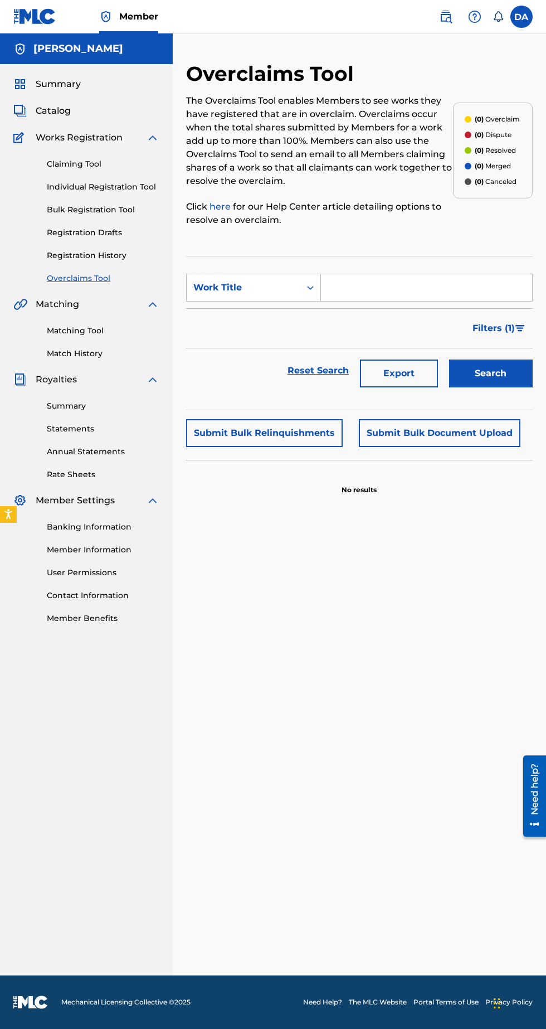
click at [138, 182] on link "Individual Registration Tool" at bounding box center [103, 187] width 113 height 12
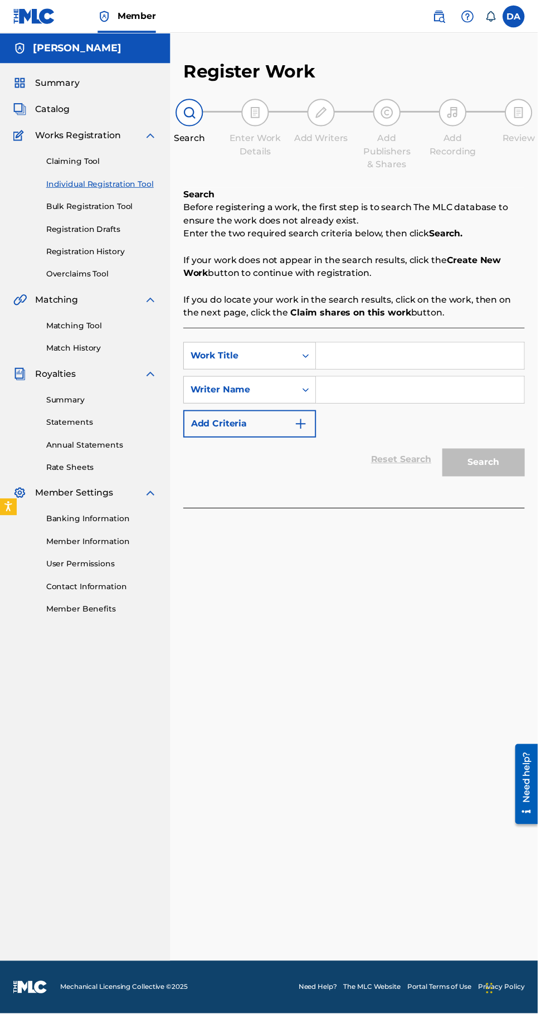
click at [420, 362] on input "Search Form" at bounding box center [426, 361] width 211 height 27
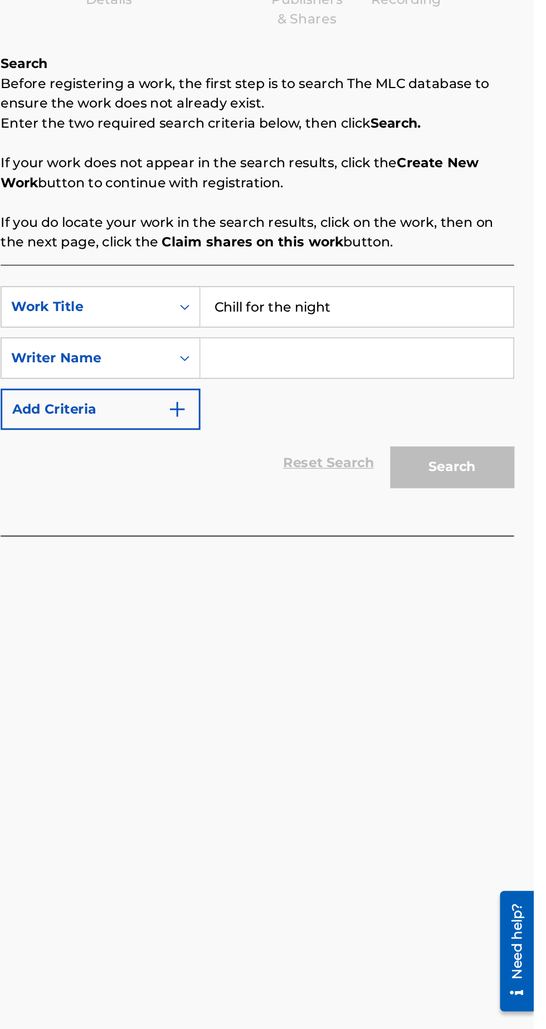
type input "Chill for the night"
click at [391, 390] on input "Search Form" at bounding box center [426, 395] width 211 height 27
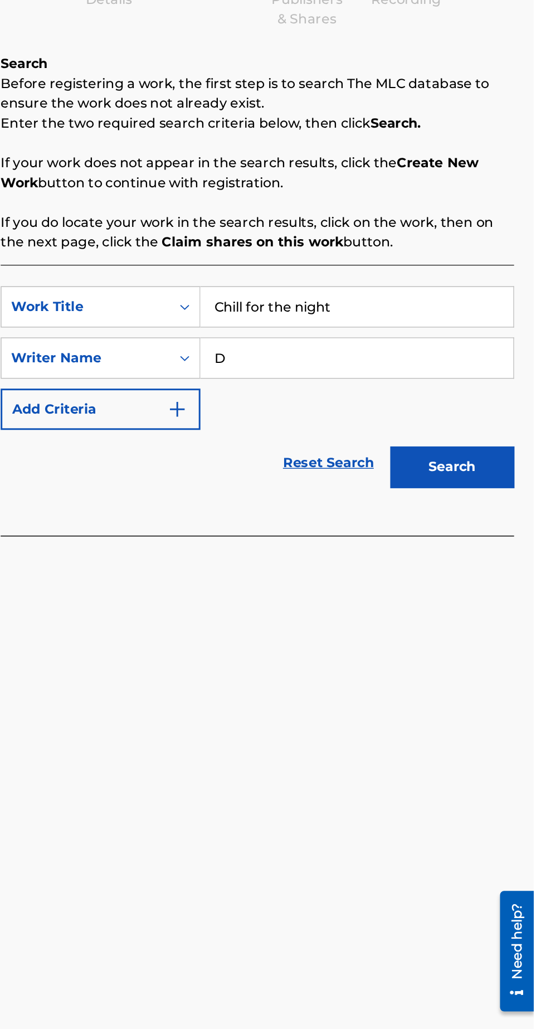
type input "D"
click at [497, 474] on button "Search" at bounding box center [491, 469] width 84 height 28
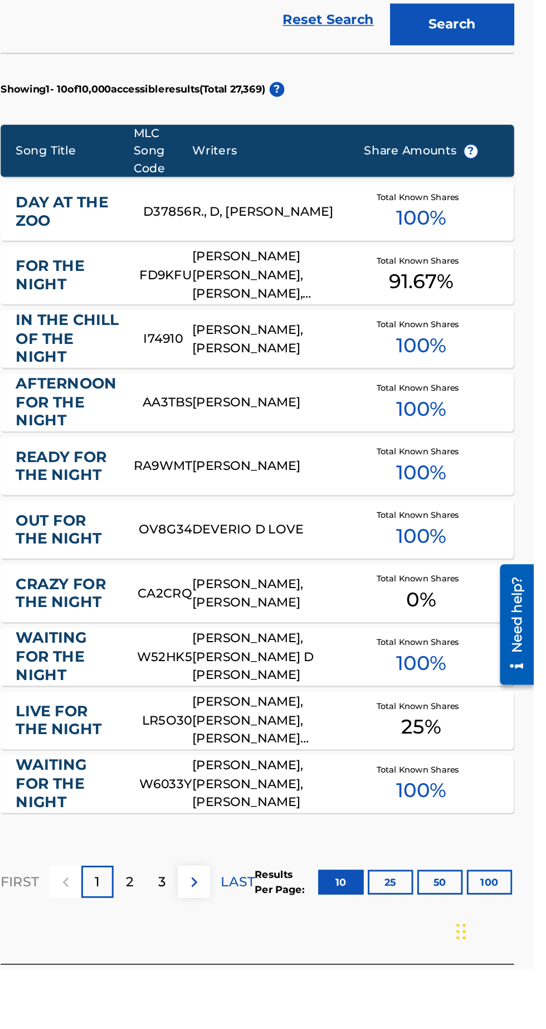
scroll to position [79, 0]
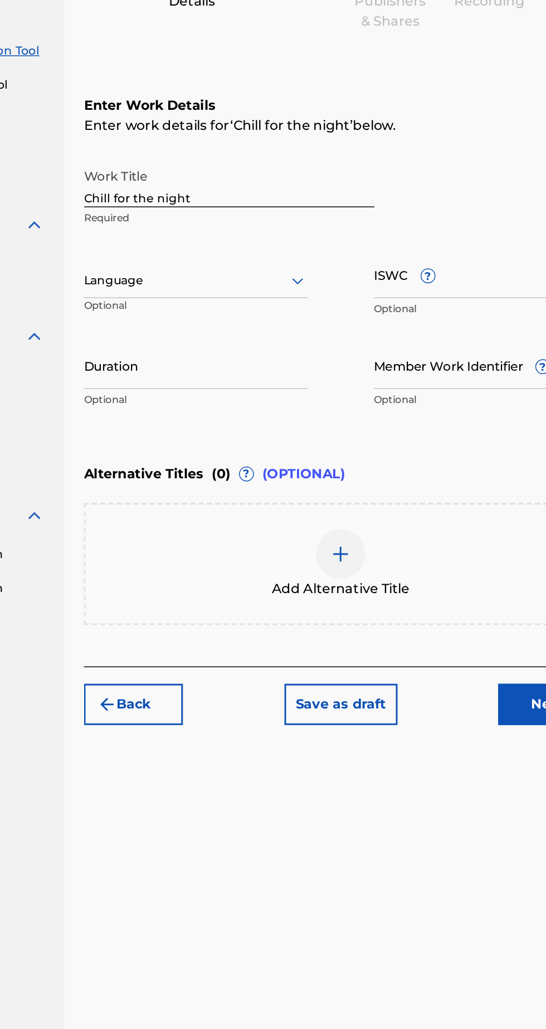
scroll to position [46, 0]
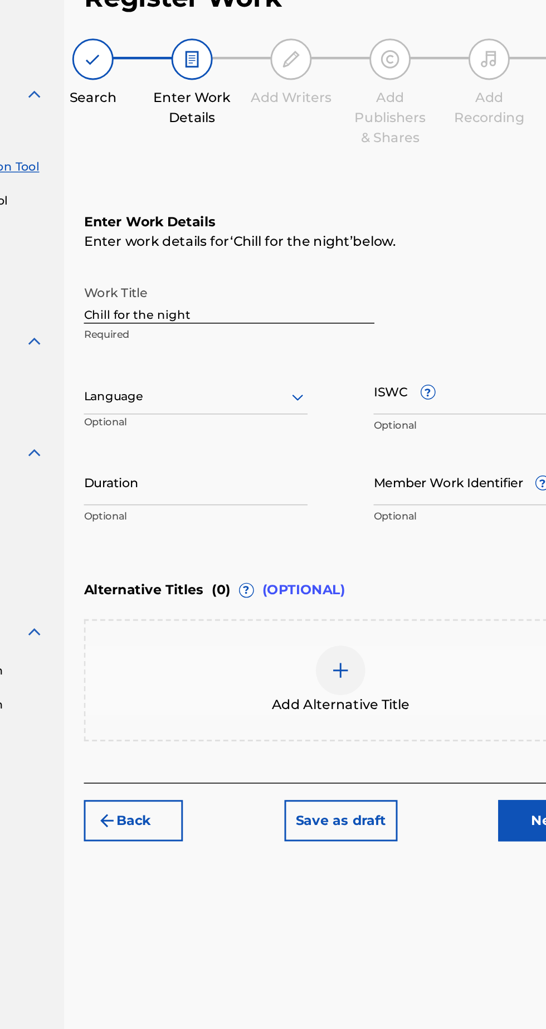
click at [418, 334] on span "?" at bounding box center [418, 338] width 9 height 9
click at [418, 322] on input "ISWC ?" at bounding box center [457, 338] width 151 height 32
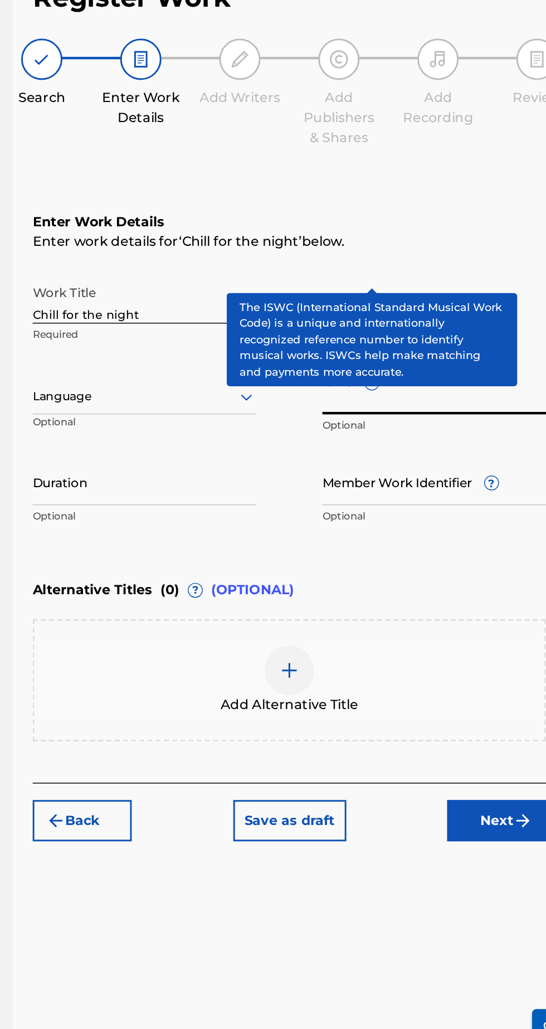
click at [473, 211] on div "Enter Work Details Enter work details for ‘ Chill for the night ’ below. Work T…" at bounding box center [359, 326] width 347 height 270
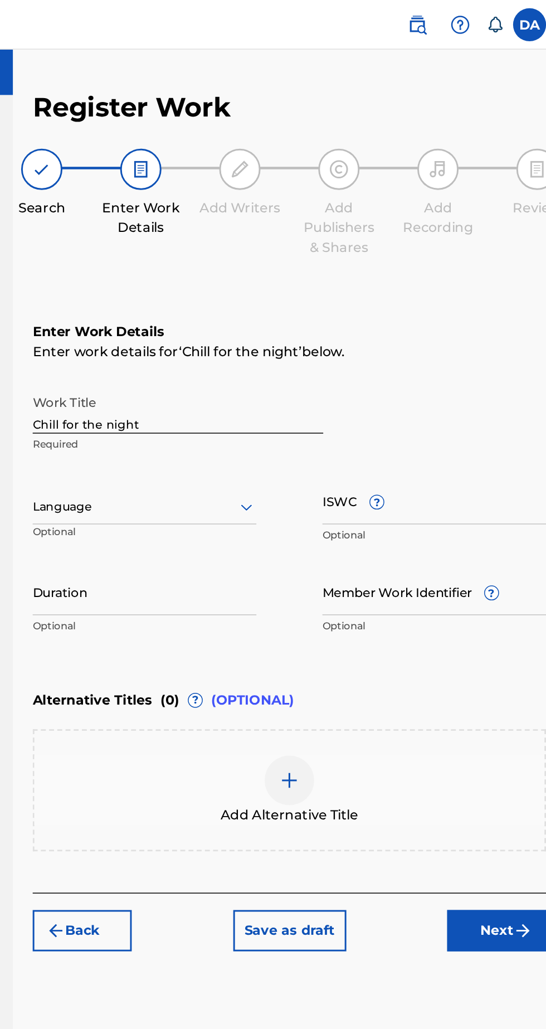
scroll to position [0, 0]
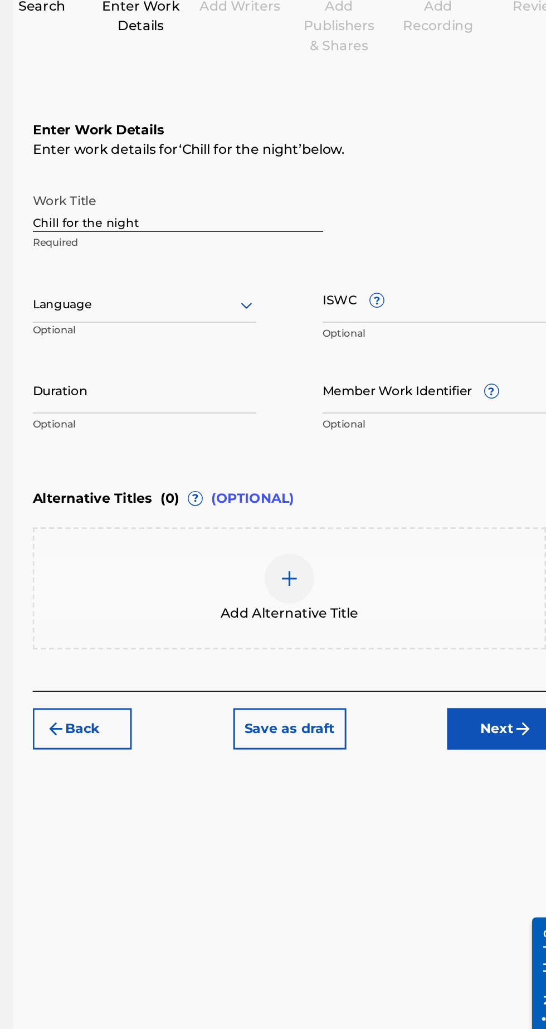
click at [419, 343] on span "?" at bounding box center [418, 338] width 9 height 9
click at [419, 343] on input "ISWC ?" at bounding box center [457, 338] width 151 height 32
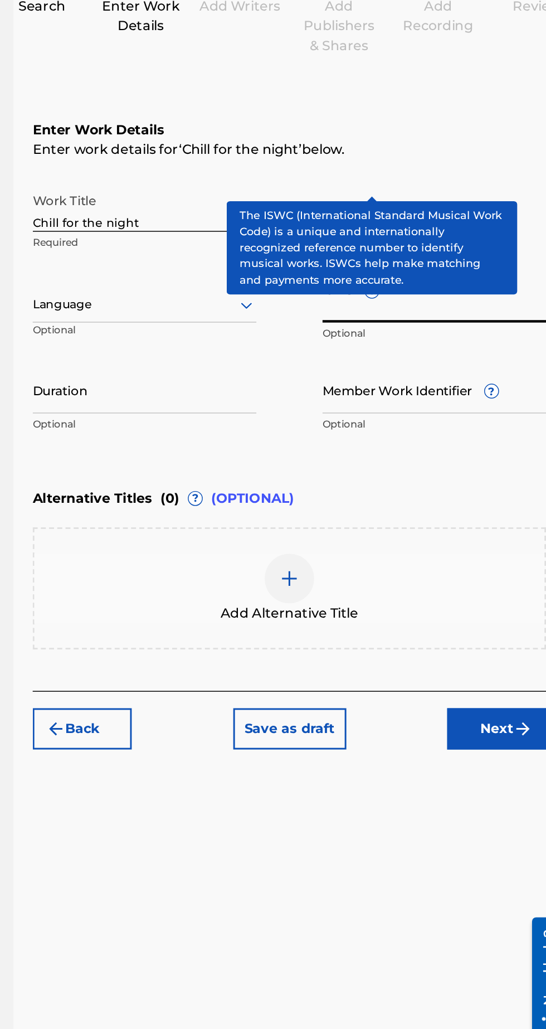
click at [468, 325] on input "ISWC ?" at bounding box center [457, 338] width 151 height 32
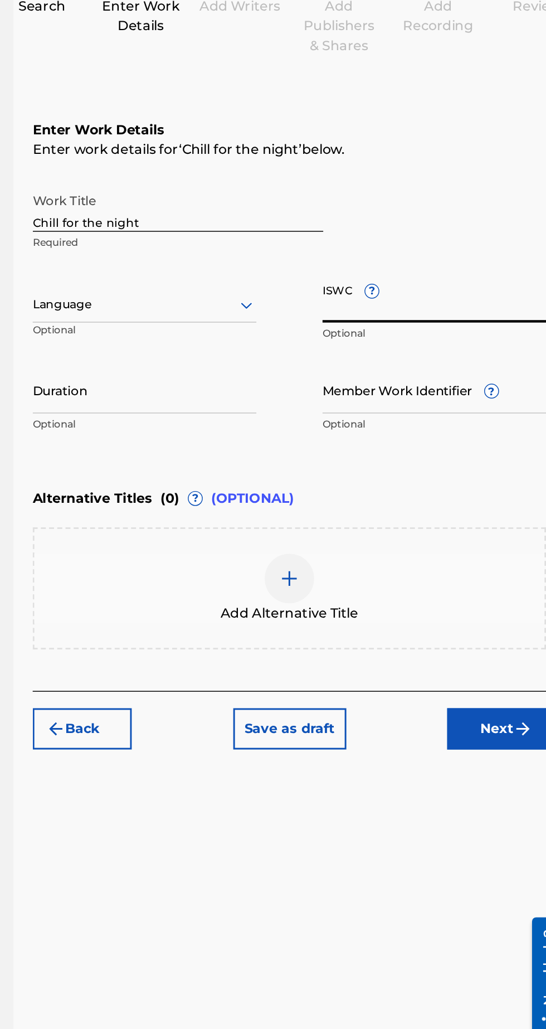
paste input "T-334.291.973-3"
type input "T-334.291.973-3"
click at [435, 457] on div "Enter Work Details Enter work details for ‘ Chill for the night ’ below. Work T…" at bounding box center [359, 326] width 347 height 270
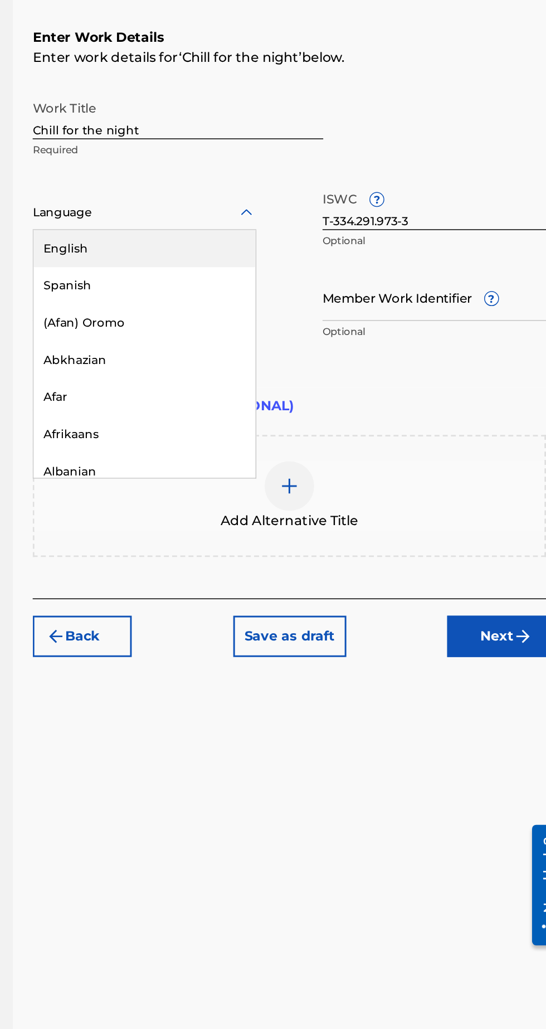
click at [208, 370] on div "English" at bounding box center [262, 366] width 150 height 25
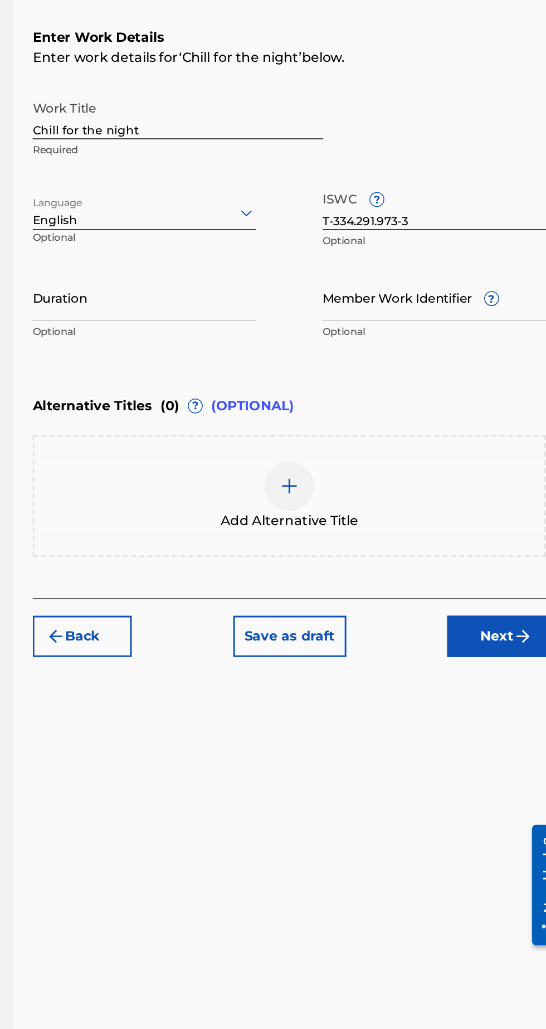
click at [210, 406] on input "Duration" at bounding box center [261, 399] width 151 height 32
click at [462, 457] on div "Enter Work Details Enter work details for ‘ Chill for the night ’ below. Work T…" at bounding box center [359, 326] width 347 height 270
click at [471, 452] on div "Enter Work Details Enter work details for ‘ Chill for the night ’ below. Work T…" at bounding box center [359, 326] width 347 height 270
click at [495, 634] on button "Next" at bounding box center [499, 628] width 67 height 28
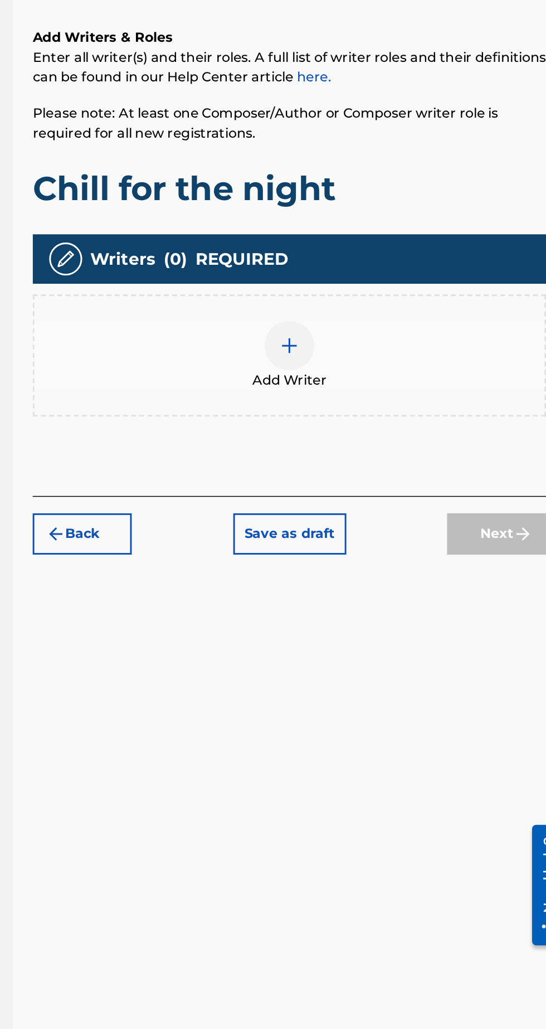
scroll to position [50, 0]
click at [366, 415] on div at bounding box center [359, 431] width 33 height 33
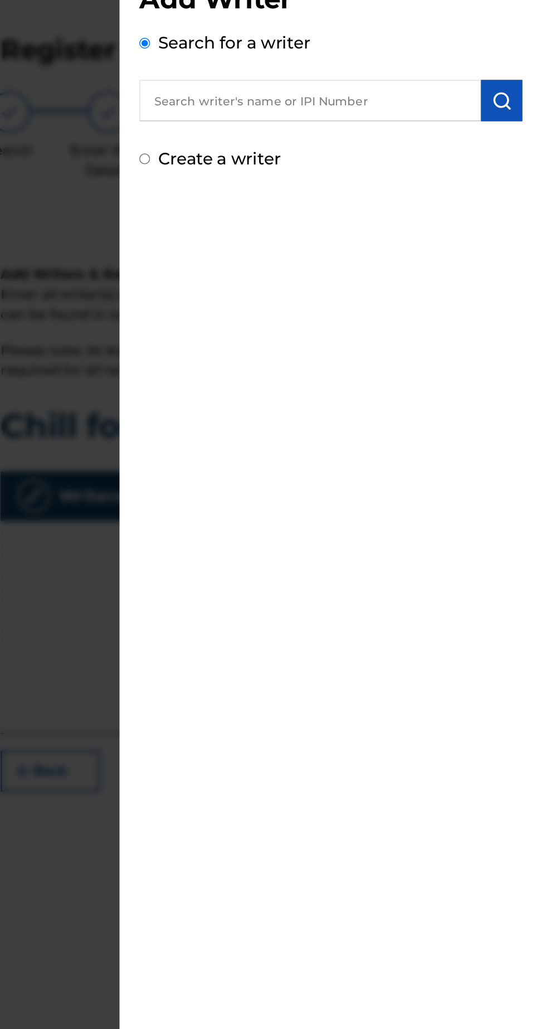
scroll to position [0, 0]
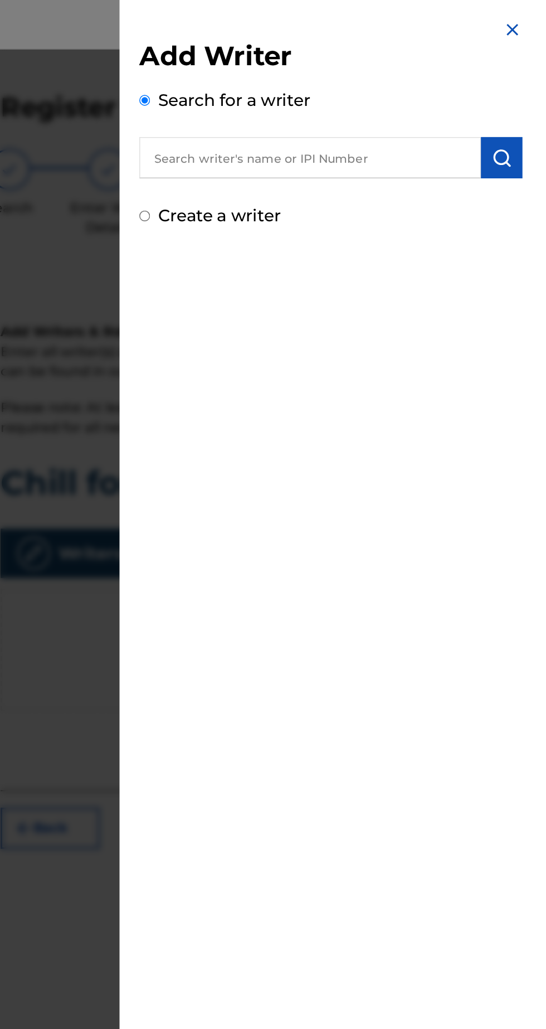
click at [443, 110] on input "text" at bounding box center [395, 107] width 231 height 28
click at [383, 128] on div "deontae at kins" at bounding box center [395, 132] width 230 height 20
type input "deontae atkins"
click at [440, 108] on input "deontae atkins" at bounding box center [395, 107] width 231 height 28
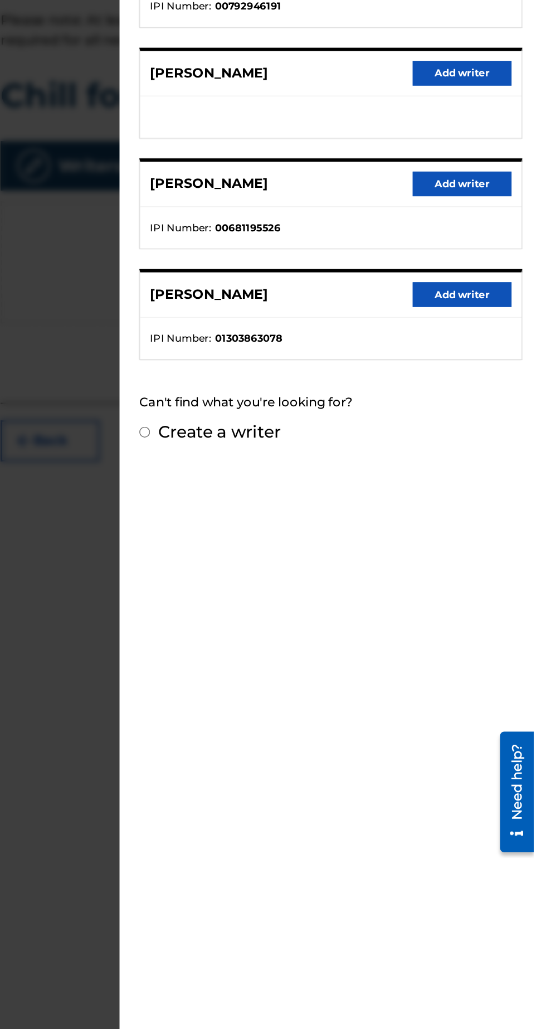
click at [516, 452] on button "Add writer" at bounding box center [497, 460] width 67 height 17
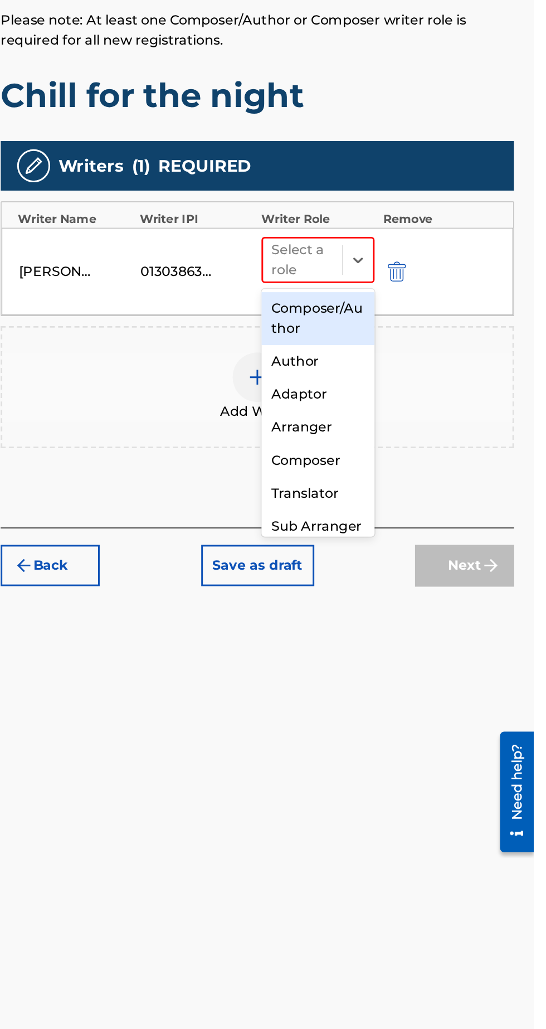
click at [419, 478] on div "Composer/Author" at bounding box center [400, 477] width 76 height 36
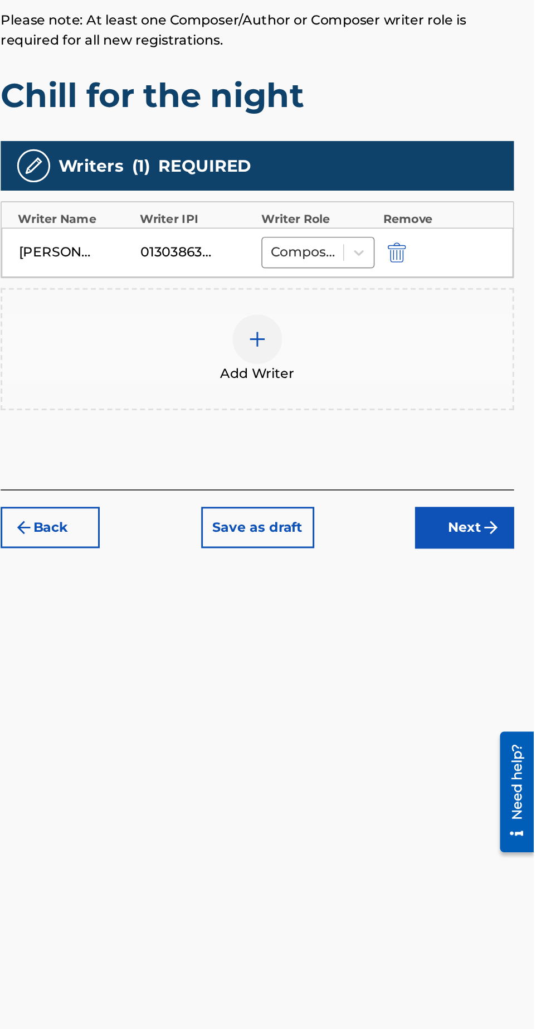
click at [514, 618] on img "submit" at bounding box center [517, 617] width 13 height 13
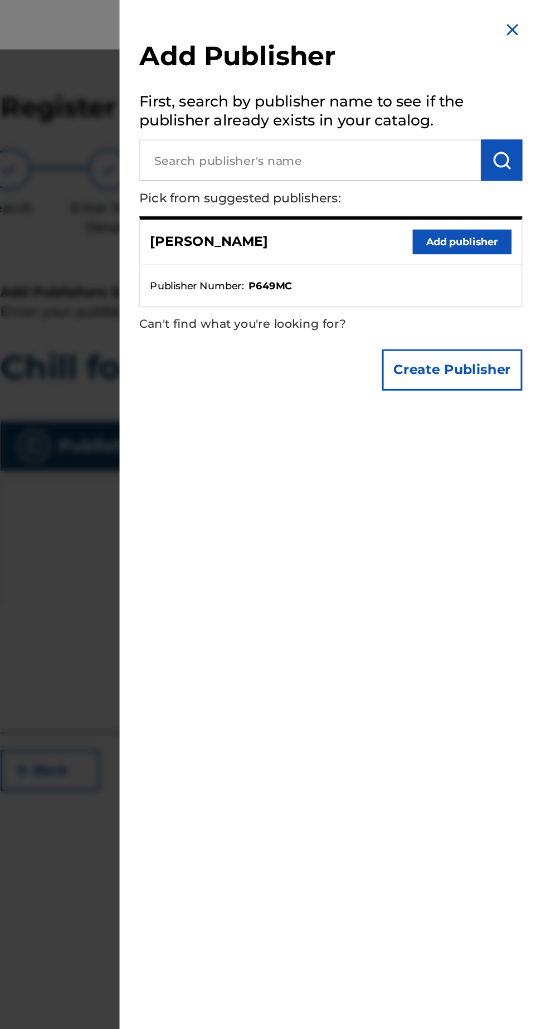
click at [526, 103] on button "submit" at bounding box center [525, 108] width 28 height 28
click at [508, 164] on button "Add publisher" at bounding box center [497, 163] width 67 height 17
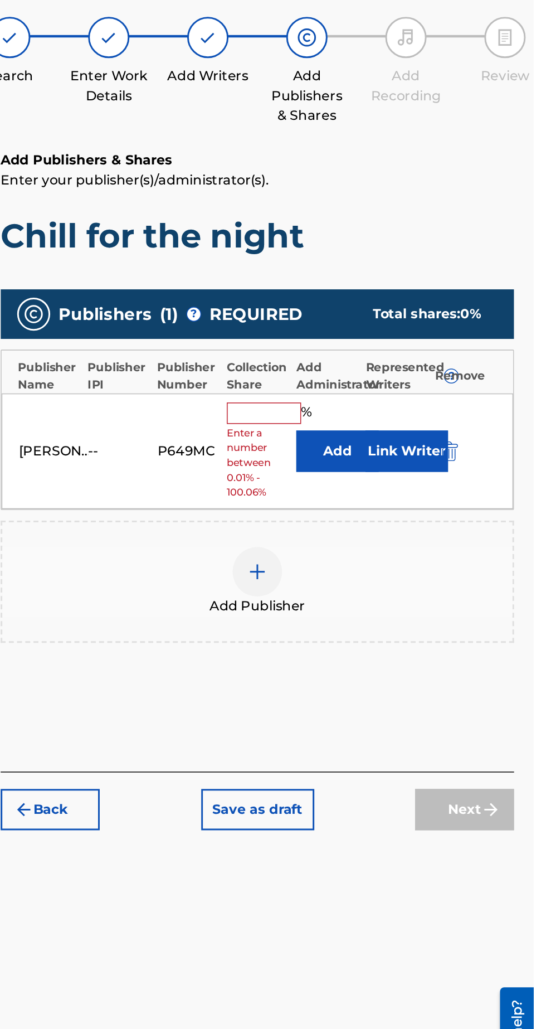
click at [377, 370] on input "text" at bounding box center [364, 368] width 50 height 14
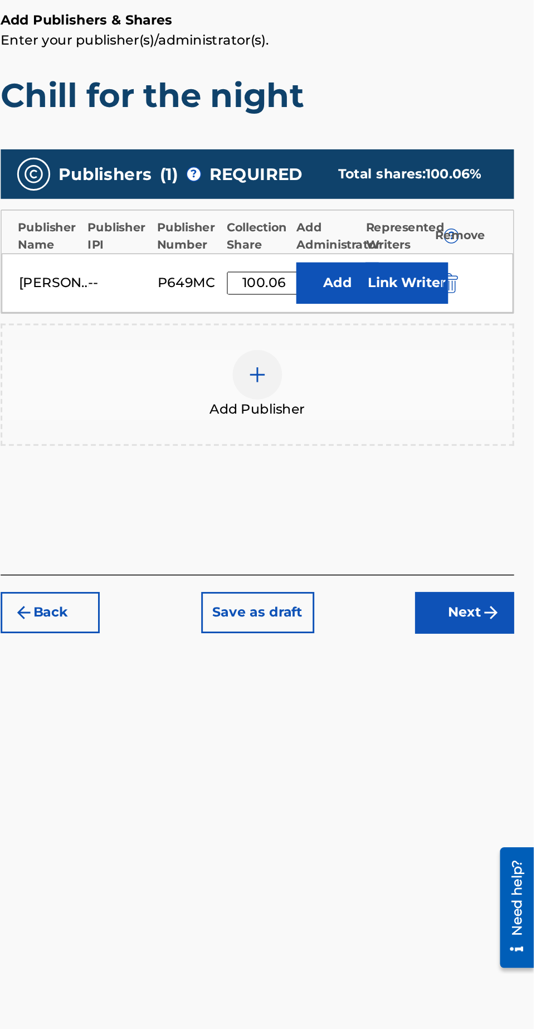
type input "100.06"
click at [462, 376] on button "Link Writer" at bounding box center [461, 375] width 56 height 28
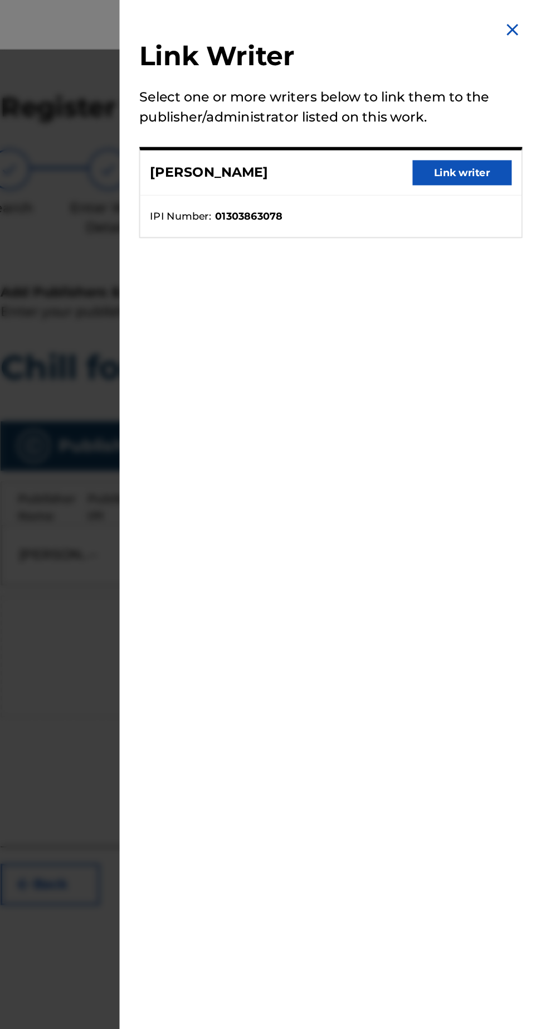
click at [511, 125] on button "Link writer" at bounding box center [497, 116] width 67 height 17
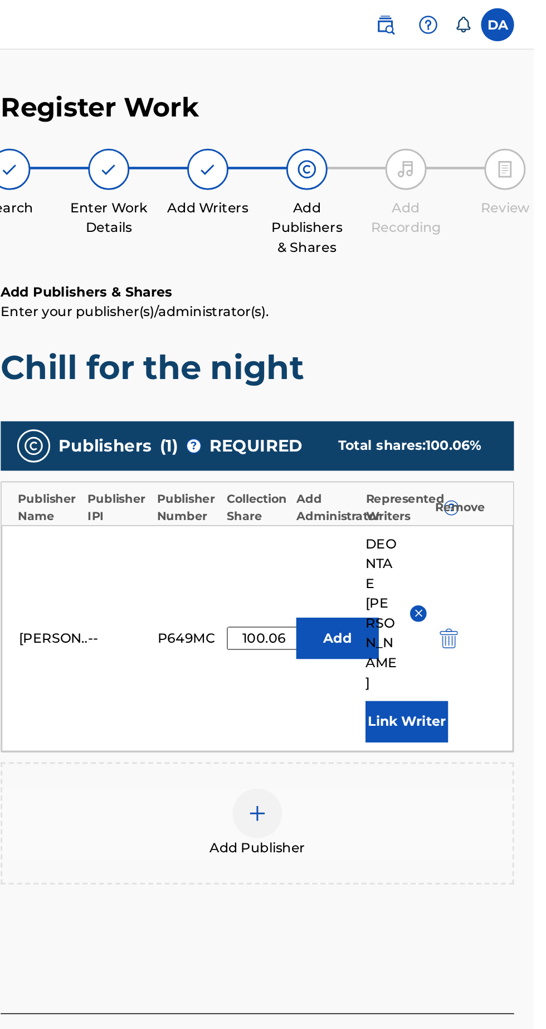
click at [506, 696] on button "Next" at bounding box center [499, 710] width 67 height 28
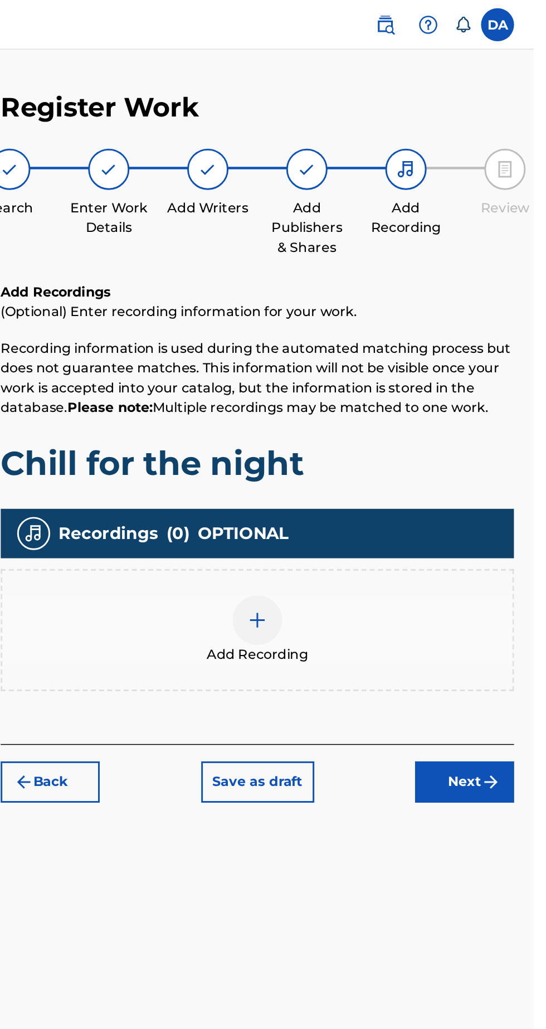
click at [502, 528] on button "Next" at bounding box center [499, 528] width 67 height 28
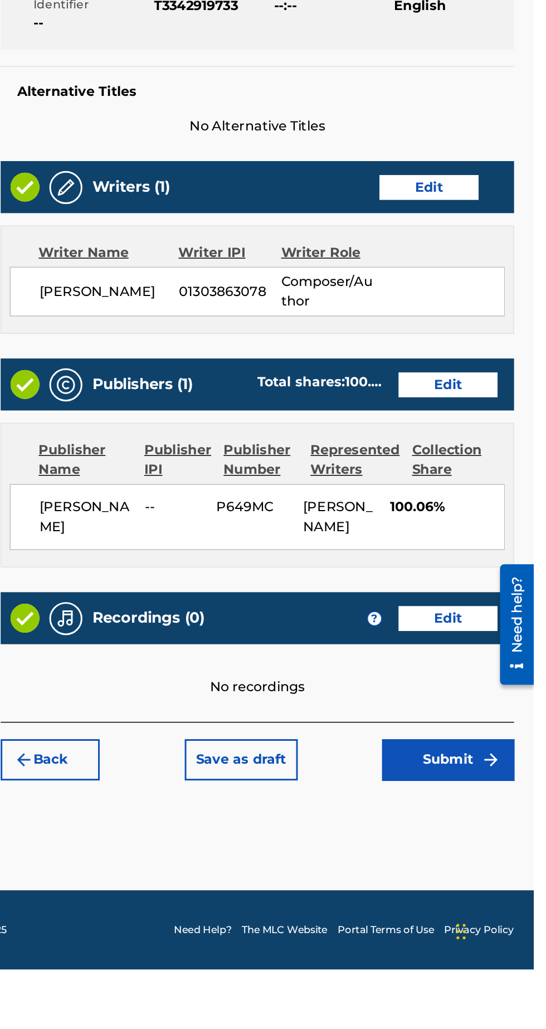
click at [485, 883] on button "Submit" at bounding box center [488, 887] width 89 height 28
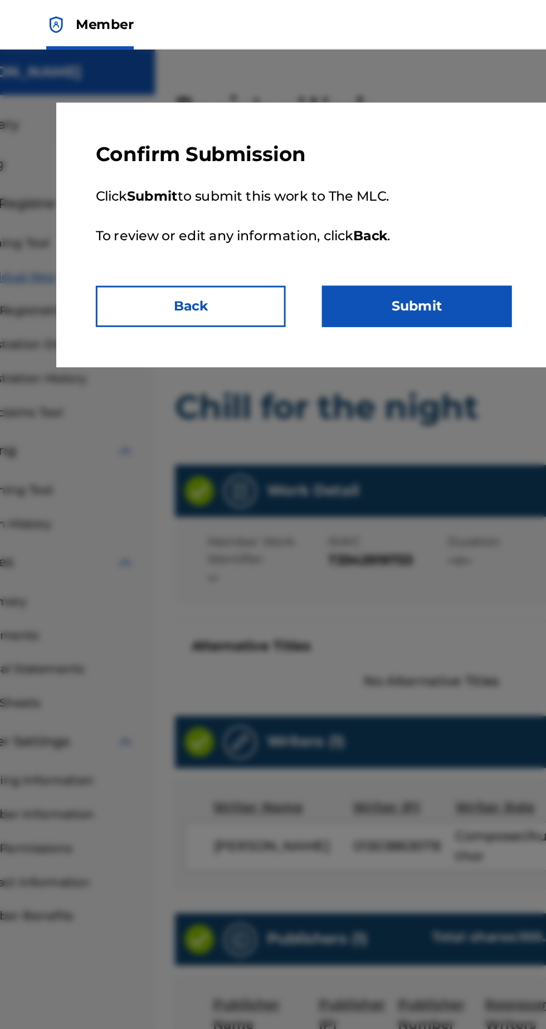
click at [373, 211] on button "Submit" at bounding box center [349, 207] width 128 height 28
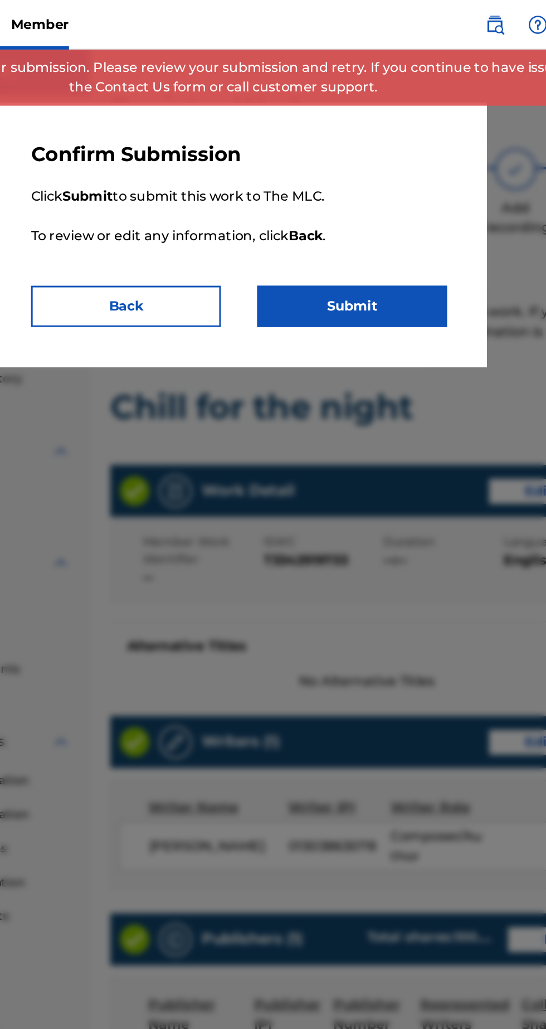
click at [225, 202] on button "Back" at bounding box center [197, 207] width 128 height 28
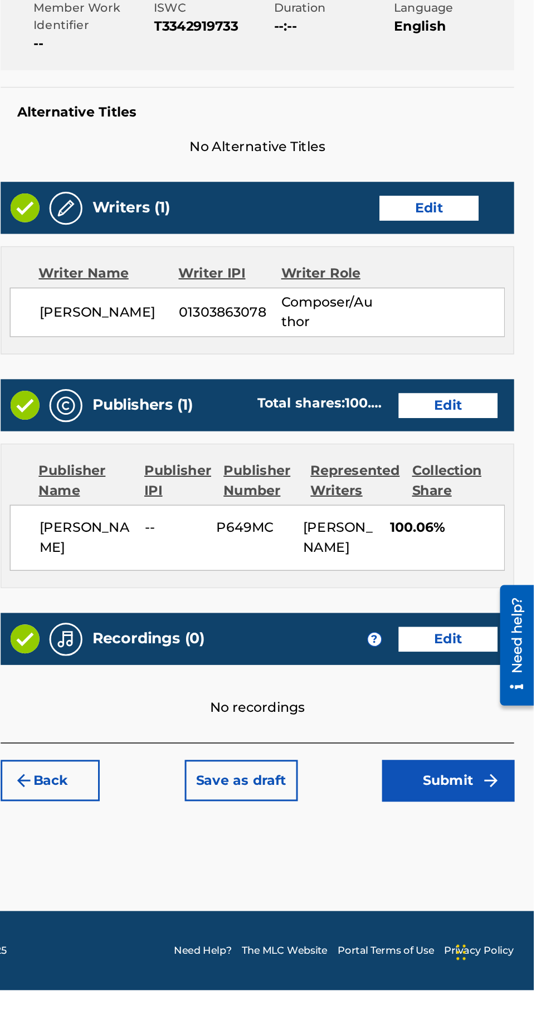
scroll to position [54, 0]
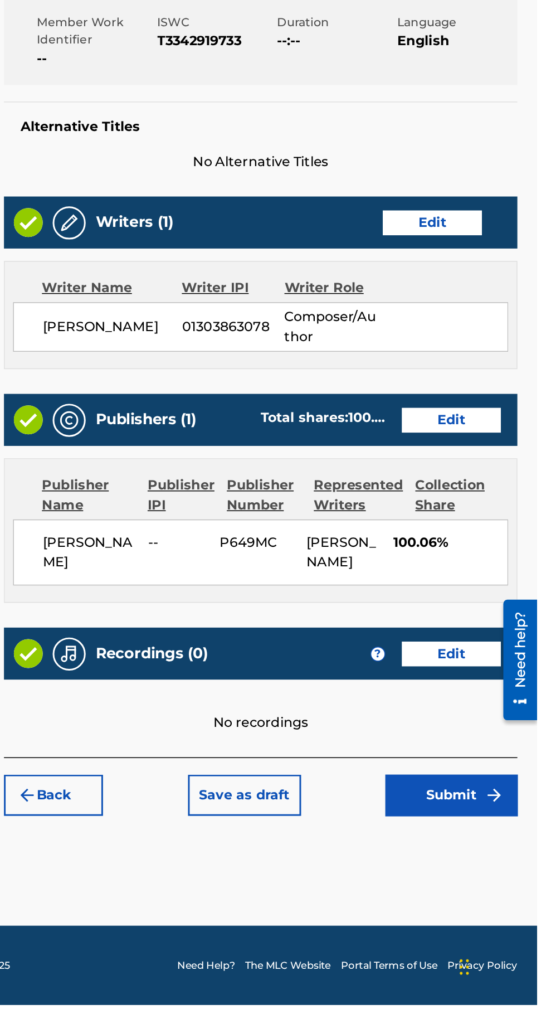
click at [496, 784] on button "Edit" at bounding box center [488, 792] width 67 height 17
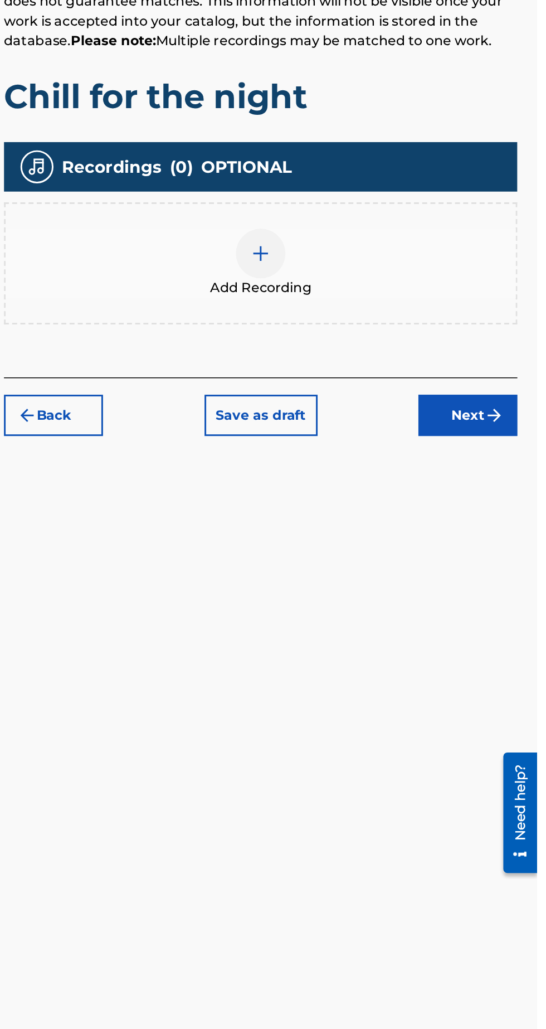
scroll to position [54, 0]
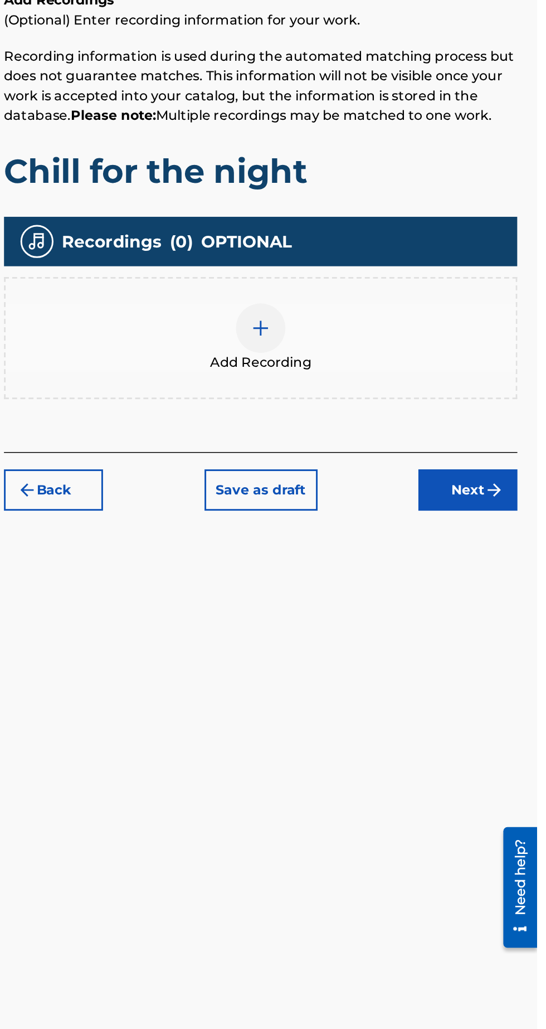
click at [369, 402] on div at bounding box center [359, 418] width 33 height 33
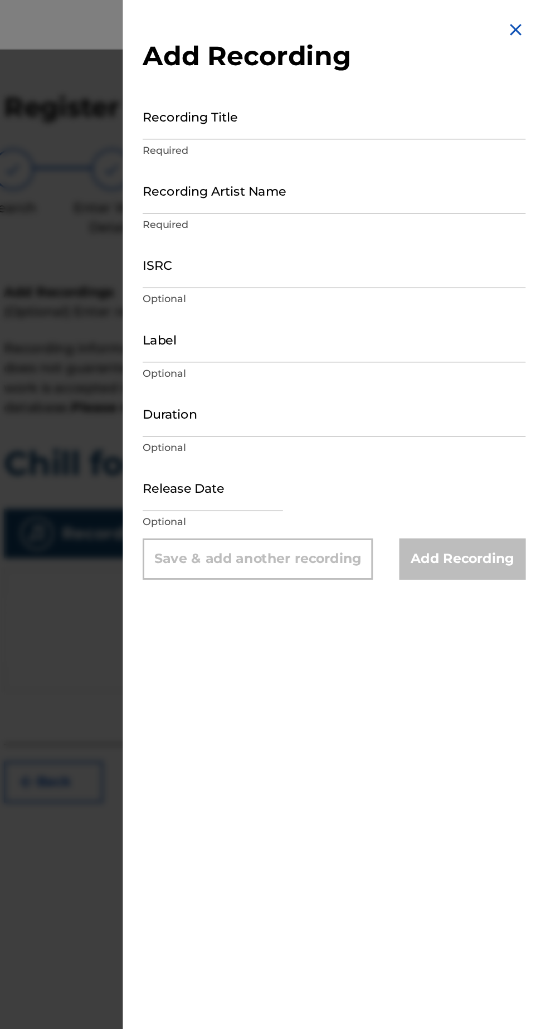
scroll to position [0, 0]
click at [536, 17] on img at bounding box center [531, 19] width 13 height 13
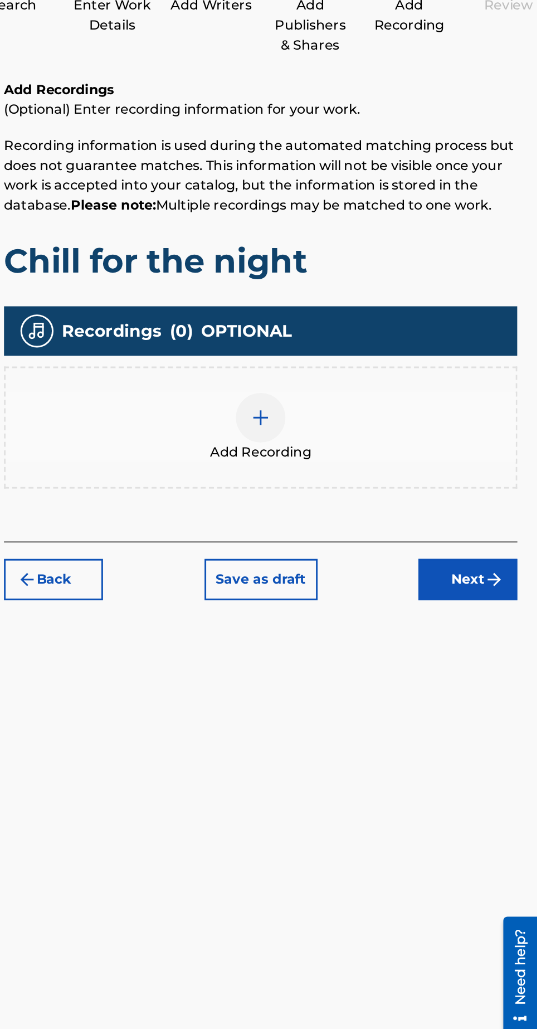
click at [506, 523] on button "Next" at bounding box center [499, 528] width 67 height 28
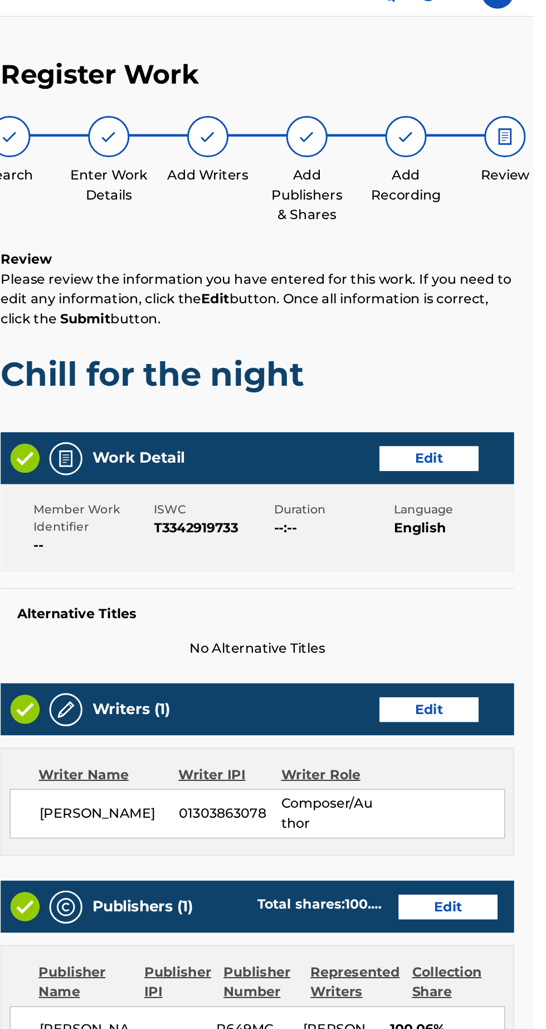
click at [527, 120] on img at bounding box center [526, 114] width 13 height 13
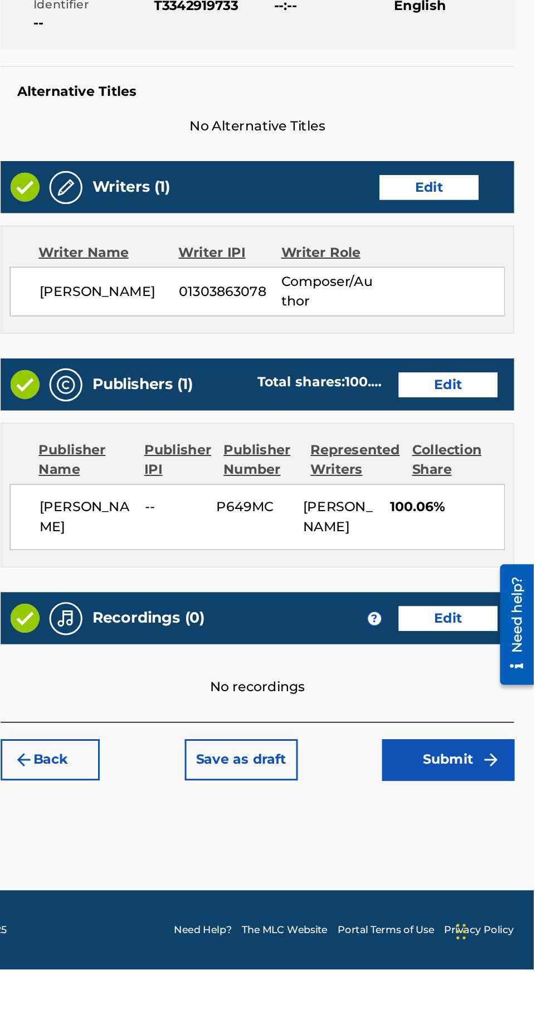
click at [491, 885] on button "Submit" at bounding box center [488, 887] width 89 height 28
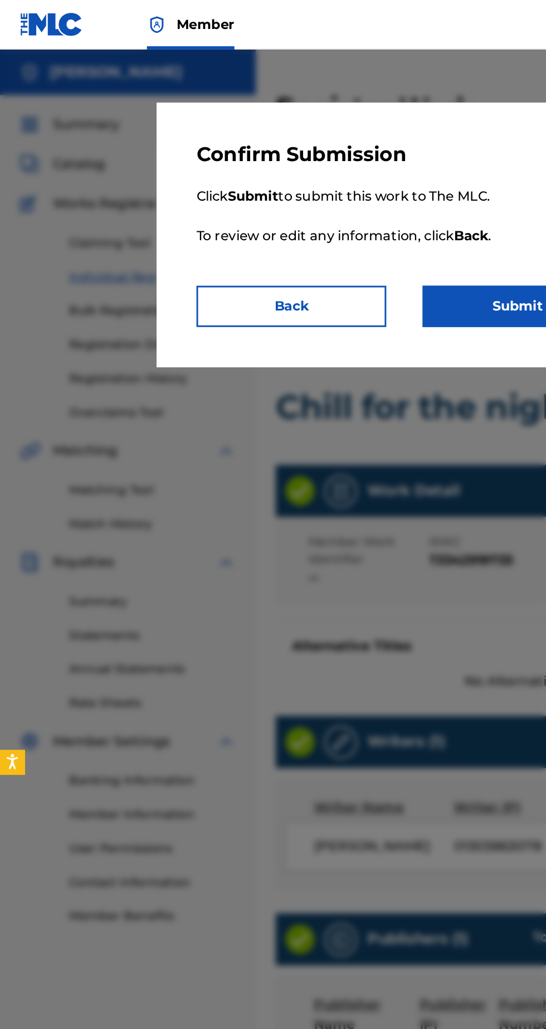
click at [330, 205] on button "Submit" at bounding box center [349, 207] width 128 height 28
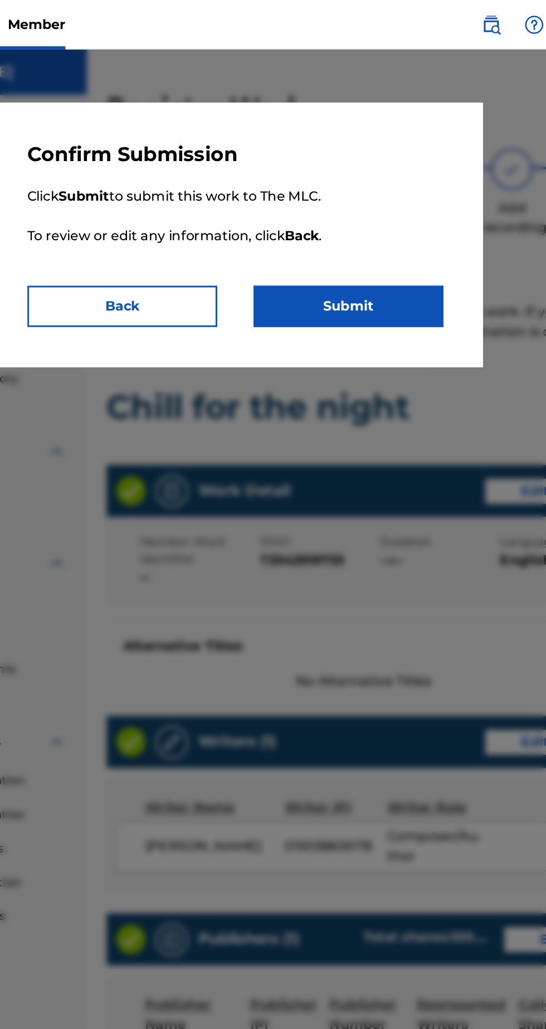
click at [371, 216] on button "Submit" at bounding box center [349, 207] width 128 height 28
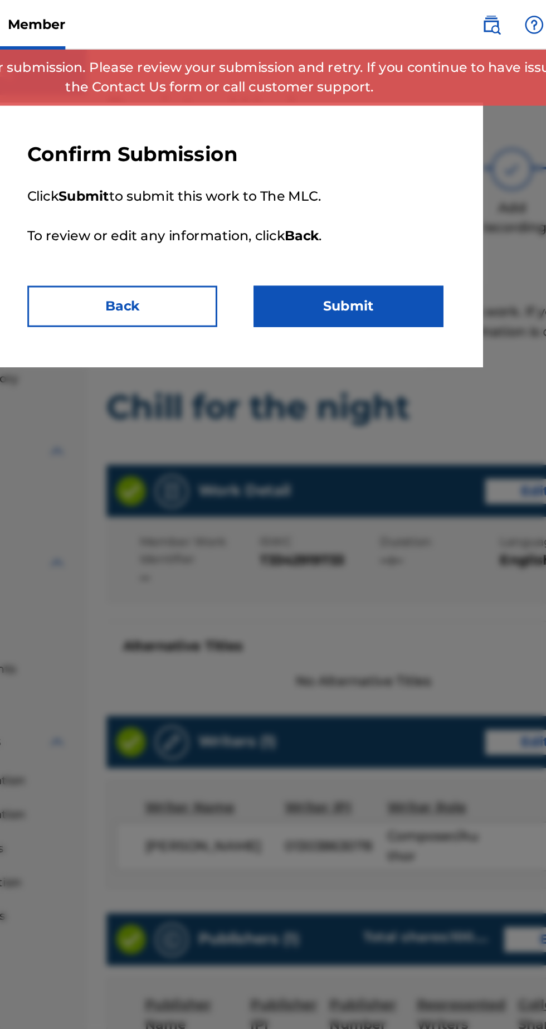
click at [219, 214] on button "Back" at bounding box center [197, 207] width 128 height 28
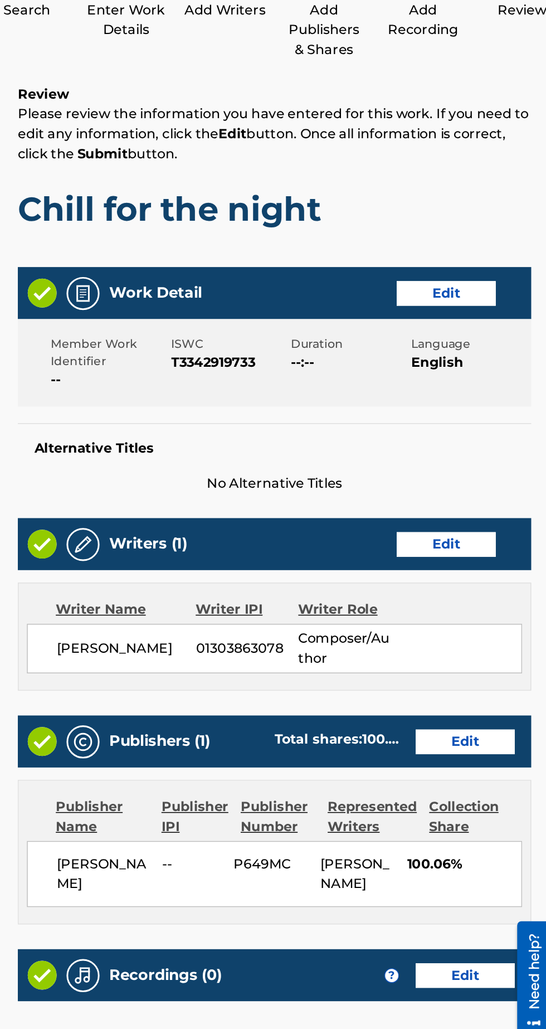
scroll to position [45, 0]
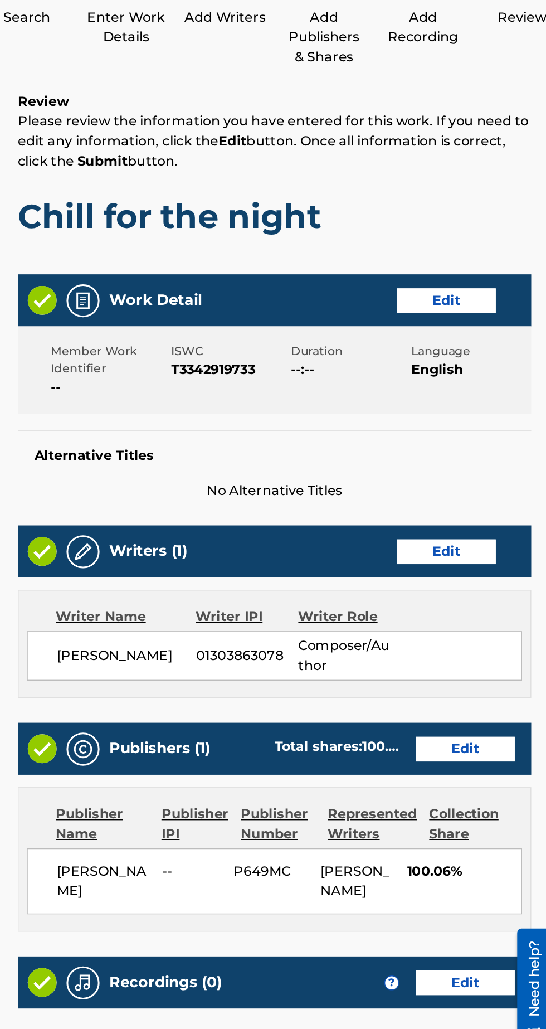
click at [481, 323] on button "Edit" at bounding box center [475, 331] width 67 height 17
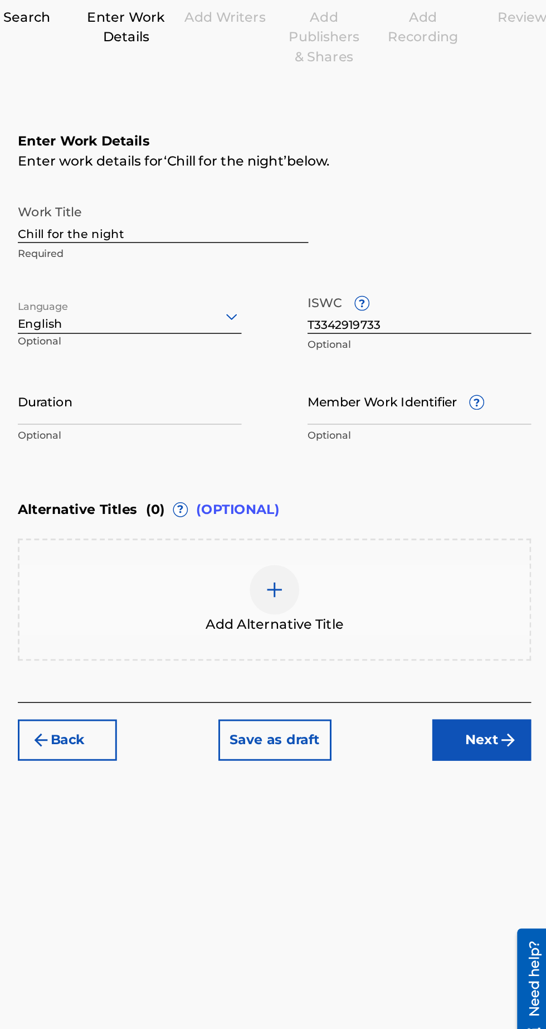
click at [501, 383] on input "Member Work Identifier ?" at bounding box center [457, 399] width 151 height 32
click at [490, 383] on input "Member Work Identifier ?" at bounding box center [457, 399] width 151 height 32
click at [479, 390] on span "?" at bounding box center [483, 394] width 9 height 9
click at [479, 383] on input "Member Work Identifier ?" at bounding box center [457, 399] width 151 height 32
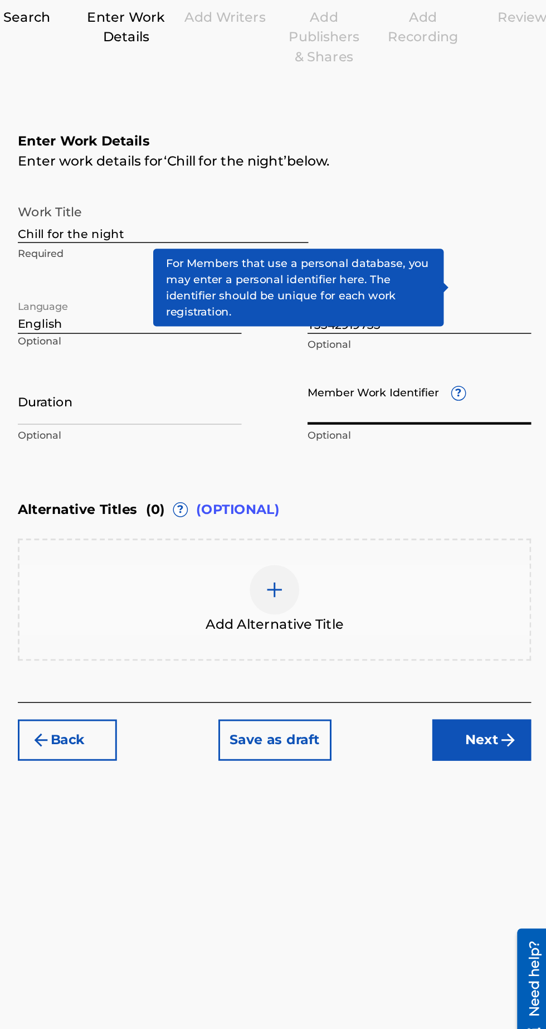
click at [468, 460] on div "Alternative Titles ( 0 ) ? (OPTIONAL)" at bounding box center [359, 472] width 347 height 25
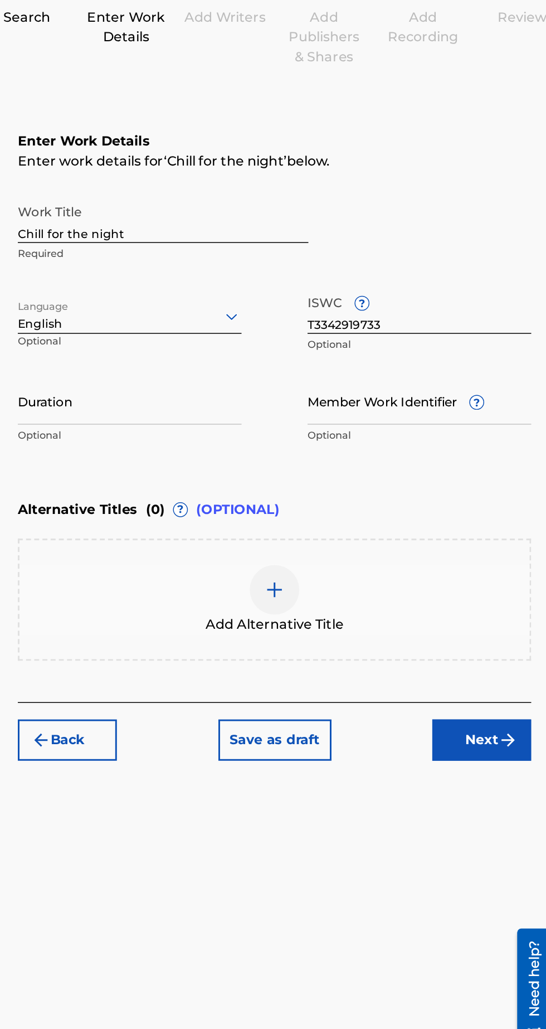
click at [235, 383] on input "Duration" at bounding box center [261, 399] width 151 height 32
click at [457, 414] on div "Enter Work Details Enter work details for ‘ Chill for the night ’ below. Work T…" at bounding box center [359, 326] width 347 height 270
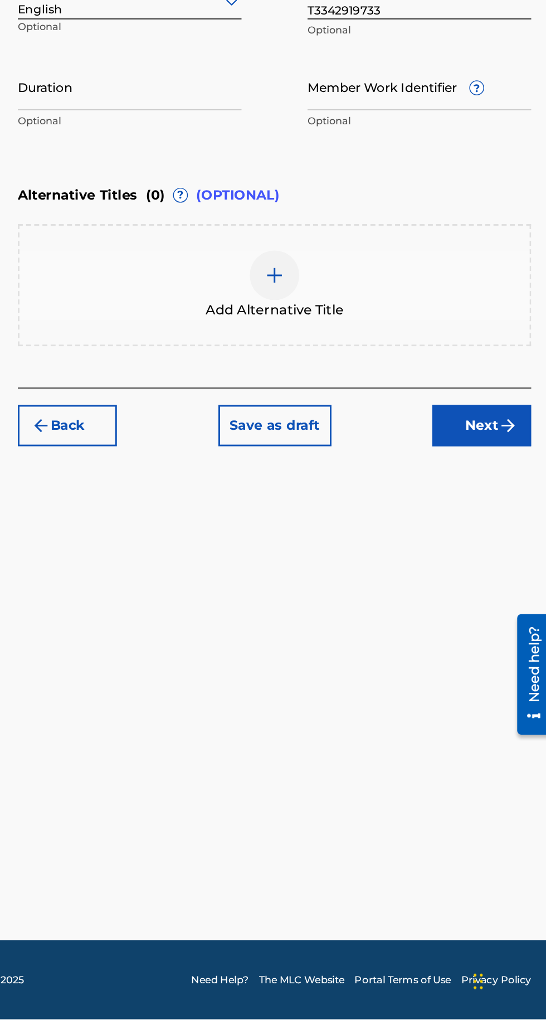
scroll to position [0, 0]
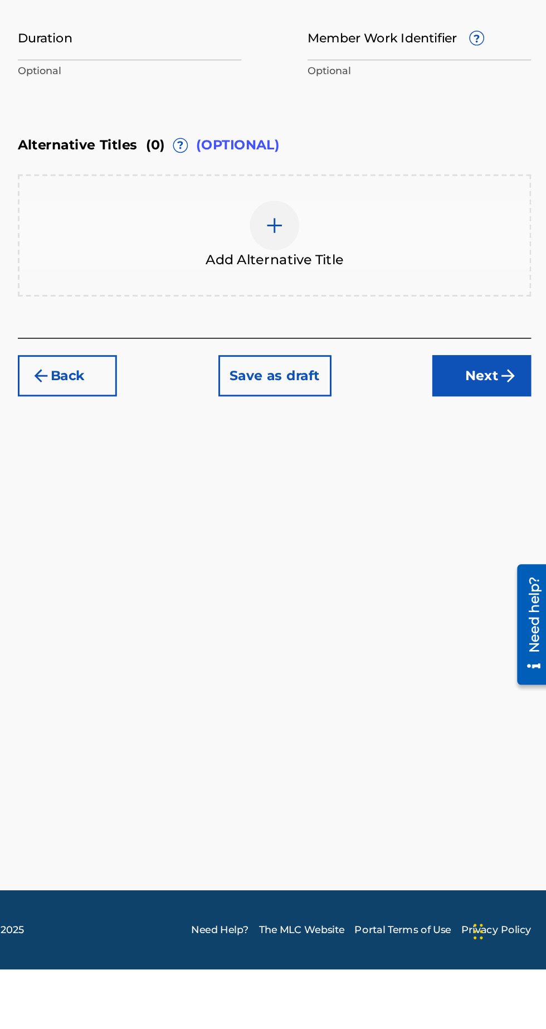
click at [505, 631] on button "Next" at bounding box center [499, 628] width 67 height 28
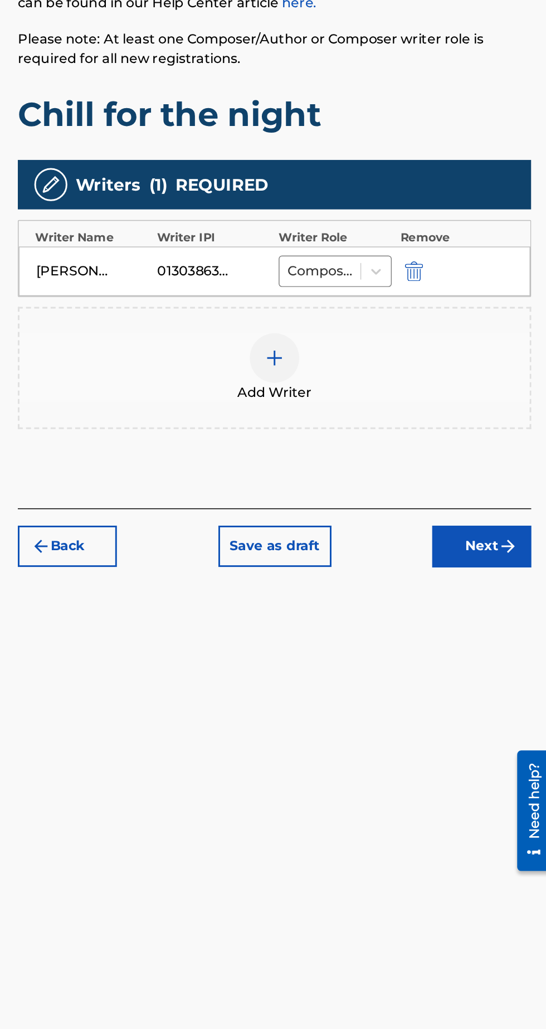
scroll to position [46, 0]
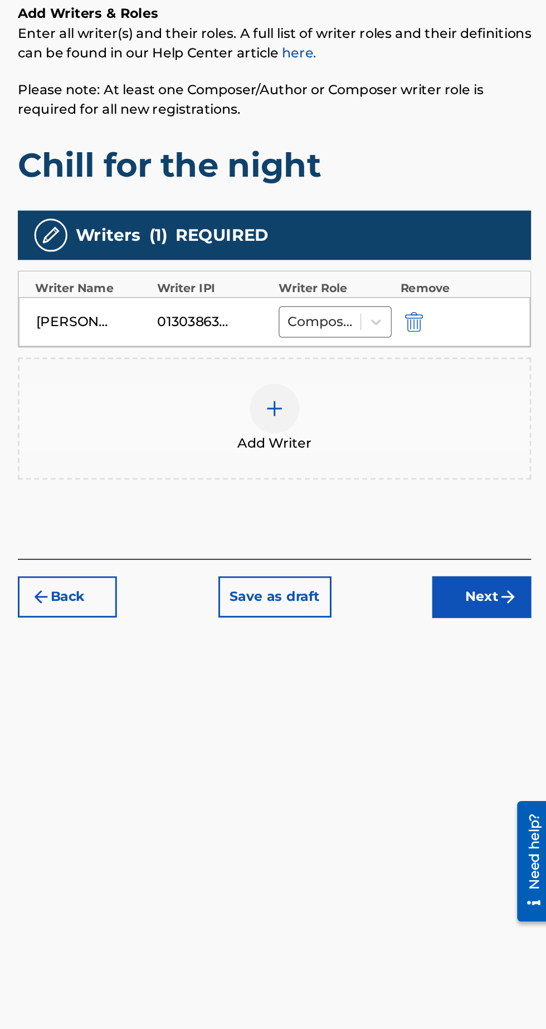
click at [498, 604] on button "Next" at bounding box center [499, 618] width 67 height 28
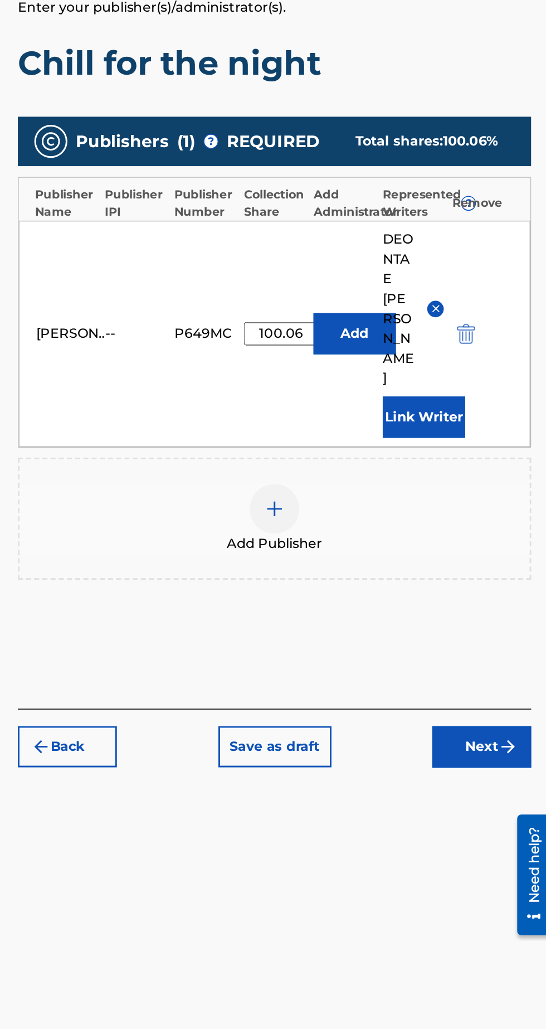
scroll to position [10, 0]
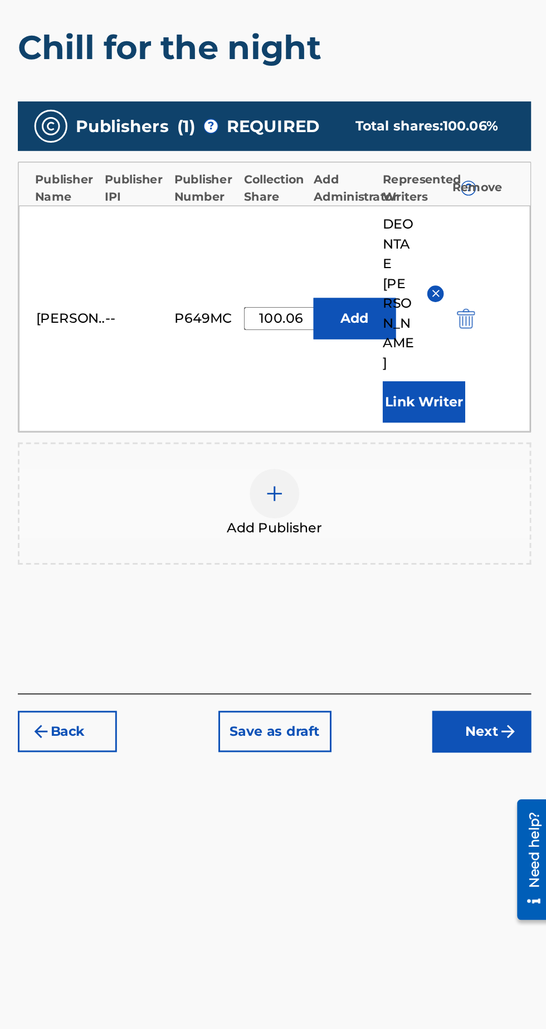
click at [504, 696] on button "Next" at bounding box center [499, 710] width 67 height 28
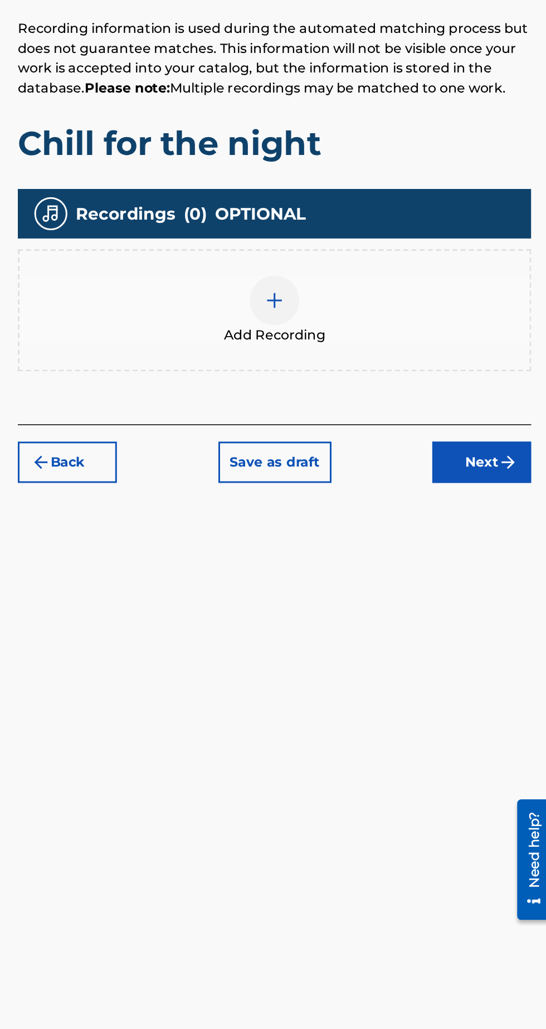
scroll to position [50, 0]
click at [502, 514] on button "Next" at bounding box center [499, 528] width 67 height 28
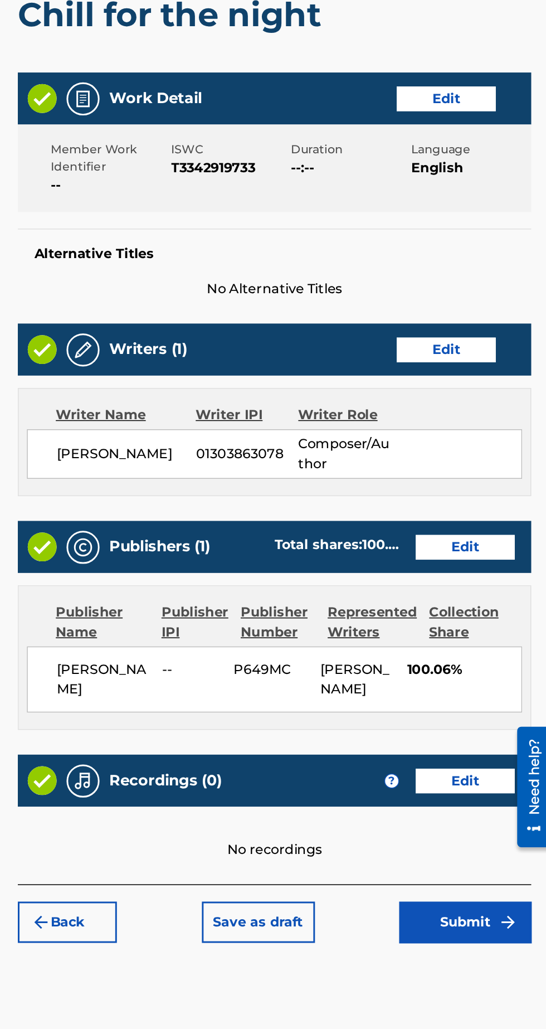
scroll to position [0, 0]
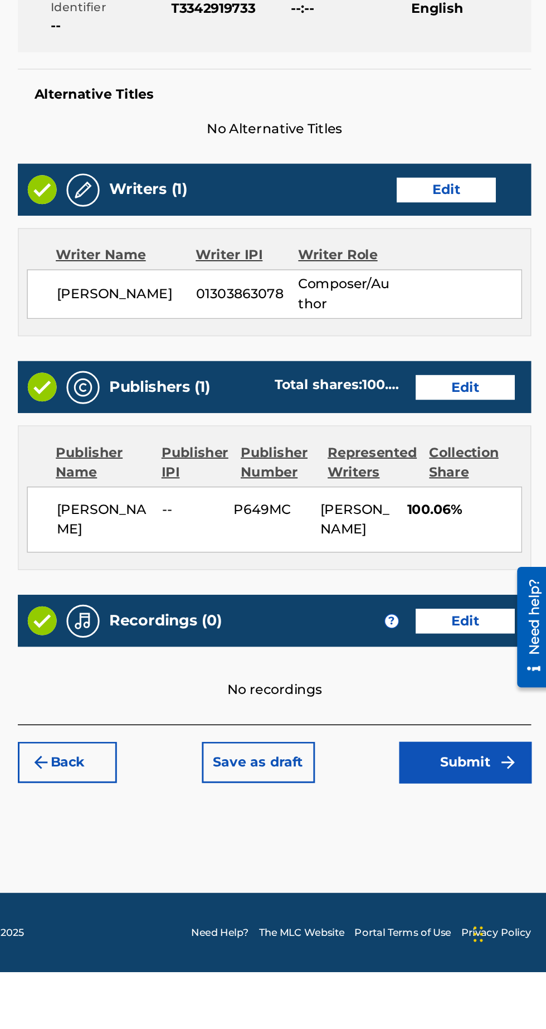
click at [491, 883] on button "Submit" at bounding box center [488, 887] width 89 height 28
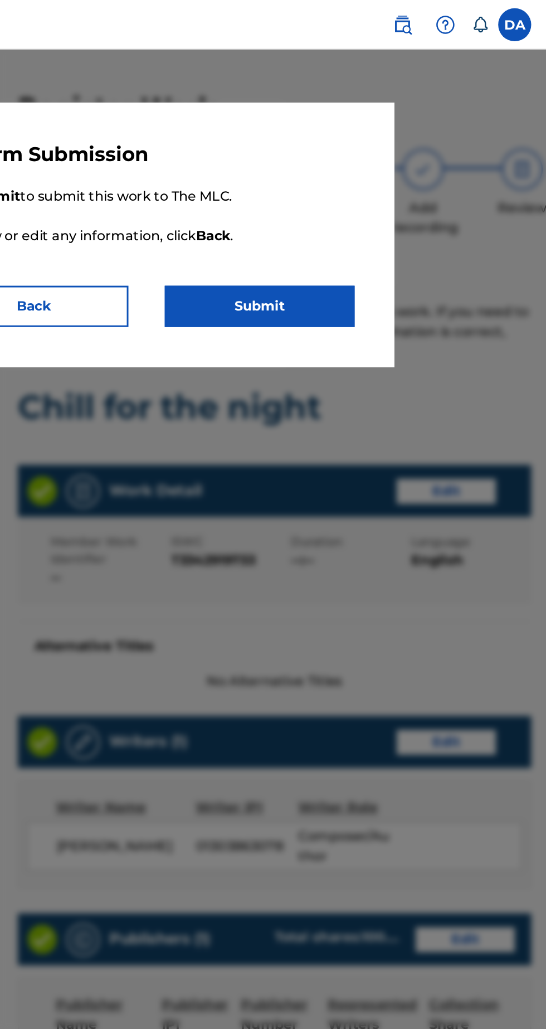
click at [383, 207] on button "Submit" at bounding box center [349, 207] width 128 height 28
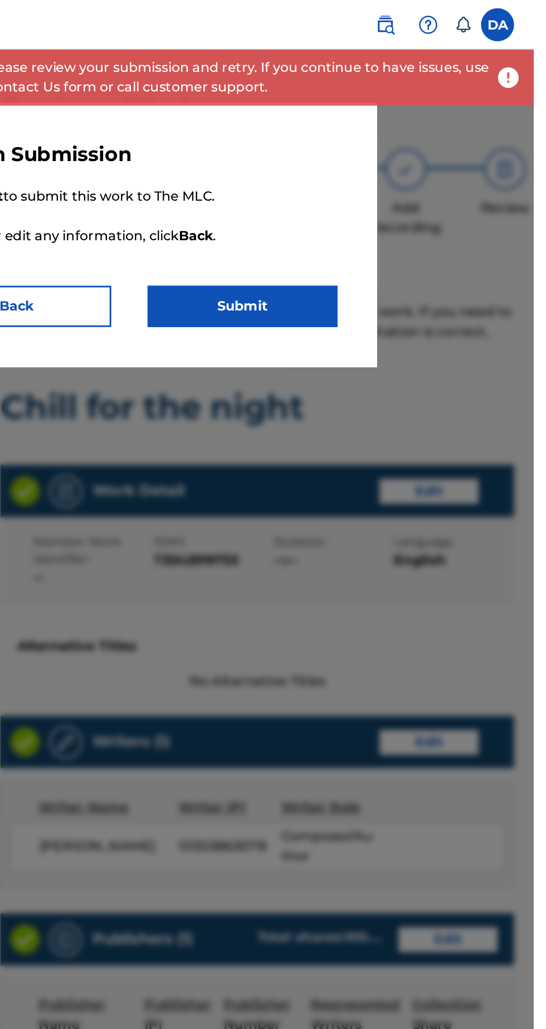
click at [480, 248] on div at bounding box center [273, 547] width 546 height 1029
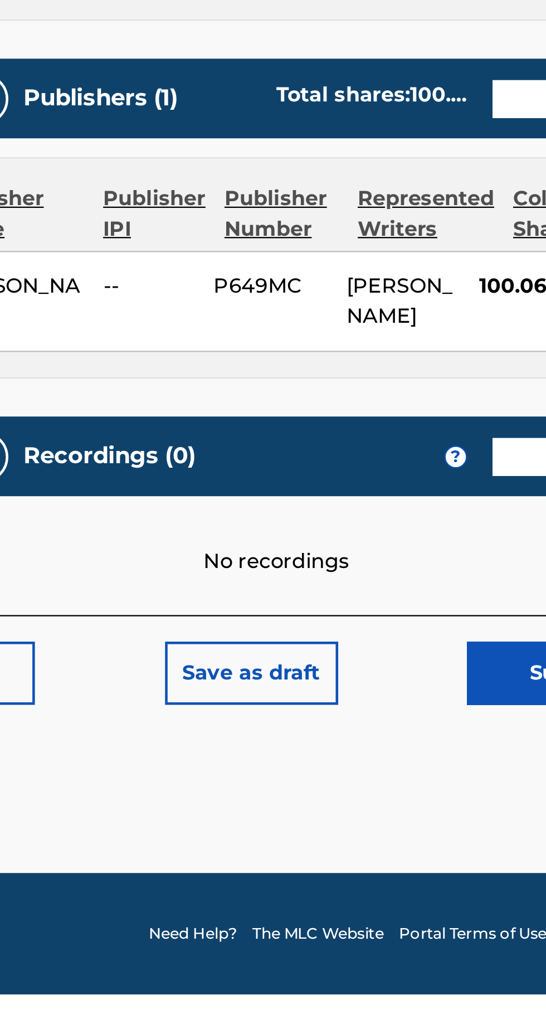
scroll to position [47, 0]
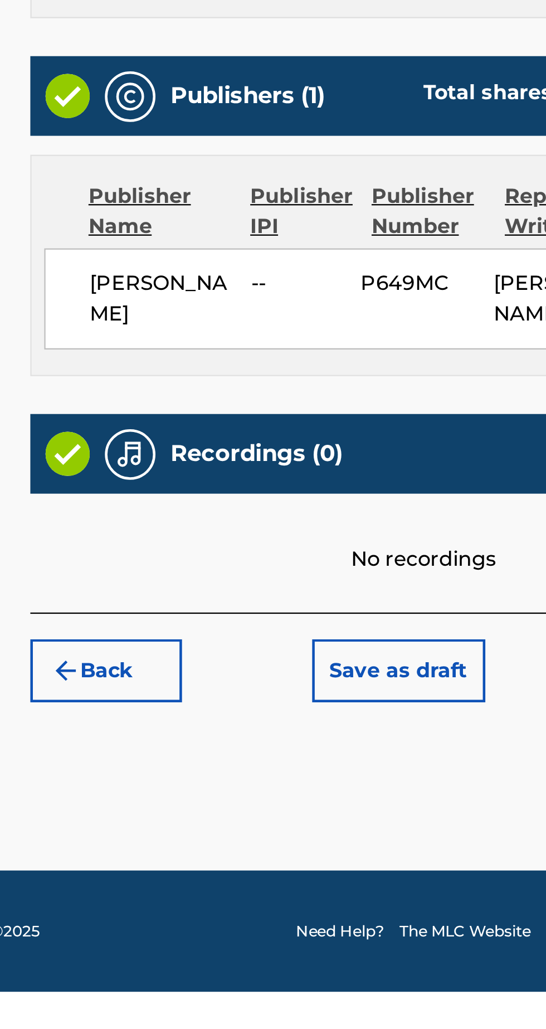
click at [270, 809] on div "No recordings" at bounding box center [359, 827] width 347 height 36
click at [294, 940] on div "Register Work Search Enter Work Details Add Writers Add Publishers & Shares Add…" at bounding box center [359, 518] width 373 height 914
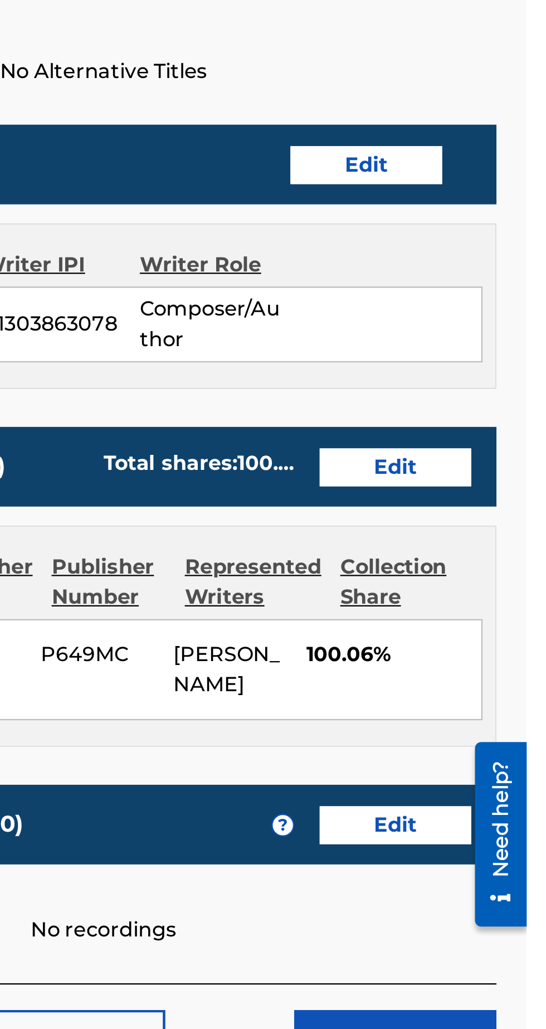
scroll to position [43, 0]
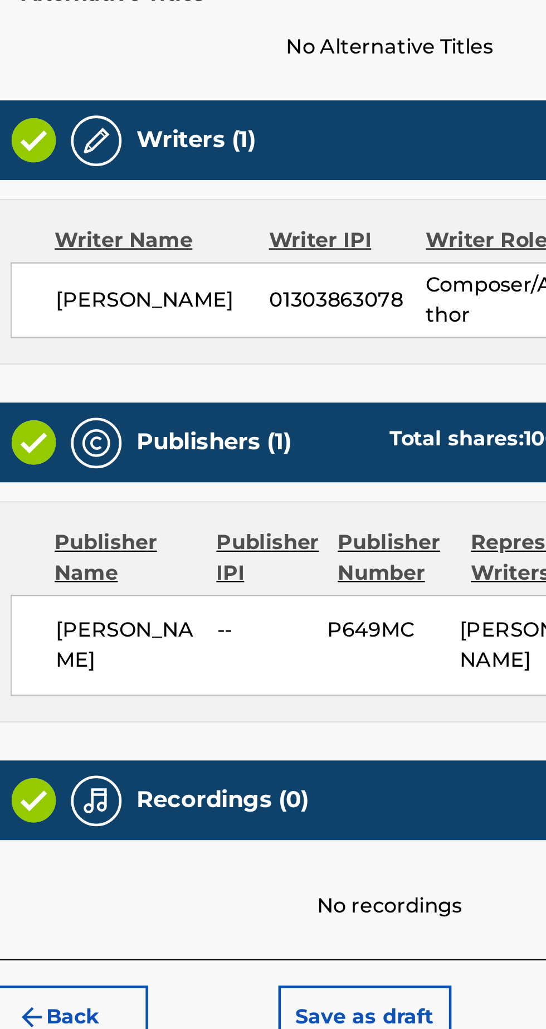
click at [302, 701] on div "Deontae Atkins -- P649MC DEONTAE ATKINS 100.06%" at bounding box center [359, 723] width 334 height 45
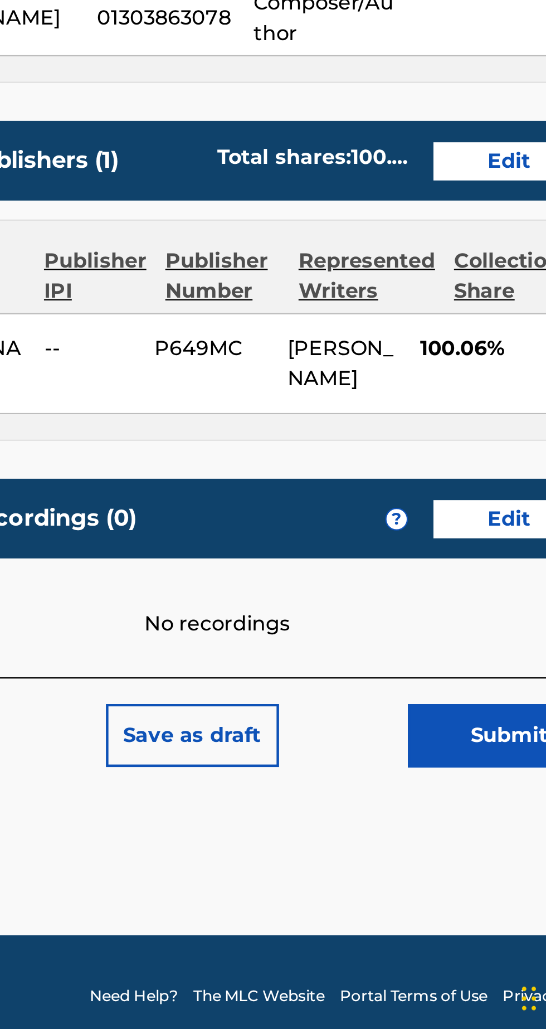
scroll to position [42, 0]
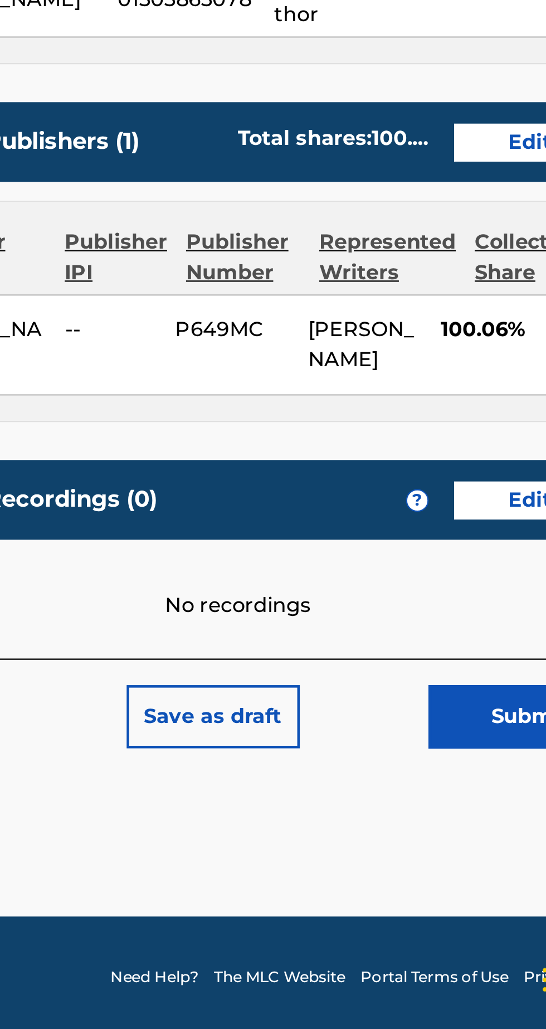
click at [364, 873] on button "Save as draft" at bounding box center [348, 887] width 76 height 28
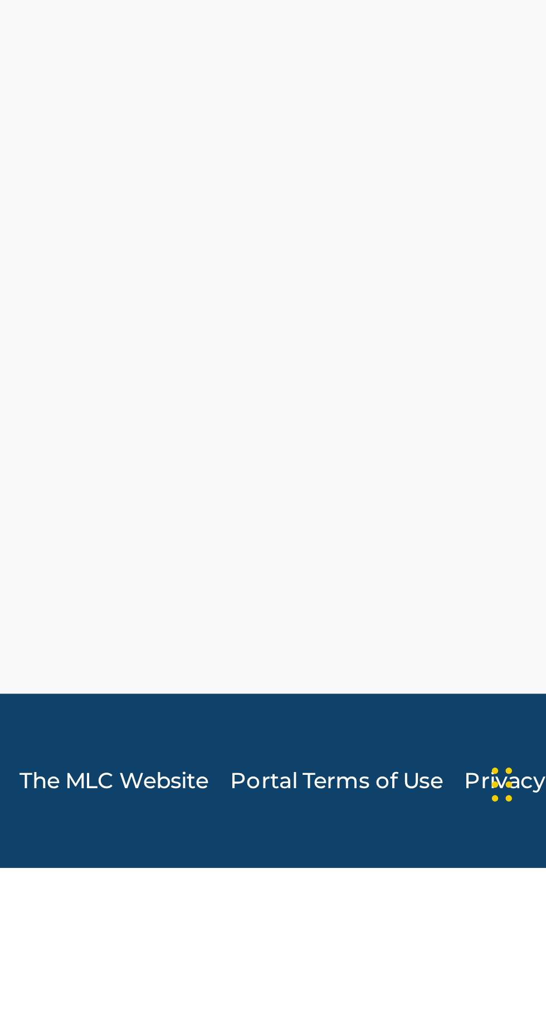
click at [433, 1028] on iframe "Chat Widget" at bounding box center [422, 805] width 250 height 448
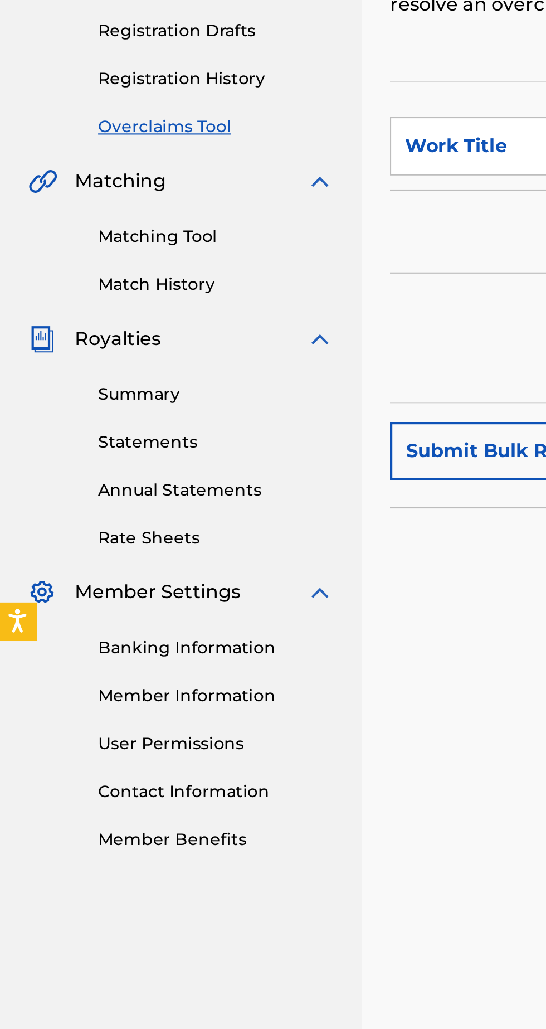
click at [13, 524] on button "Open accessiBe: accessibility options, statement and help" at bounding box center [8, 515] width 18 height 18
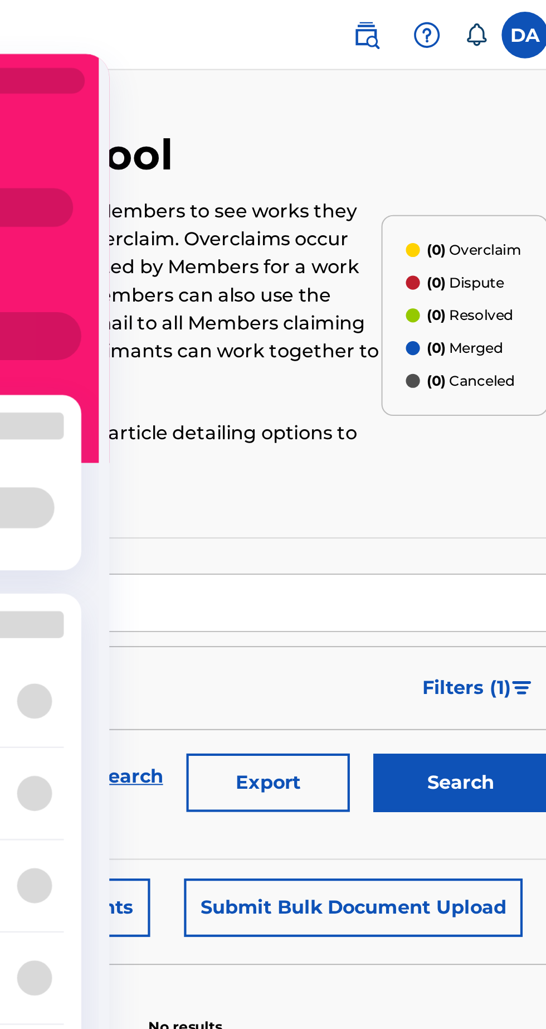
click at [438, 284] on input "Search Form" at bounding box center [426, 287] width 211 height 27
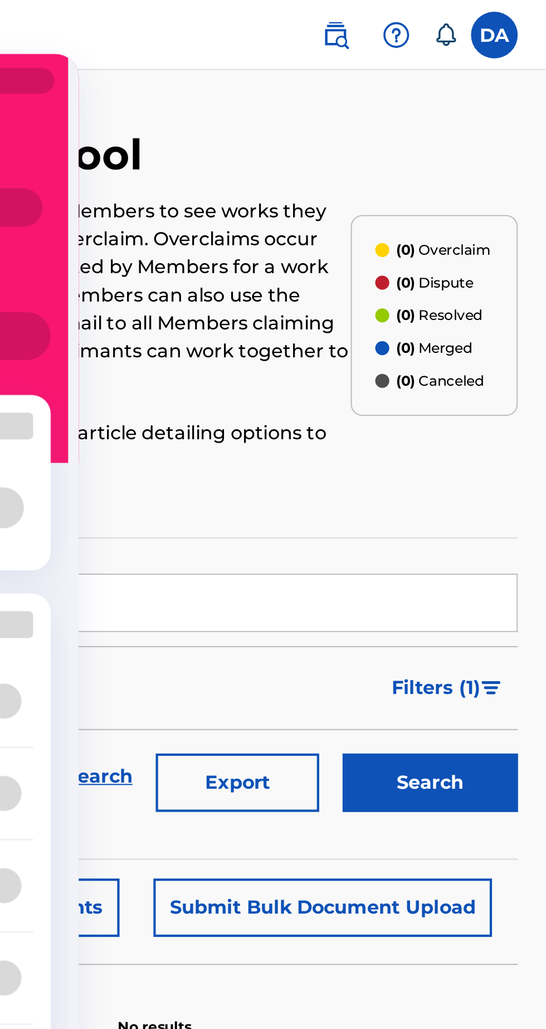
click at [448, 82] on div "Overclaims Tool The Overclaims Tool enables Members to see works they have regi…" at bounding box center [319, 150] width 267 height 178
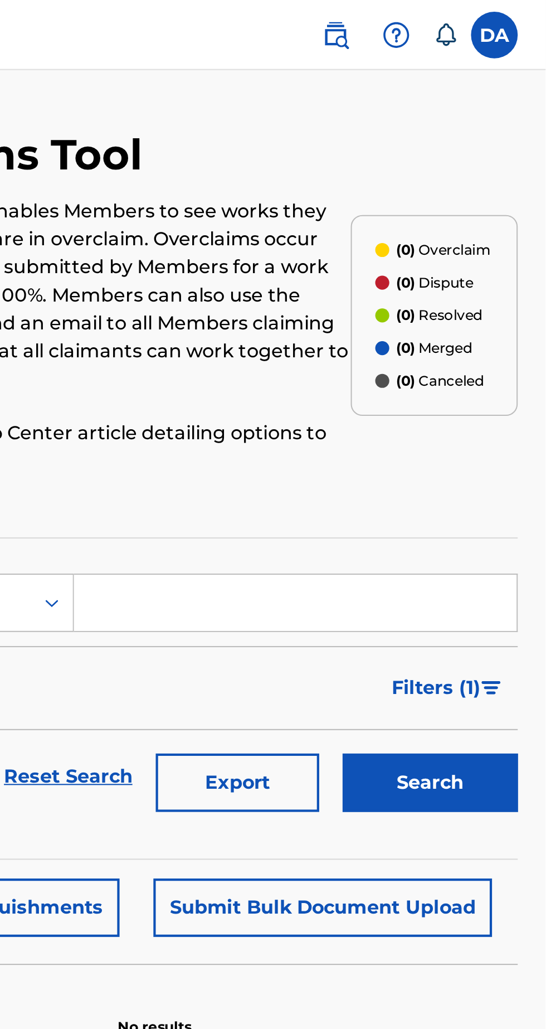
click at [530, 14] on label at bounding box center [522, 17] width 22 height 22
click at [522, 17] on input "DA [PERSON_NAME] [EMAIL_ADDRESS][DOMAIN_NAME] Notification Preferences Profile …" at bounding box center [522, 17] width 0 height 0
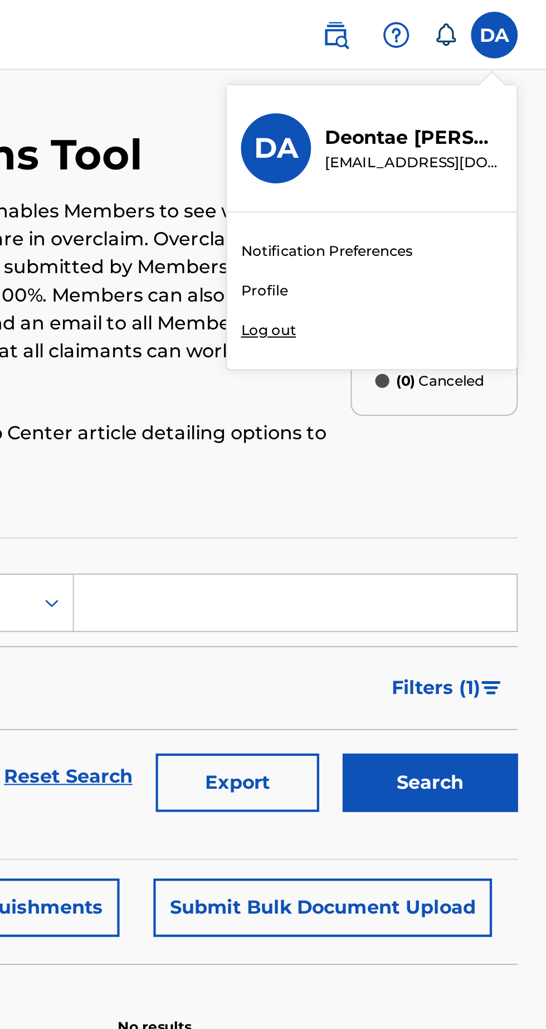
click at [419, 136] on div "Member DA DA [PERSON_NAME] [EMAIL_ADDRESS][DOMAIN_NAME] Notification Preference…" at bounding box center [273, 514] width 546 height 1029
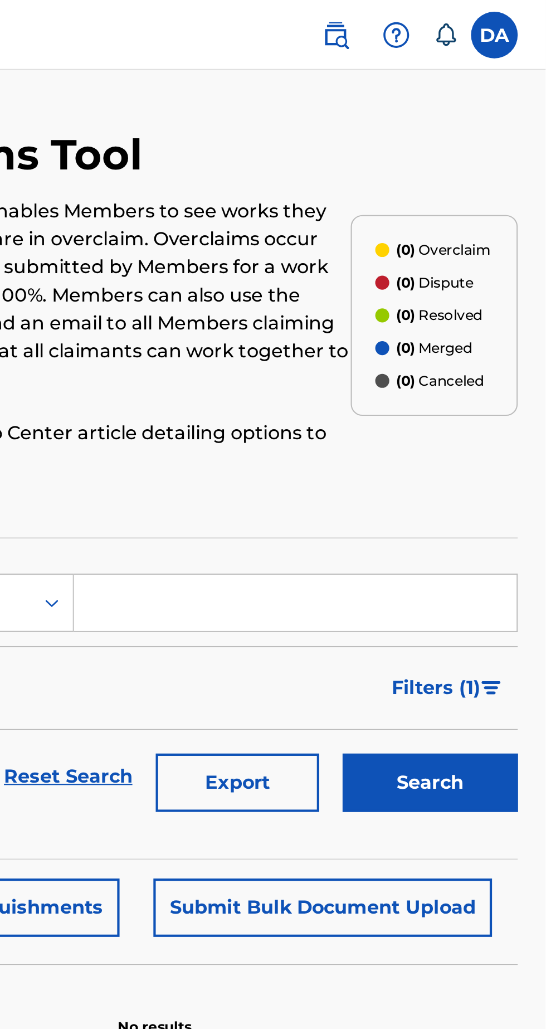
click at [528, 19] on label at bounding box center [522, 17] width 22 height 22
click at [522, 17] on input "DA [PERSON_NAME] [EMAIL_ADDRESS][DOMAIN_NAME] Notification Preferences Profile …" at bounding box center [522, 17] width 0 height 0
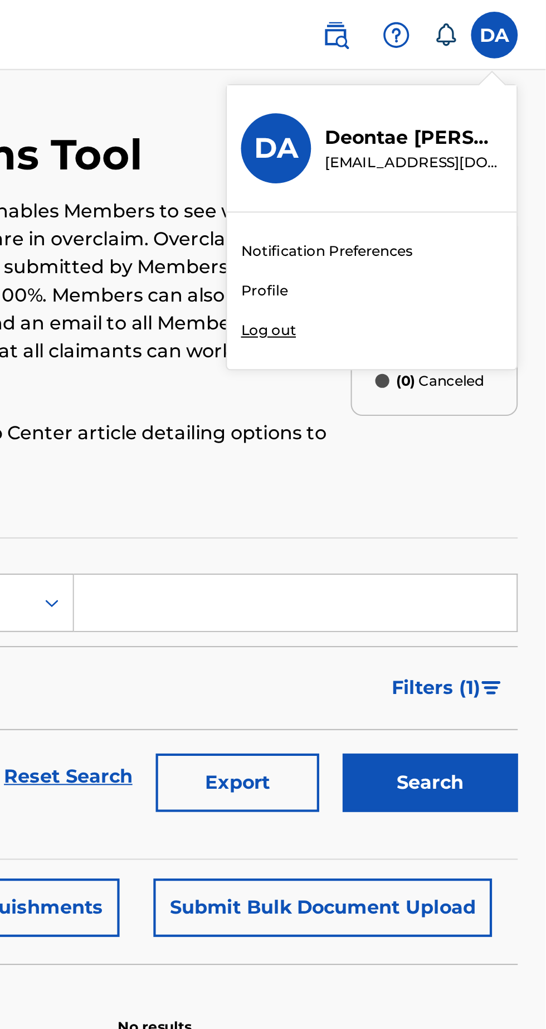
click at [419, 137] on div "Member DA DA [PERSON_NAME] [EMAIL_ADDRESS][DOMAIN_NAME] Notification Preference…" at bounding box center [273, 514] width 546 height 1029
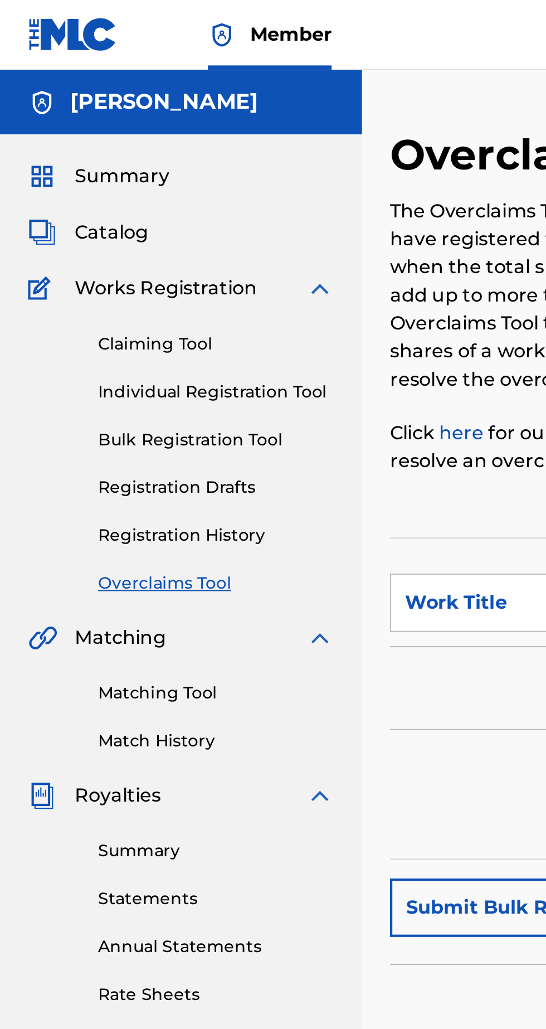
click at [70, 109] on span "Catalog" at bounding box center [53, 110] width 35 height 13
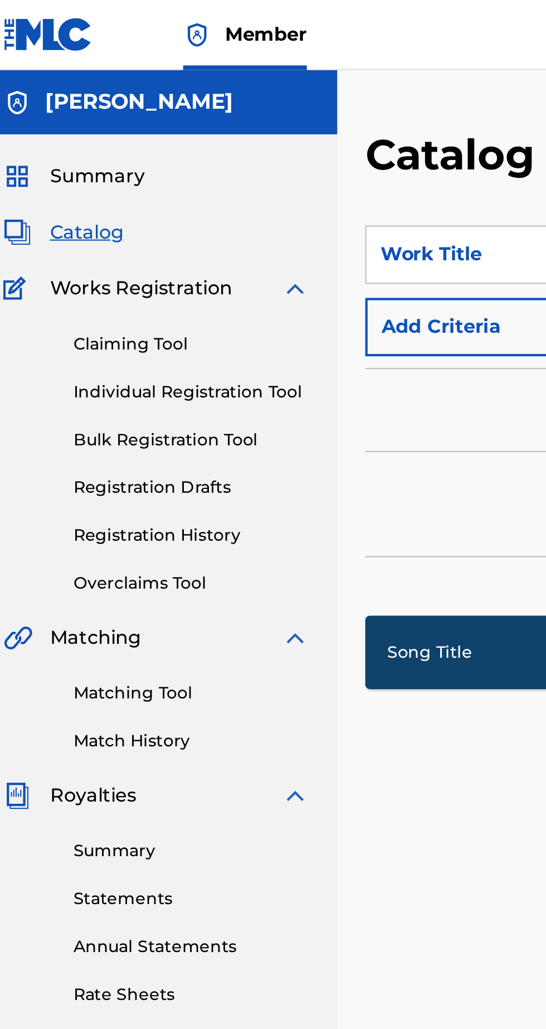
click at [68, 86] on span "Summary" at bounding box center [58, 83] width 45 height 13
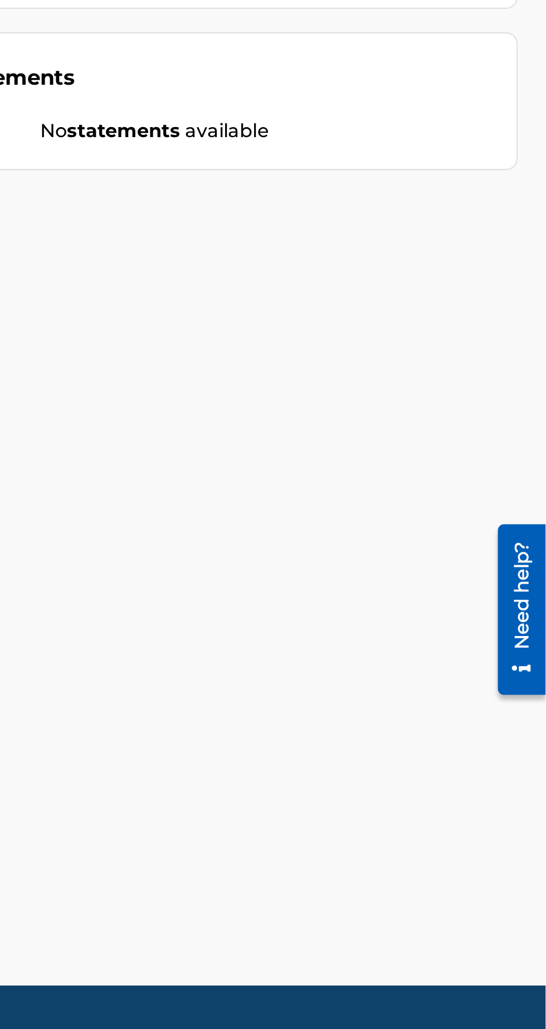
scroll to position [59, 0]
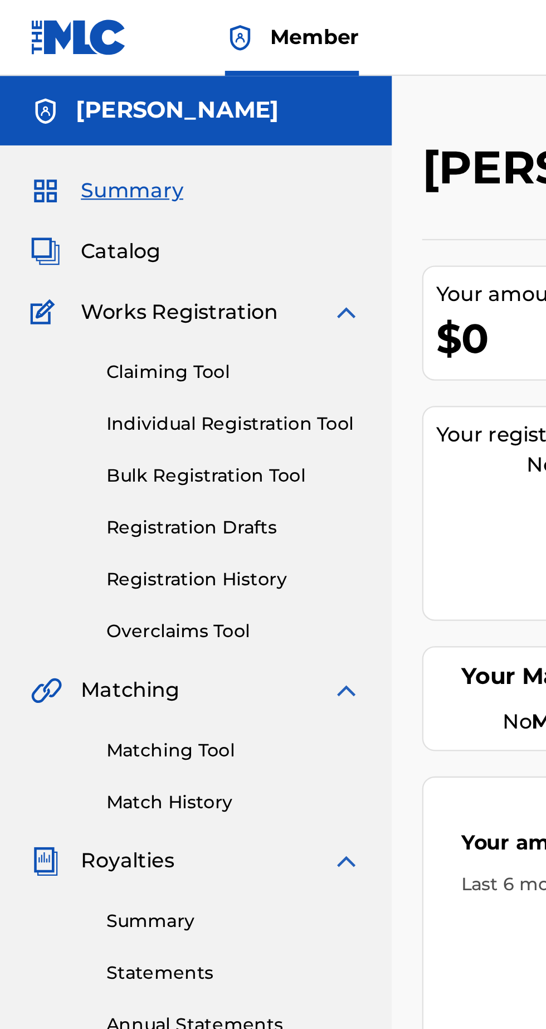
click at [98, 325] on link "Matching Tool" at bounding box center [103, 331] width 113 height 12
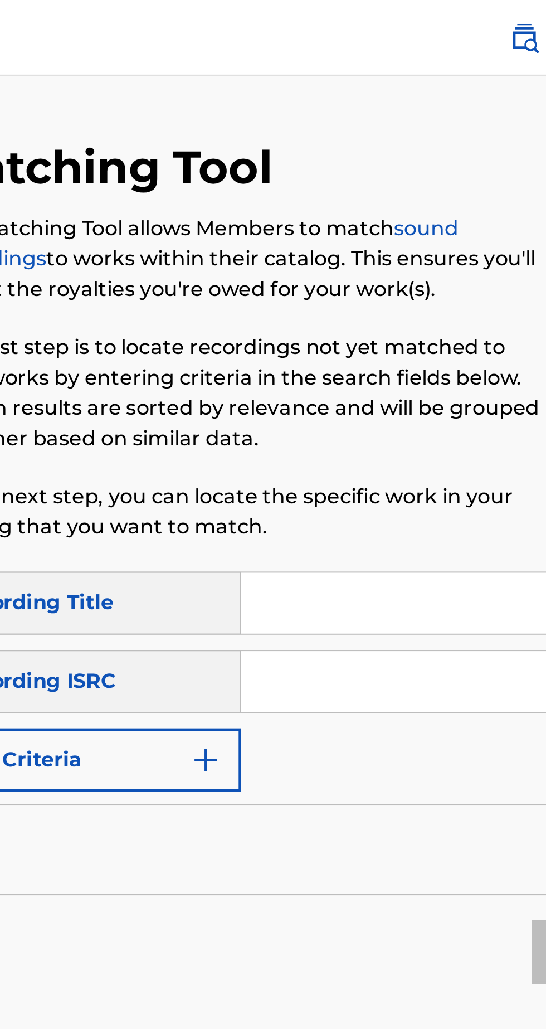
click at [380, 263] on input "Search Form" at bounding box center [426, 266] width 211 height 27
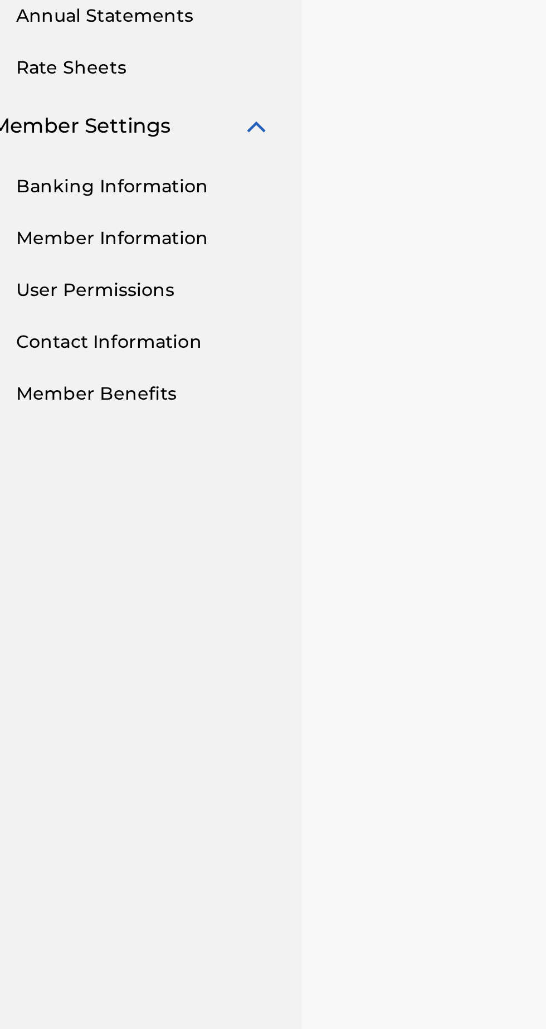
click at [109, 574] on link "User Permissions" at bounding box center [103, 573] width 113 height 12
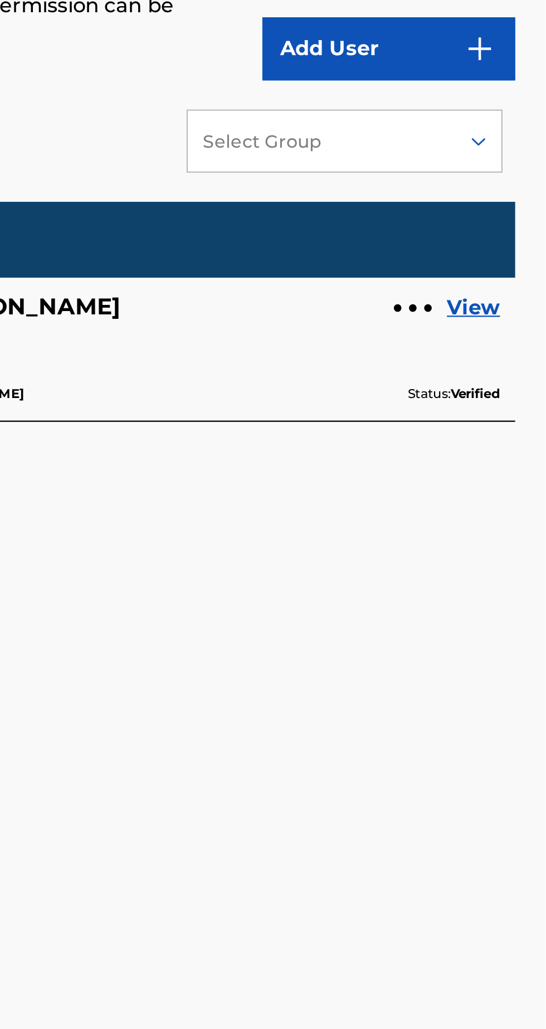
click at [451, 429] on div "User Permissions This page allows Super Users to add new users or edit existing…" at bounding box center [359, 518] width 347 height 914
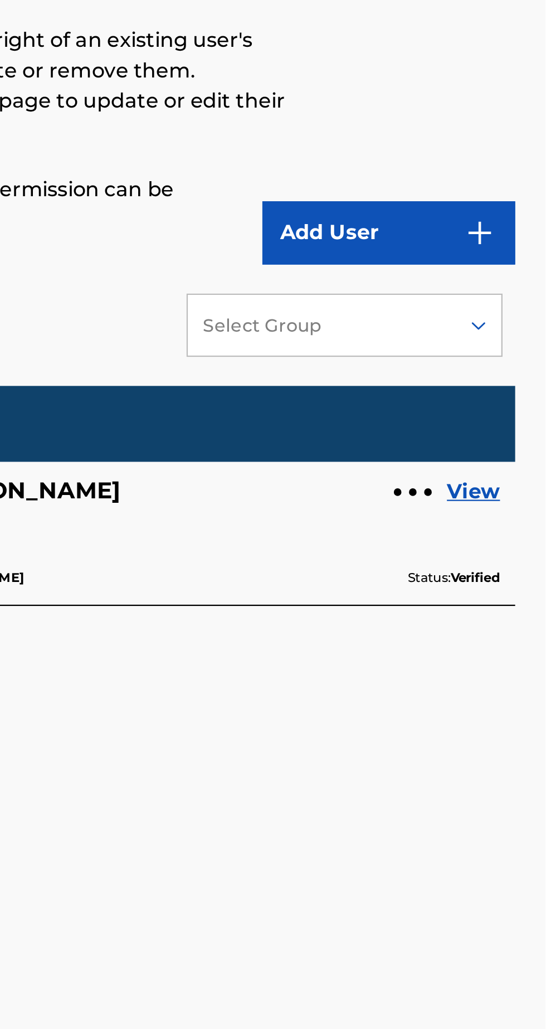
click at [517, 342] on link "View" at bounding box center [514, 338] width 23 height 13
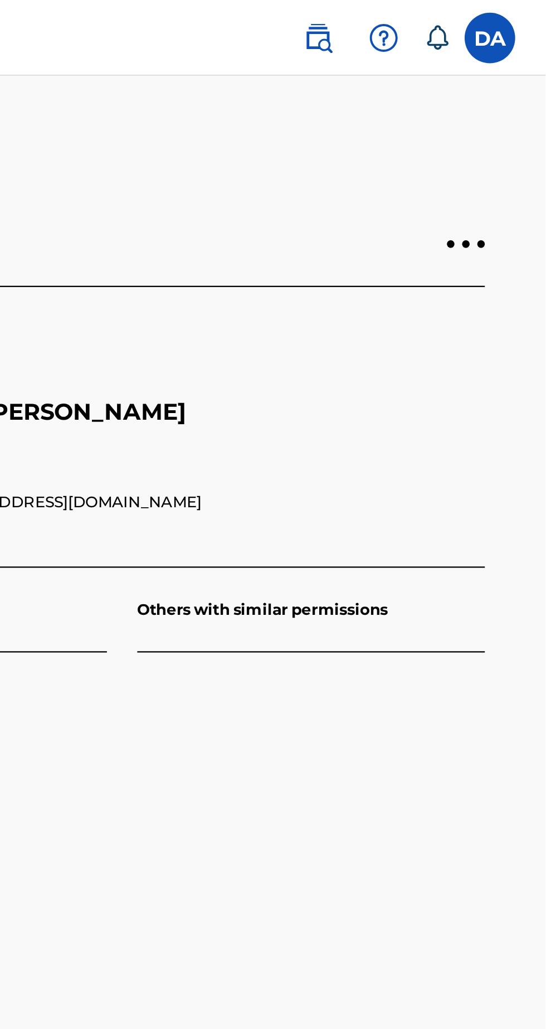
click at [513, 107] on div at bounding box center [510, 107] width 3 height 3
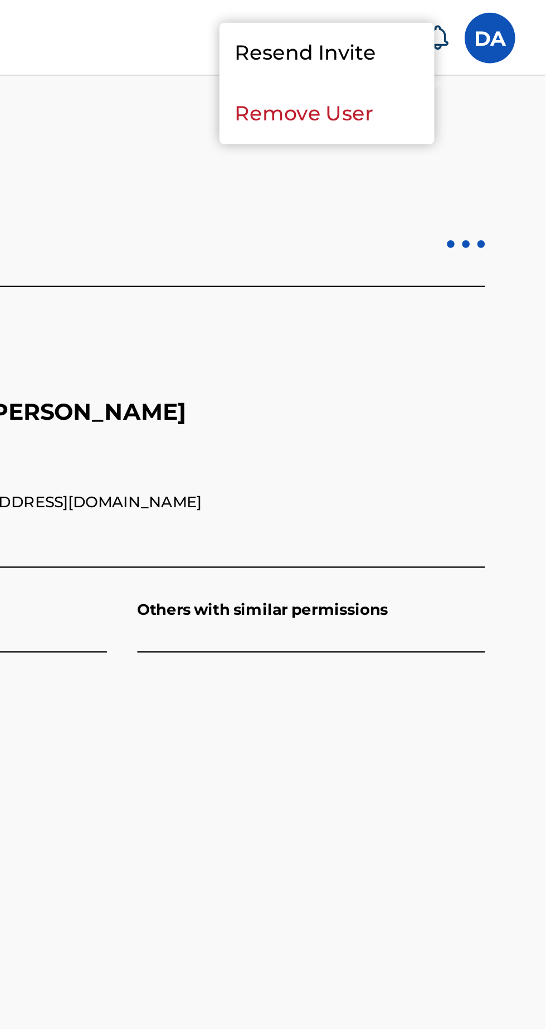
click at [452, 191] on div "[PERSON_NAME] Super User Email: [EMAIL_ADDRESS][DOMAIN_NAME] Status: Verified" at bounding box center [385, 206] width 269 height 61
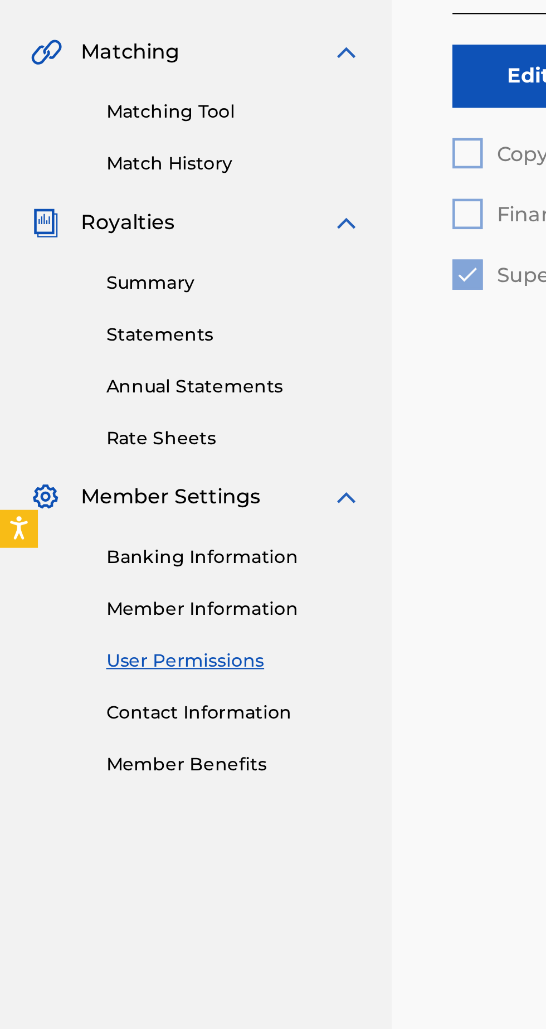
click at [114, 546] on link "Member Information" at bounding box center [103, 550] width 113 height 12
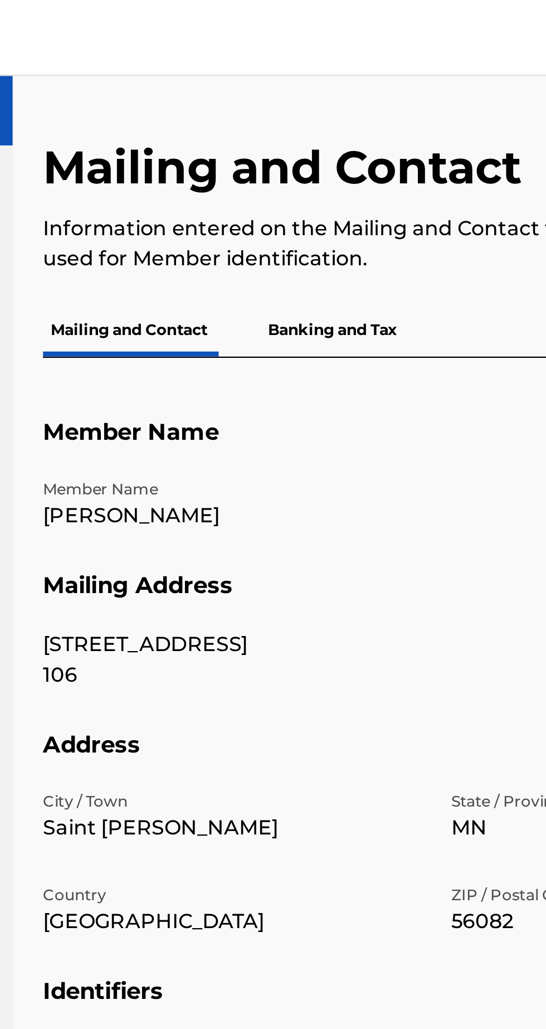
click at [333, 145] on p "Banking and Tax" at bounding box center [314, 145] width 64 height 23
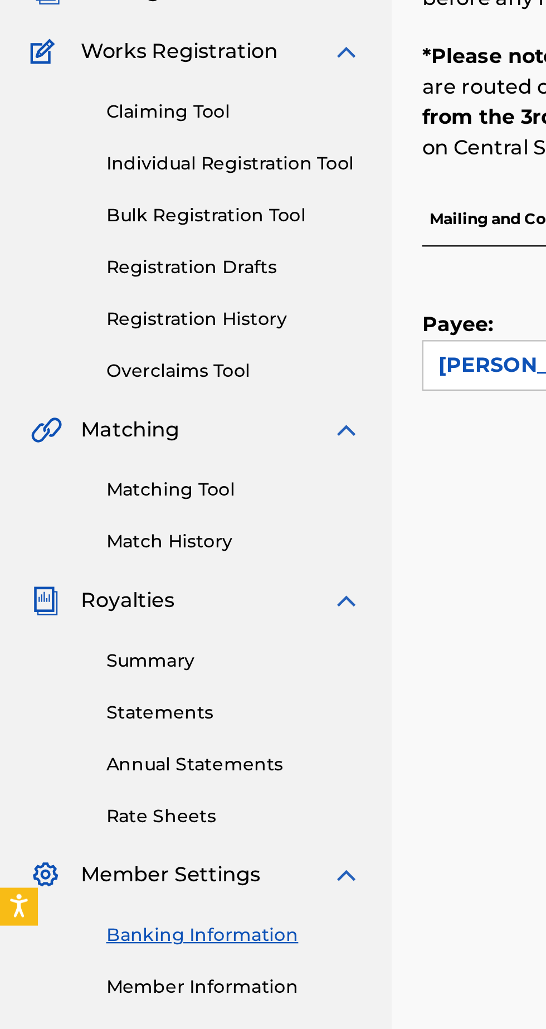
click at [112, 404] on link "Summary" at bounding box center [103, 406] width 113 height 12
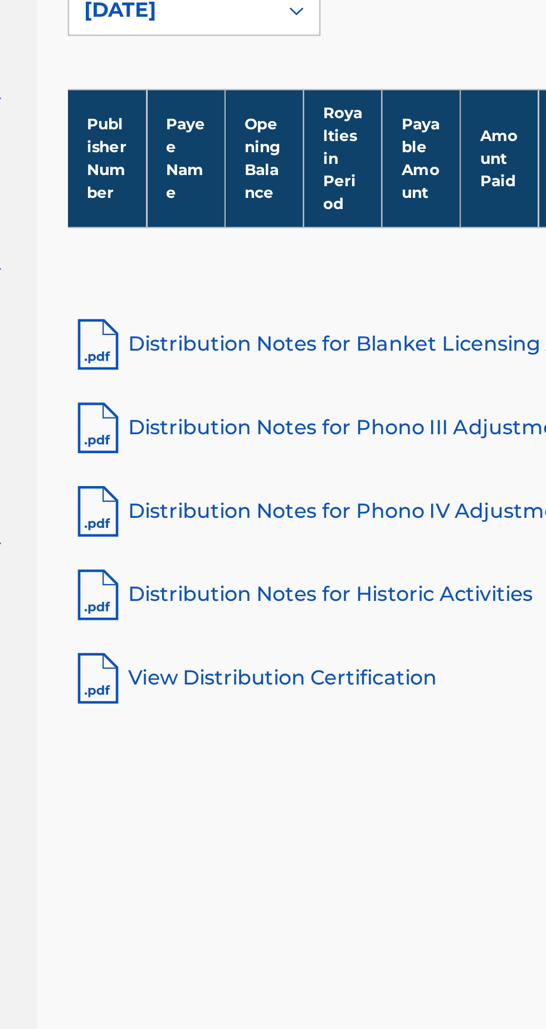
click at [307, 560] on link "View Distribution Certification" at bounding box center [359, 561] width 347 height 27
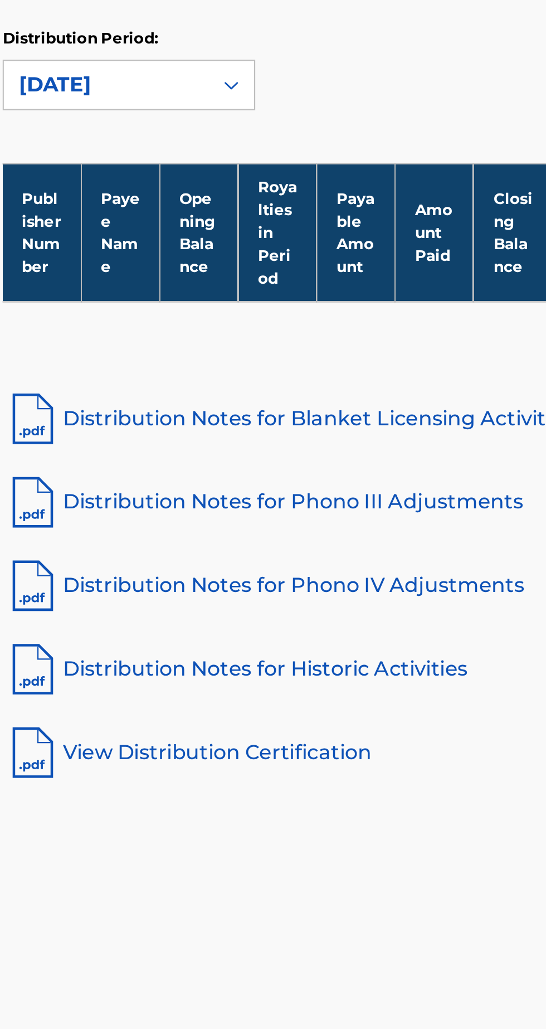
click at [373, 407] on link "Distribution Notes for Blanket Licensing Activities" at bounding box center [359, 414] width 347 height 27
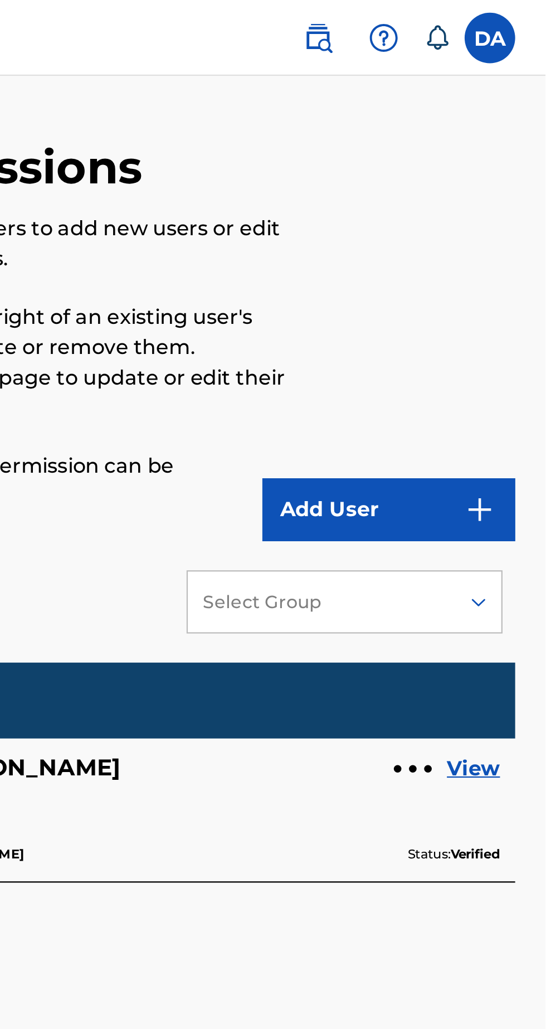
click at [502, 222] on button "Add User" at bounding box center [476, 225] width 111 height 28
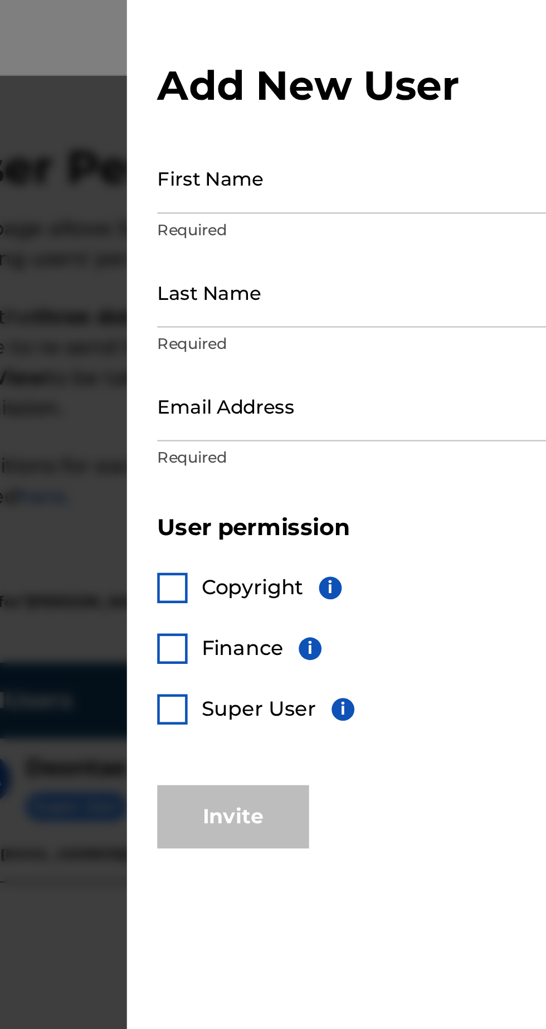
click at [348, 289] on span "i" at bounding box center [347, 286] width 10 height 10
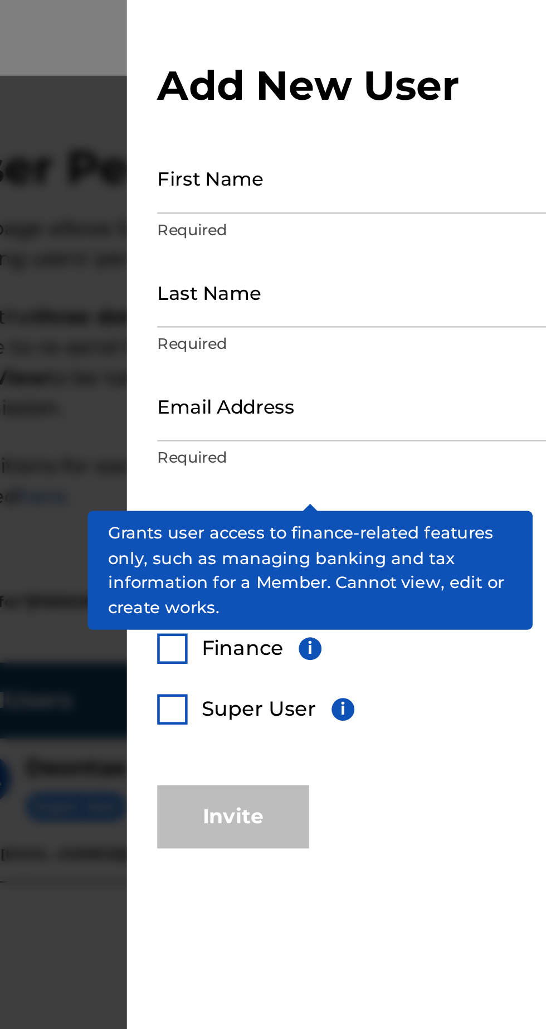
click at [356, 259] on span "i" at bounding box center [356, 259] width 10 height 10
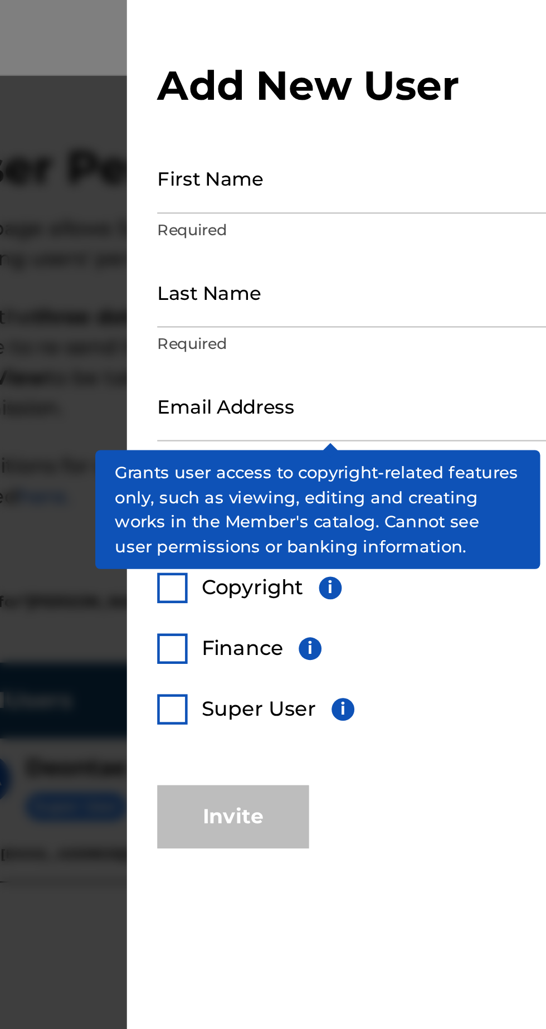
click at [378, 192] on input "Email Address" at bounding box center [409, 179] width 259 height 32
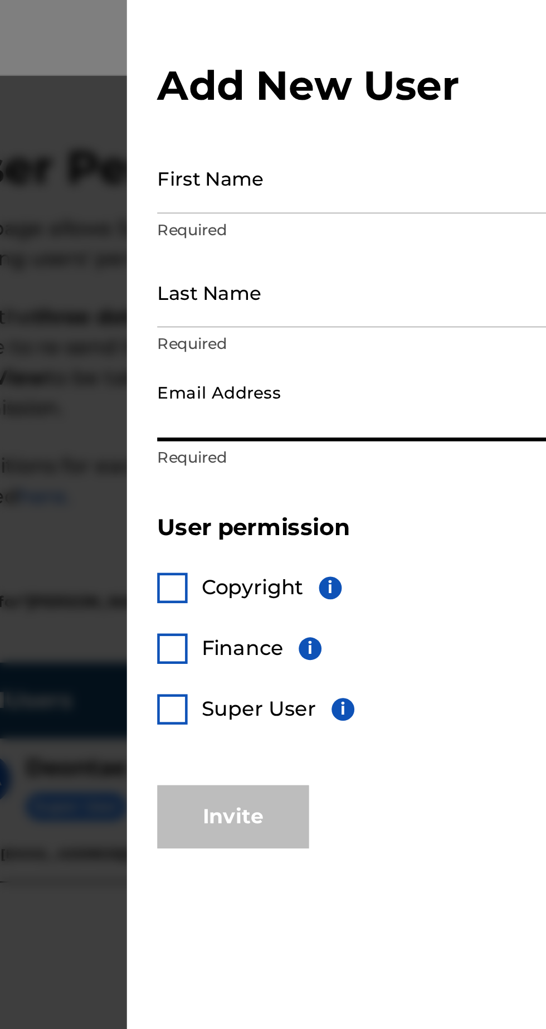
click at [375, 173] on input "Email Address" at bounding box center [409, 179] width 259 height 32
